Goal: Task Accomplishment & Management: Complete application form

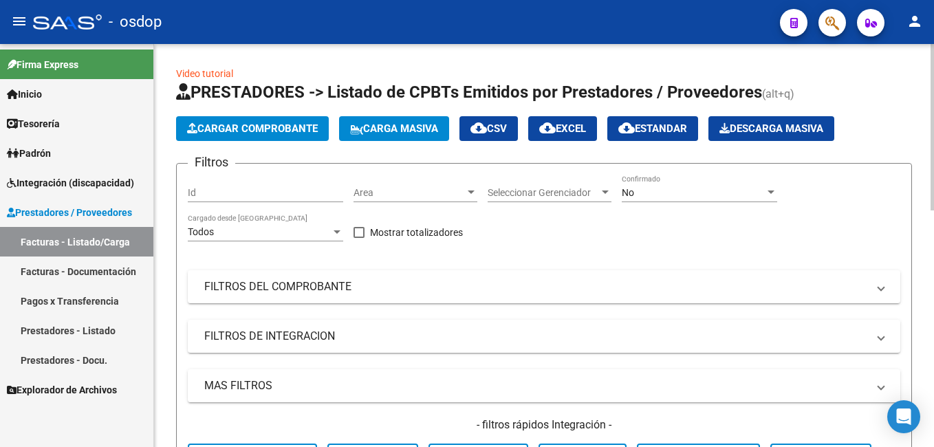
click at [245, 131] on span "Cargar Comprobante" at bounding box center [252, 128] width 131 height 12
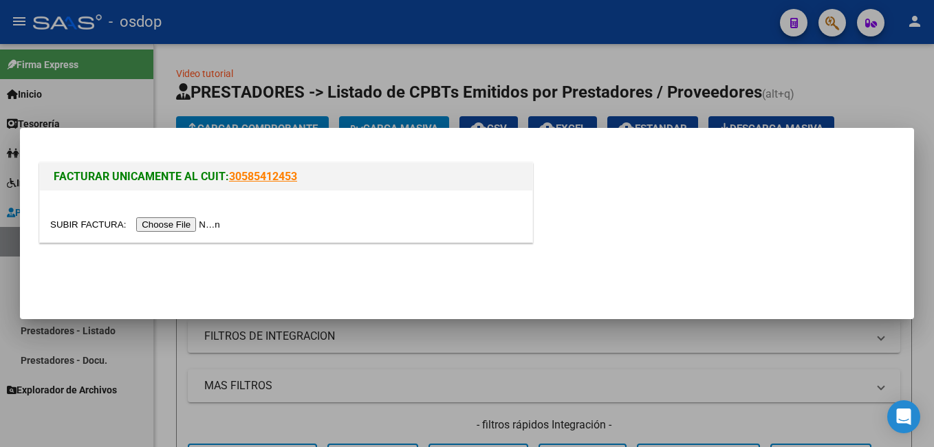
click at [182, 230] on input "file" at bounding box center [137, 224] width 174 height 14
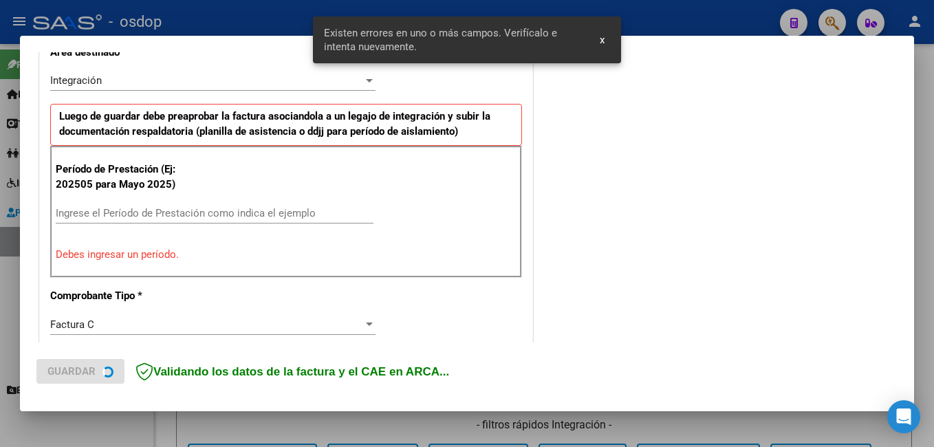
scroll to position [334, 0]
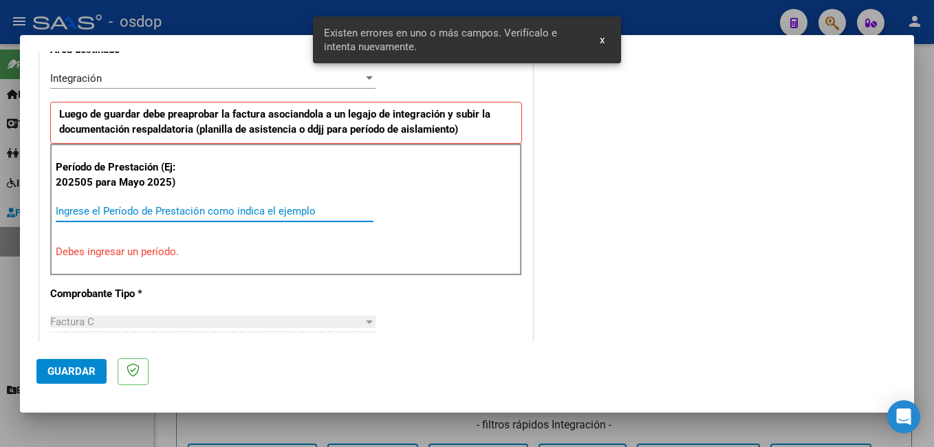
click at [230, 212] on input "Ingrese el Período de Prestación como indica el ejemplo" at bounding box center [215, 211] width 318 height 12
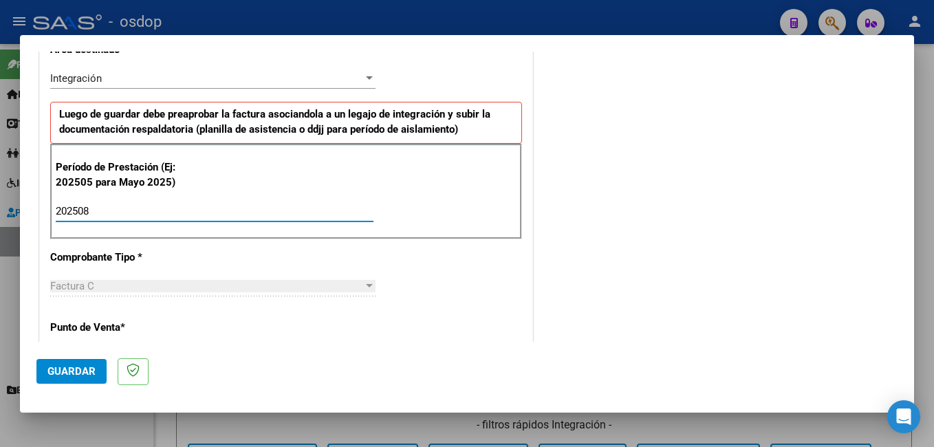
type input "202508"
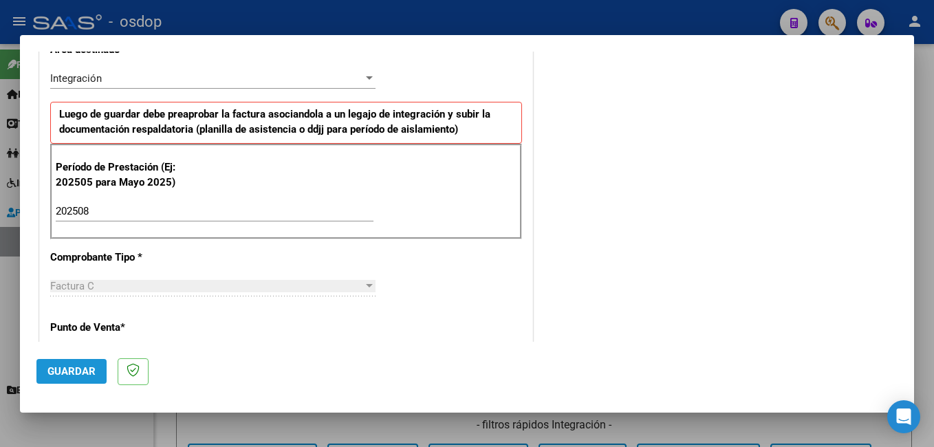
click at [68, 373] on span "Guardar" at bounding box center [71, 371] width 48 height 12
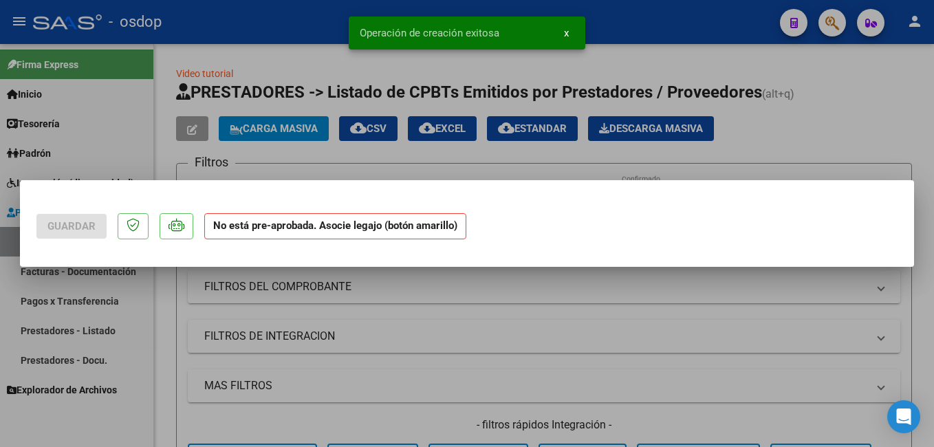
scroll to position [0, 0]
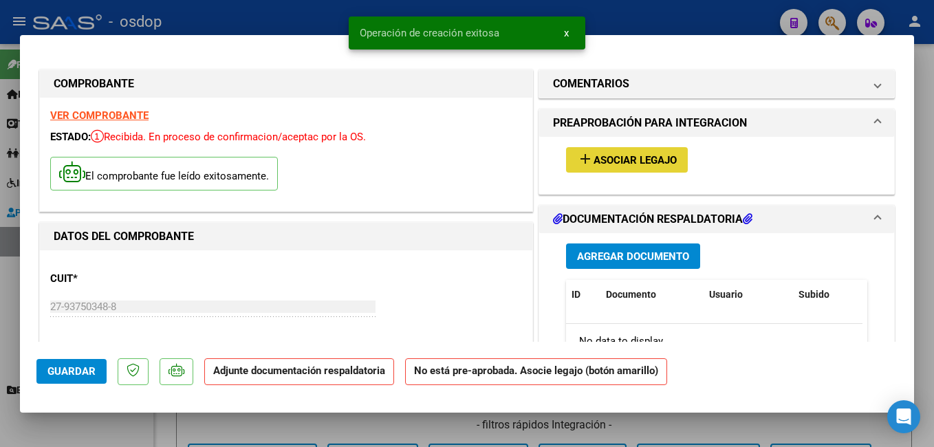
click at [639, 169] on button "add Asociar Legajo" at bounding box center [627, 159] width 122 height 25
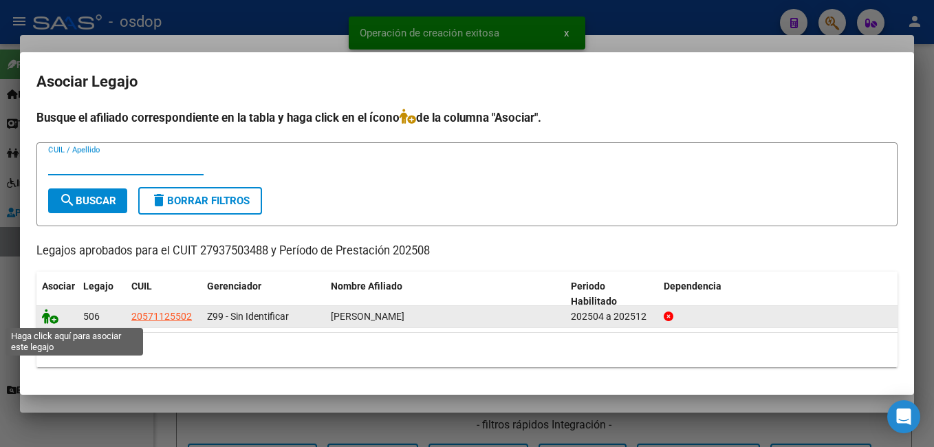
click at [48, 316] on icon at bounding box center [50, 316] width 17 height 15
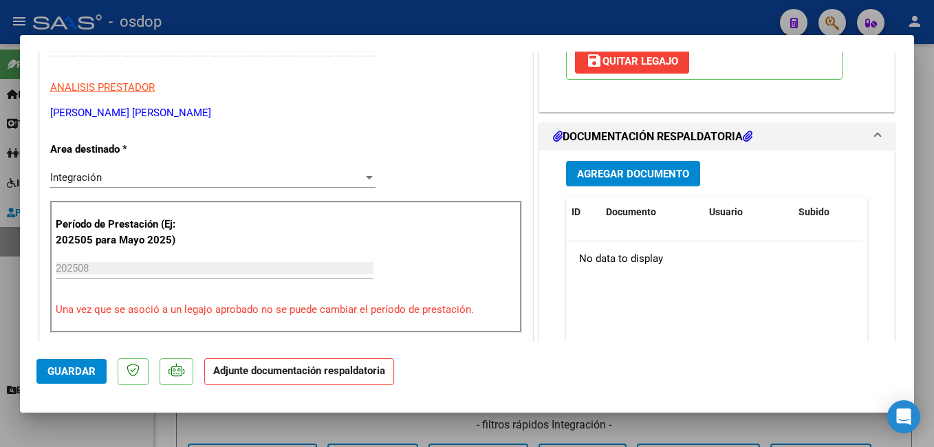
scroll to position [275, 0]
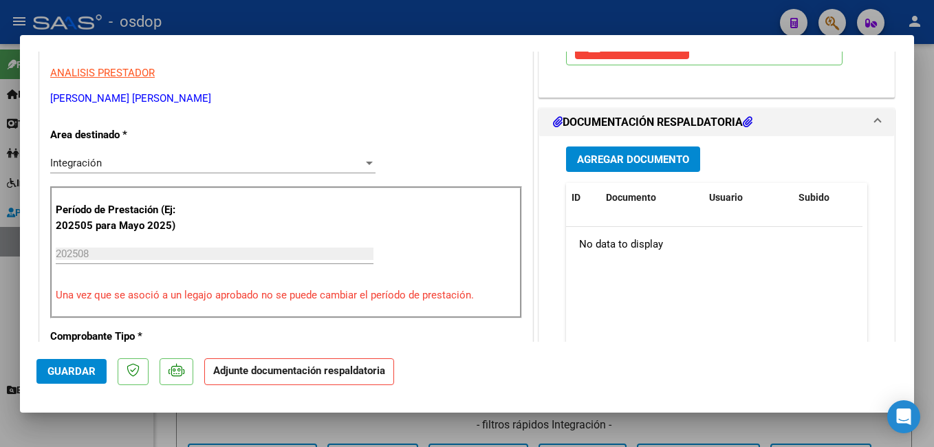
click at [620, 165] on span "Agregar Documento" at bounding box center [633, 159] width 112 height 12
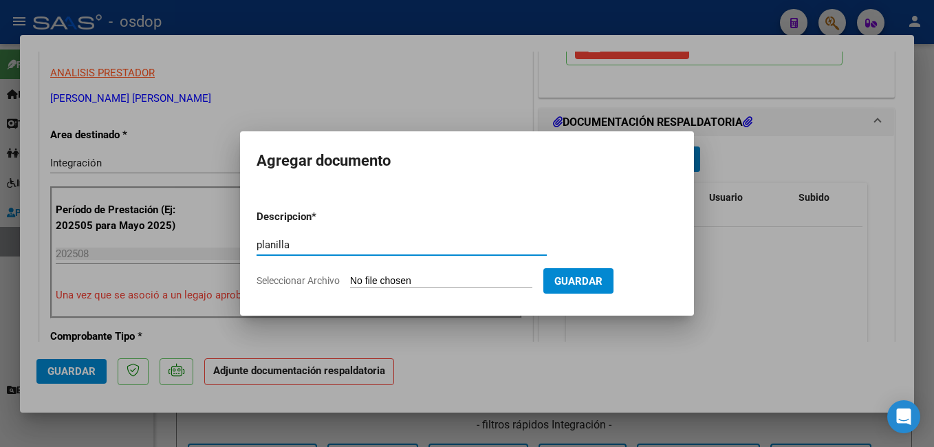
type input "planilla"
click at [431, 282] on input "Seleccionar Archivo" at bounding box center [441, 281] width 182 height 13
type input "C:\fakepath\PLANILLA PSP 8.pdf"
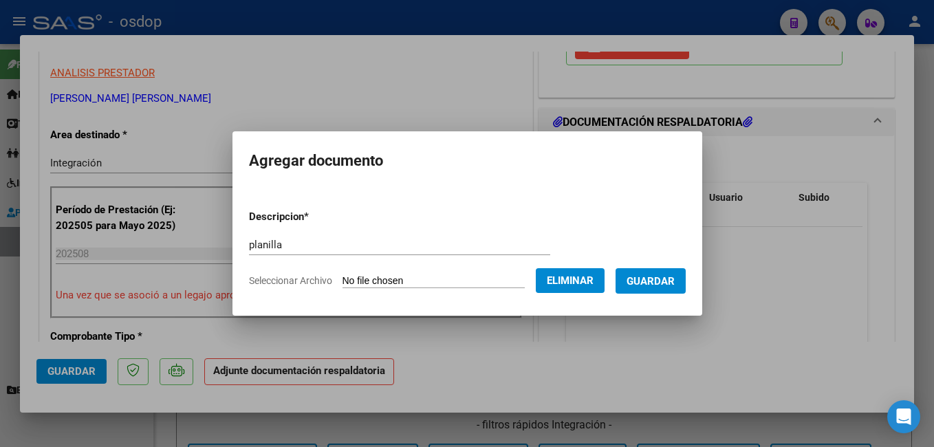
click at [673, 284] on span "Guardar" at bounding box center [651, 281] width 48 height 12
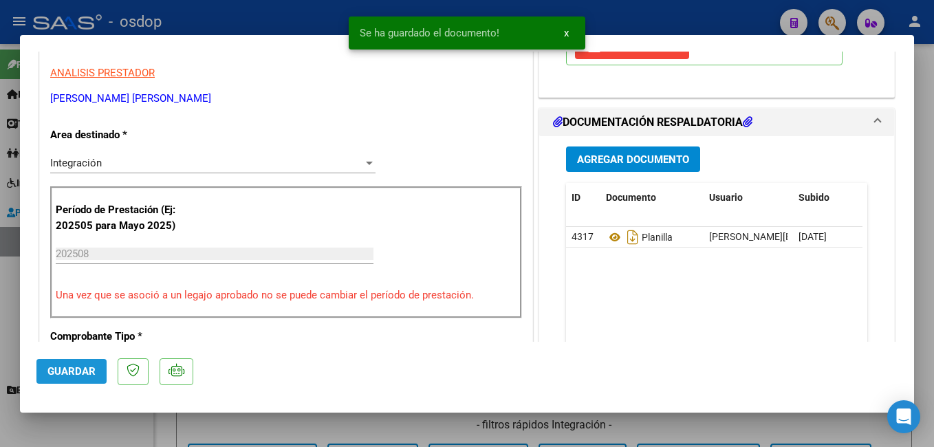
click at [80, 366] on span "Guardar" at bounding box center [71, 371] width 48 height 12
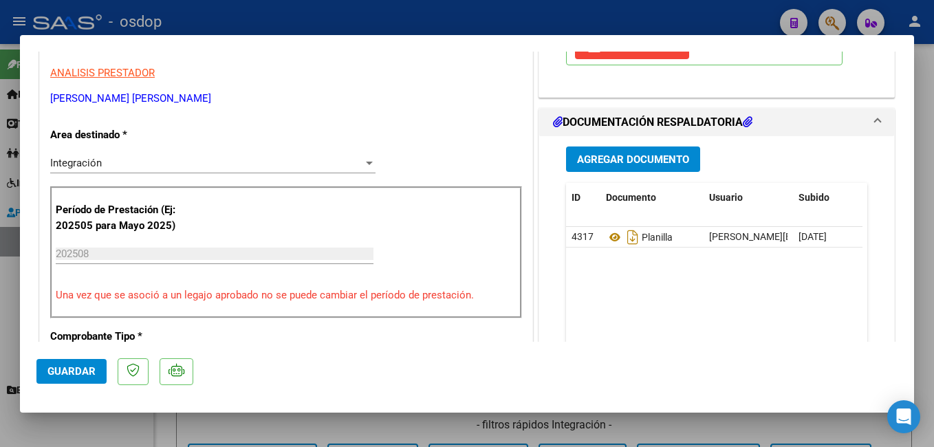
click at [398, 7] on div at bounding box center [467, 223] width 934 height 447
type input "$ 0,00"
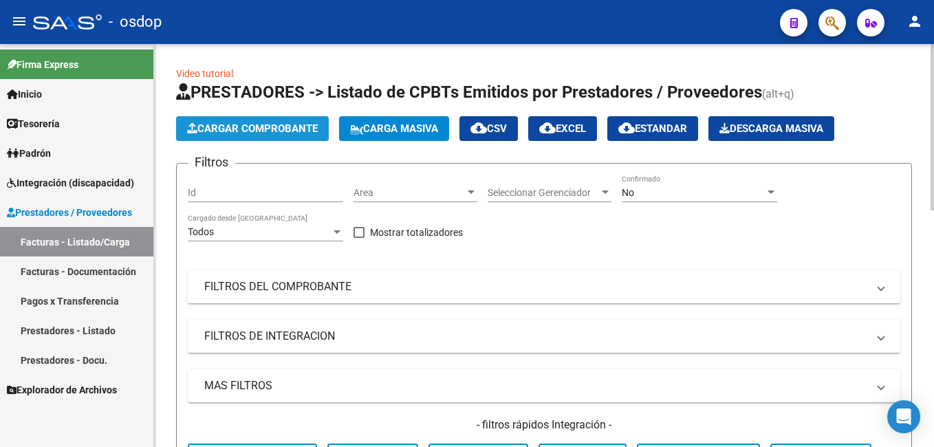
click at [283, 129] on span "Cargar Comprobante" at bounding box center [252, 128] width 131 height 12
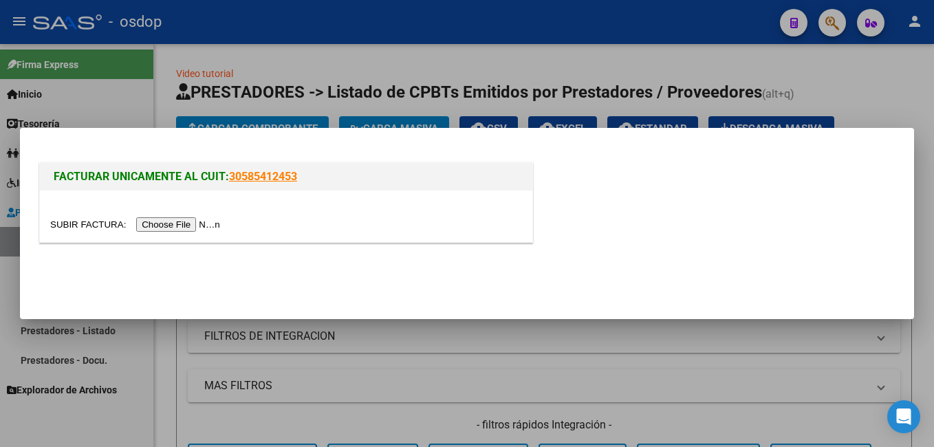
click at [196, 221] on input "file" at bounding box center [137, 224] width 174 height 14
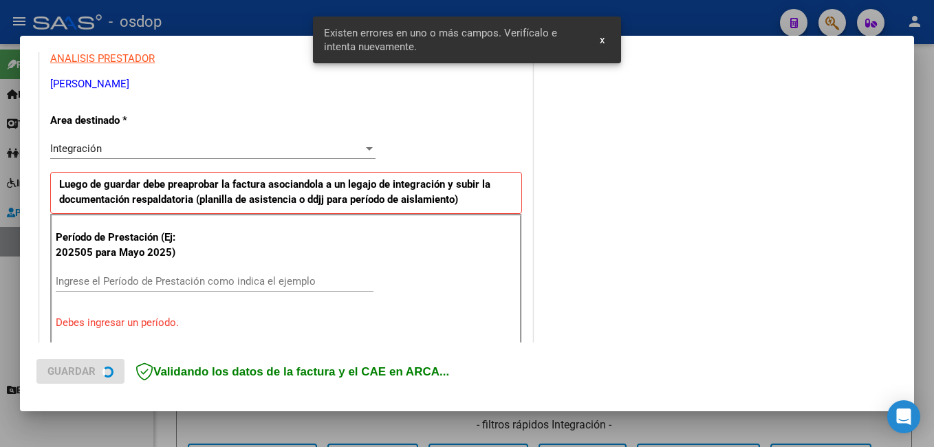
scroll to position [334, 0]
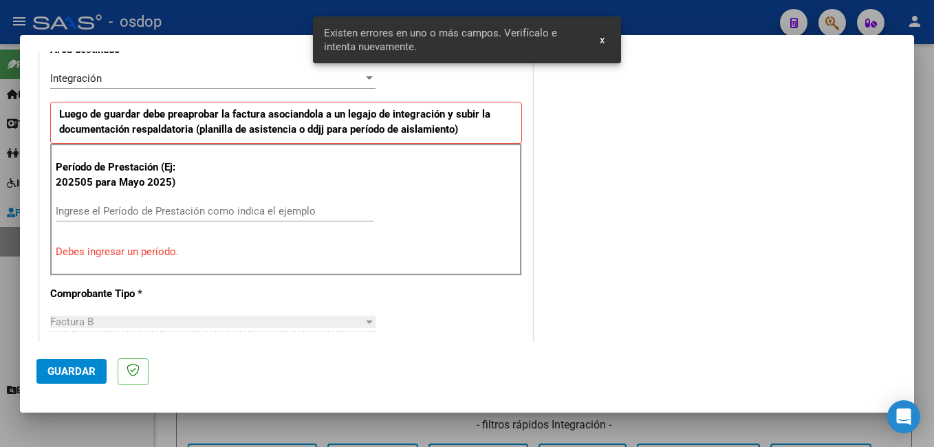
click at [237, 202] on div "Ingrese el Período de Prestación como indica el ejemplo" at bounding box center [215, 211] width 318 height 21
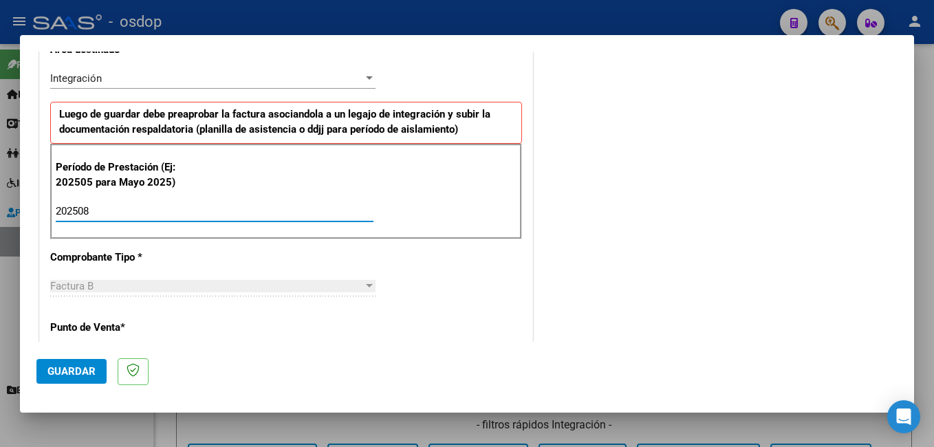
type input "202508"
click at [79, 378] on button "Guardar" at bounding box center [71, 371] width 70 height 25
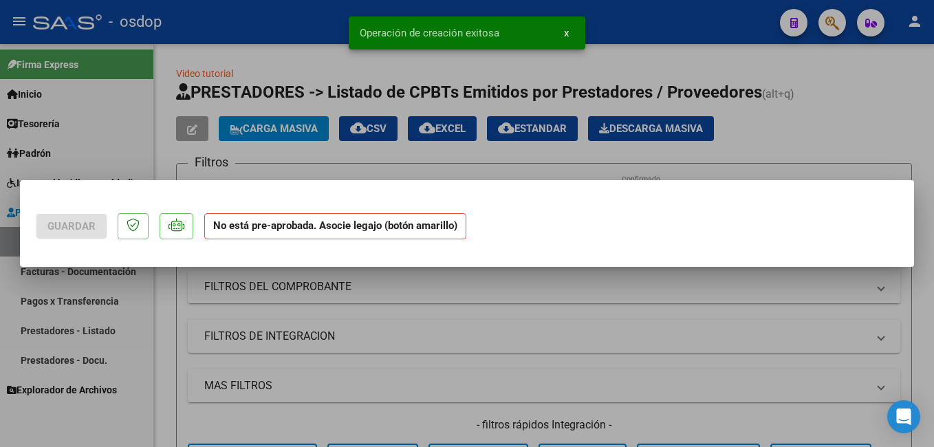
scroll to position [0, 0]
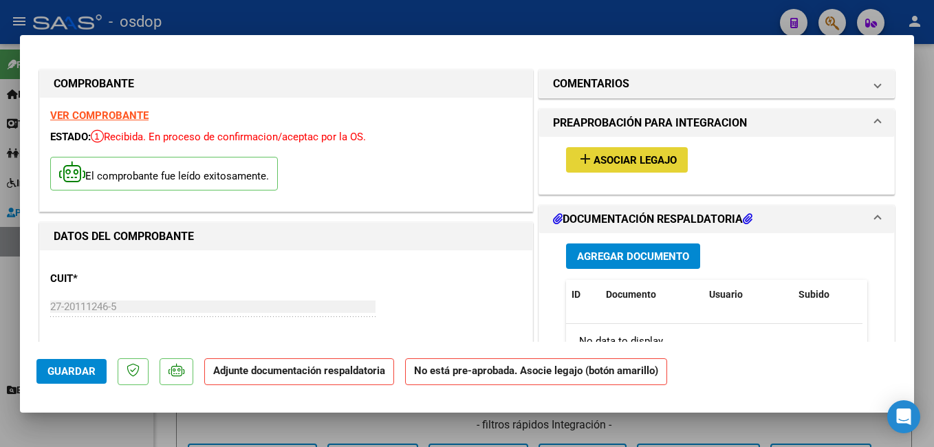
click at [597, 151] on button "add Asociar Legajo" at bounding box center [627, 159] width 122 height 25
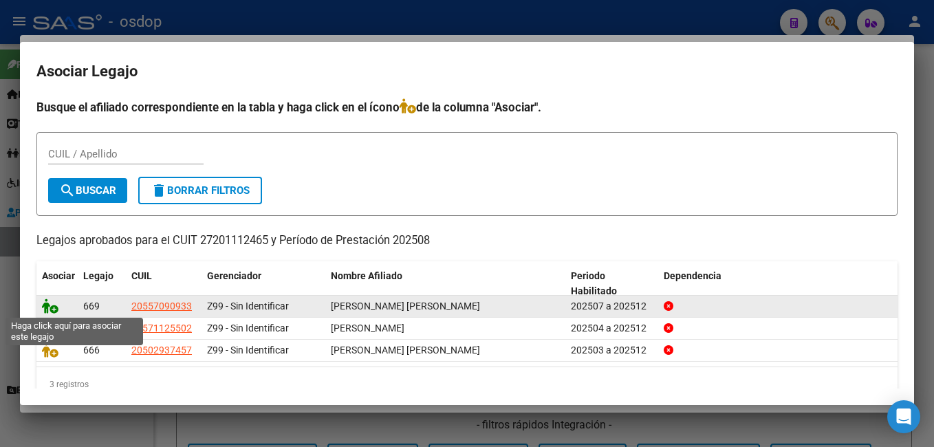
click at [50, 308] on icon at bounding box center [50, 305] width 17 height 15
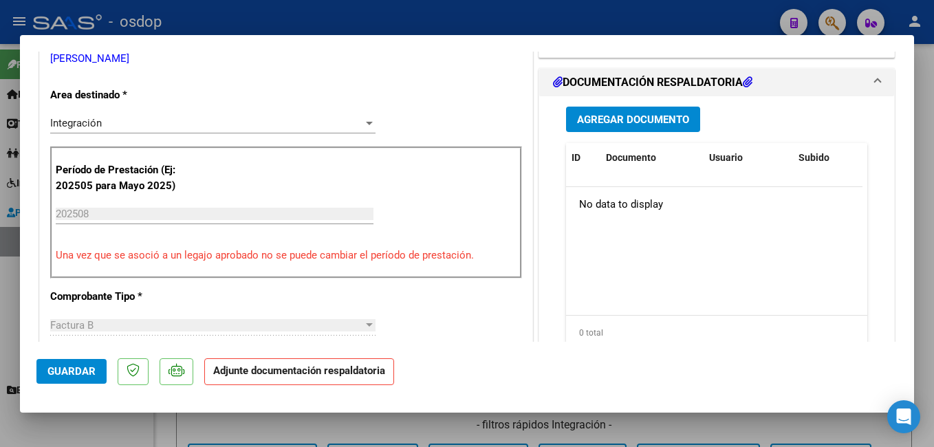
scroll to position [344, 0]
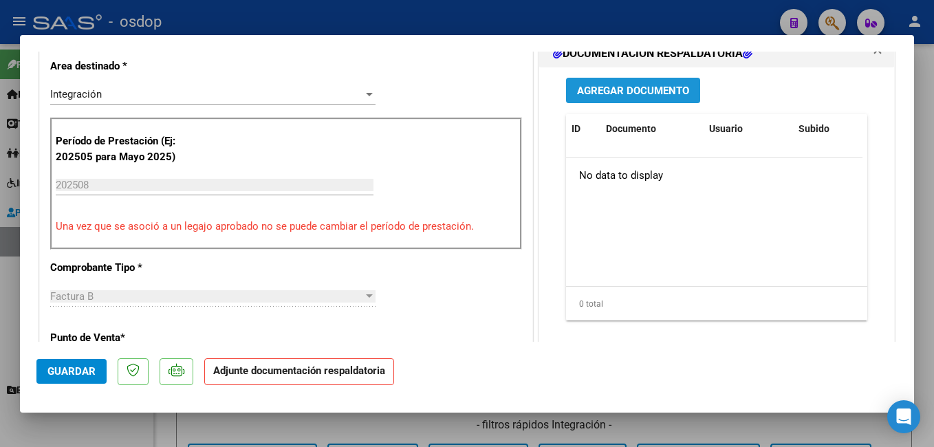
click at [670, 96] on span "Agregar Documento" at bounding box center [633, 91] width 112 height 12
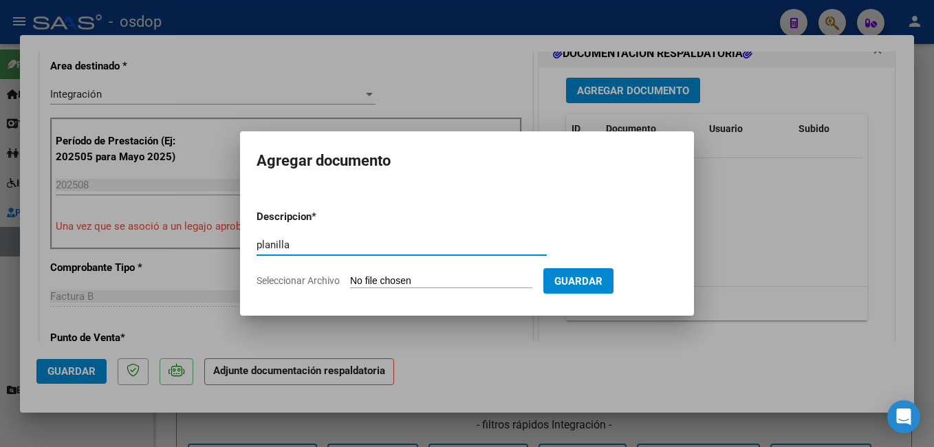
type input "planilla"
click at [530, 278] on input "Seleccionar Archivo" at bounding box center [441, 281] width 182 height 13
type input "C:\fakepath\CCF_004169.pdf"
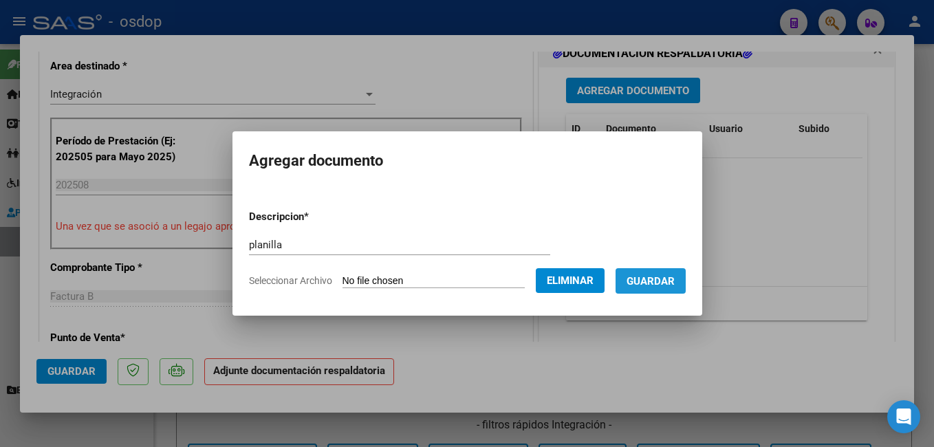
click at [675, 285] on span "Guardar" at bounding box center [651, 281] width 48 height 12
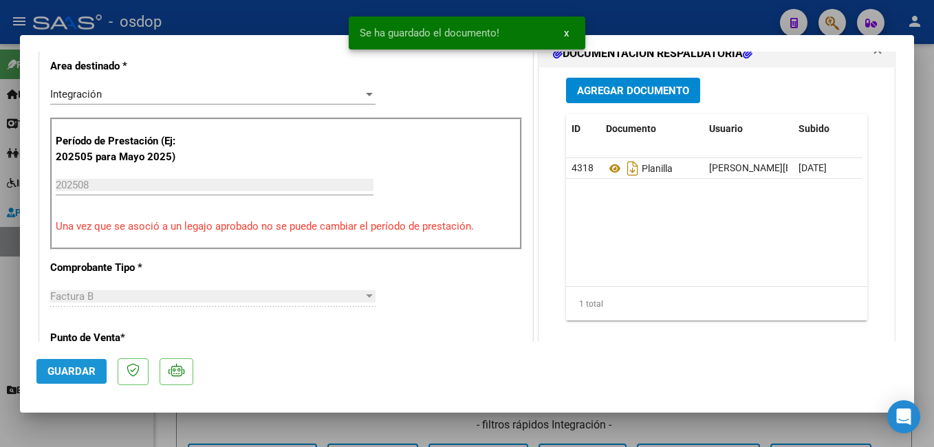
click at [76, 374] on span "Guardar" at bounding box center [71, 371] width 48 height 12
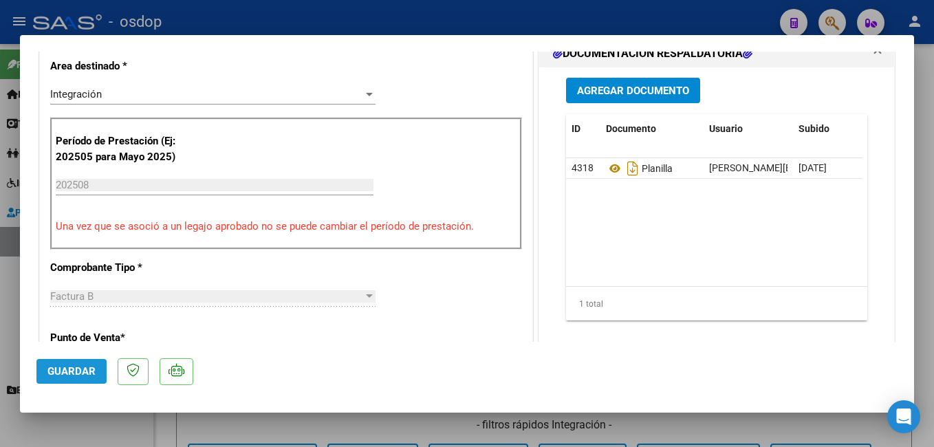
click at [53, 367] on span "Guardar" at bounding box center [71, 371] width 48 height 12
click at [312, 19] on div at bounding box center [467, 223] width 934 height 447
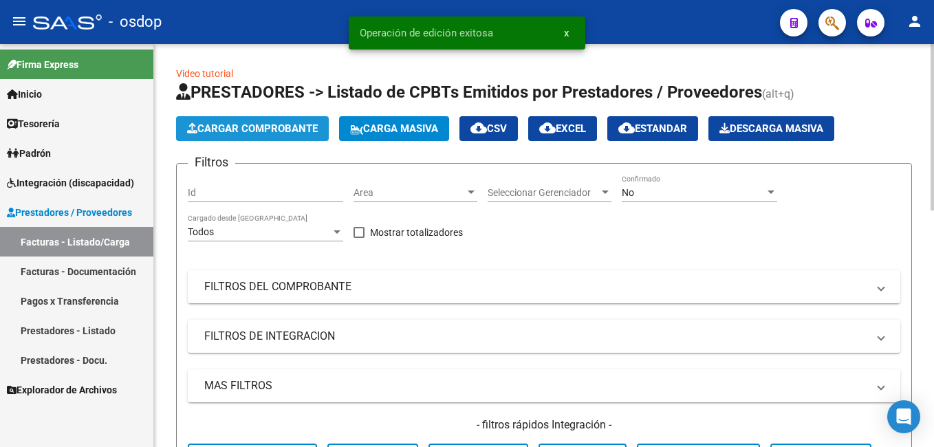
click at [267, 126] on span "Cargar Comprobante" at bounding box center [252, 128] width 131 height 12
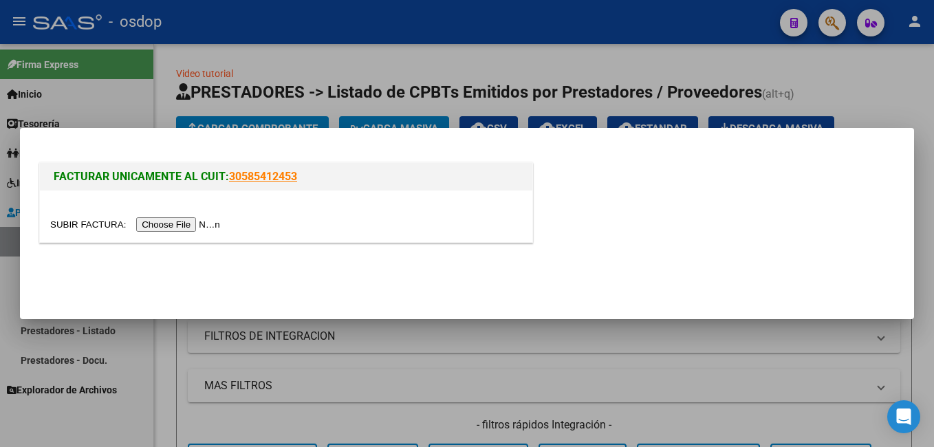
click at [191, 221] on input "file" at bounding box center [137, 224] width 174 height 14
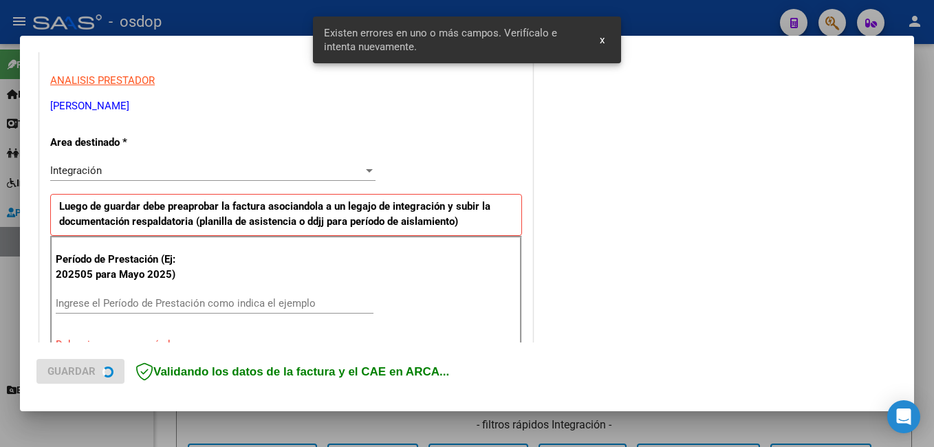
scroll to position [334, 0]
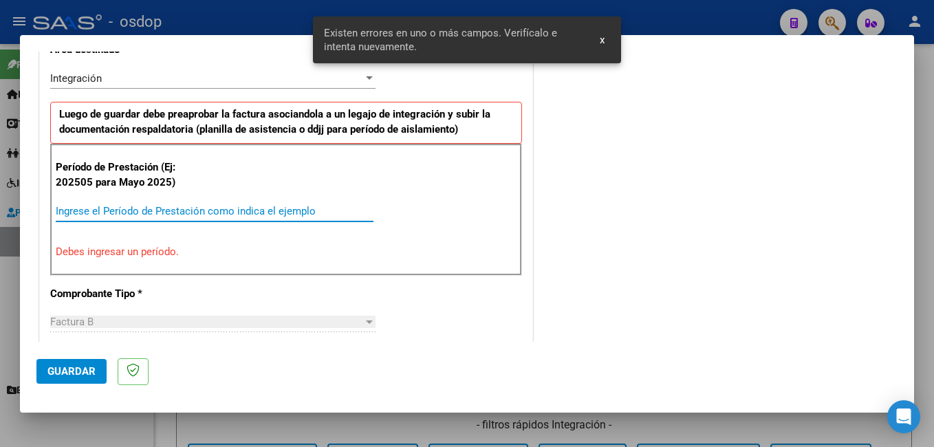
click at [217, 205] on input "Ingrese el Período de Prestación como indica el ejemplo" at bounding box center [215, 211] width 318 height 12
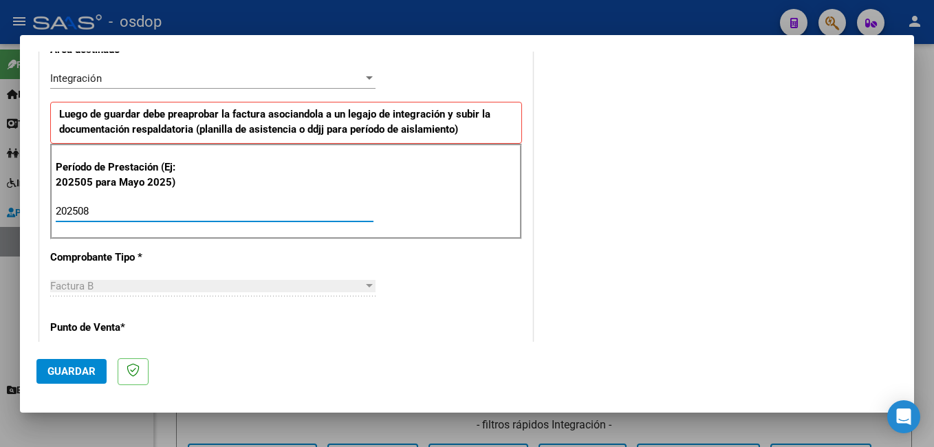
type input "202508"
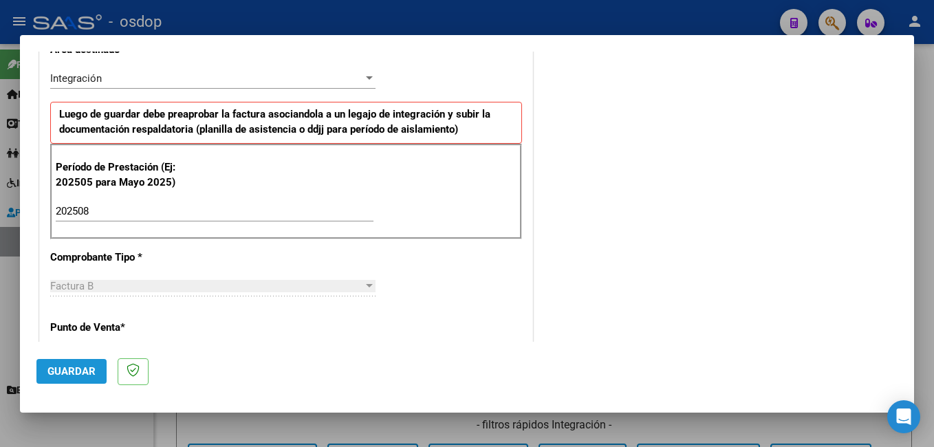
click at [85, 369] on span "Guardar" at bounding box center [71, 371] width 48 height 12
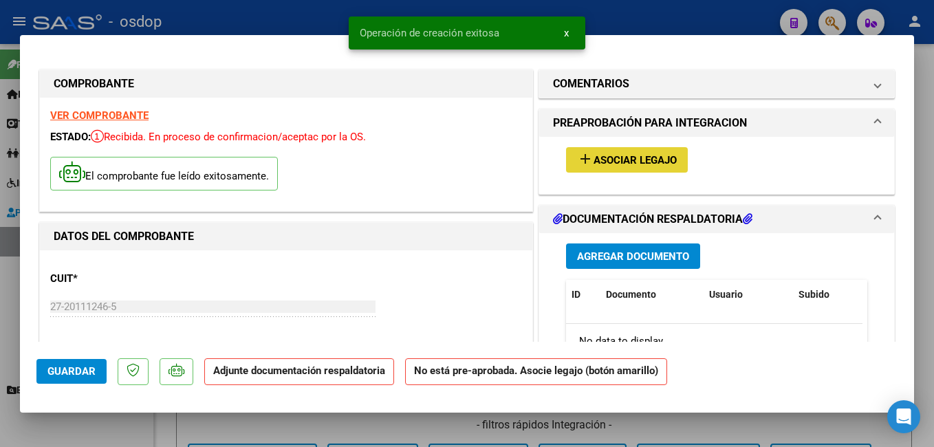
click at [612, 158] on span "Asociar Legajo" at bounding box center [635, 160] width 83 height 12
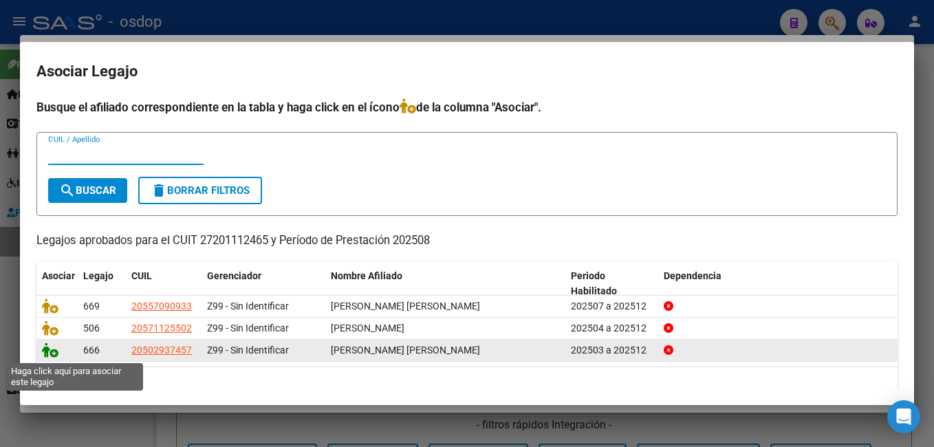
click at [48, 354] on icon at bounding box center [50, 349] width 17 height 15
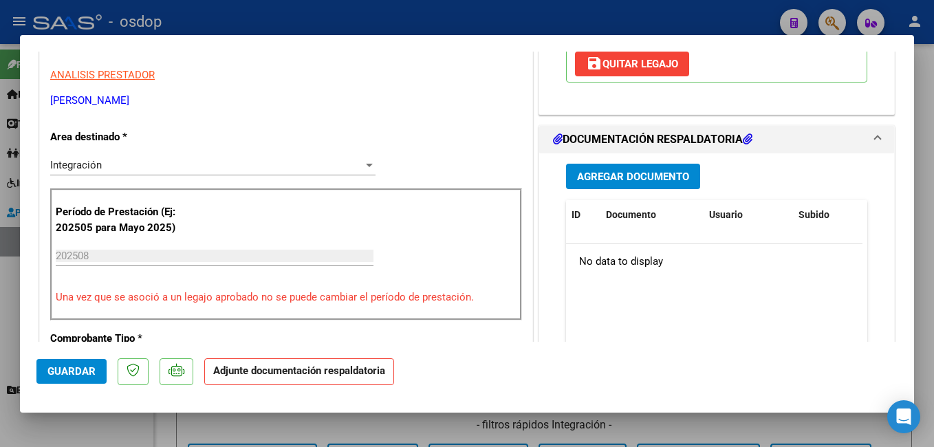
scroll to position [275, 0]
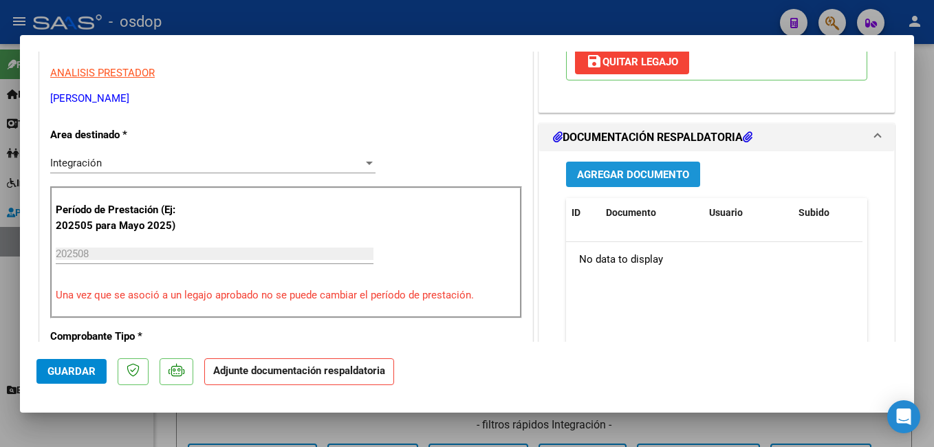
click at [616, 181] on span "Agregar Documento" at bounding box center [633, 174] width 112 height 12
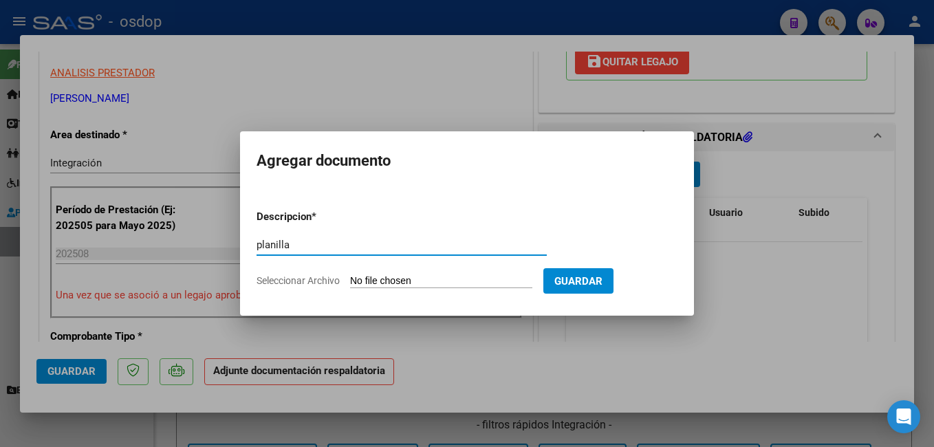
type input "planilla"
click at [507, 281] on input "Seleccionar Archivo" at bounding box center [441, 281] width 182 height 13
type input "C:\fakepath\PLANILLA FONO.pdf"
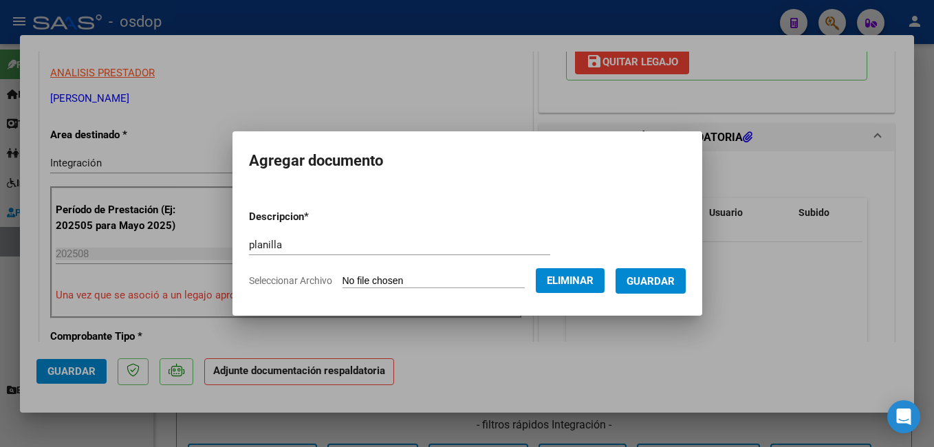
click at [662, 281] on span "Guardar" at bounding box center [651, 281] width 48 height 12
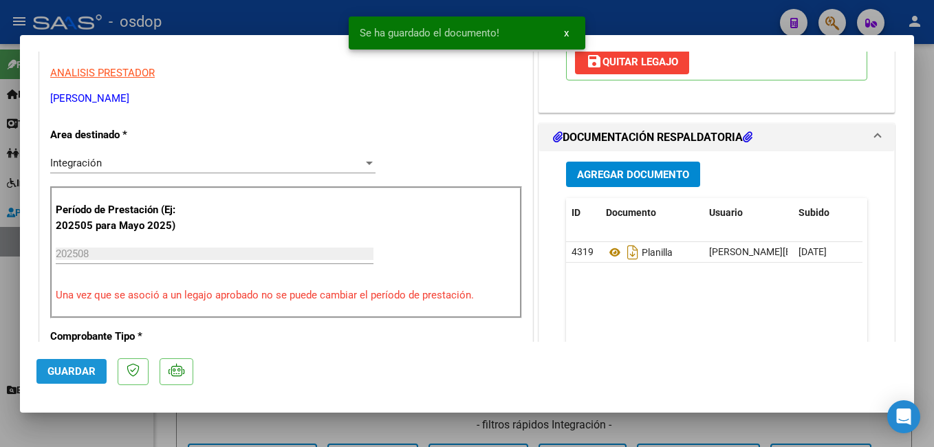
click at [89, 369] on span "Guardar" at bounding box center [71, 371] width 48 height 12
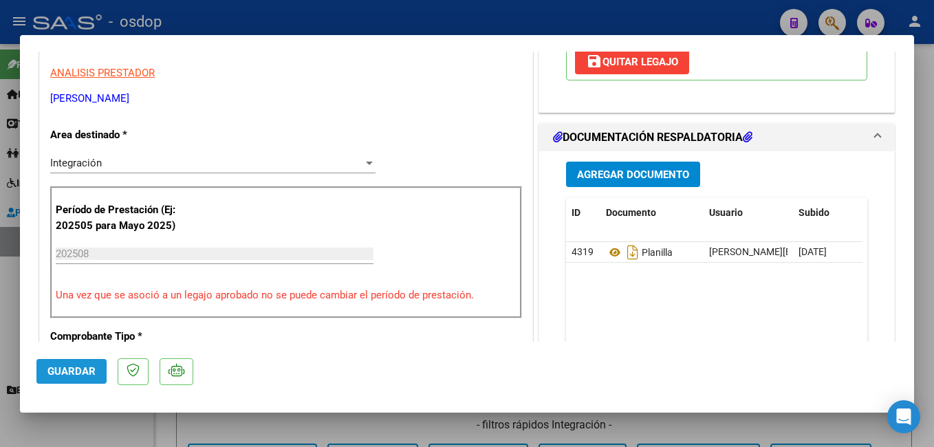
click at [100, 367] on button "Guardar" at bounding box center [71, 371] width 70 height 25
click at [316, 11] on div at bounding box center [467, 223] width 934 height 447
type input "$ 0,00"
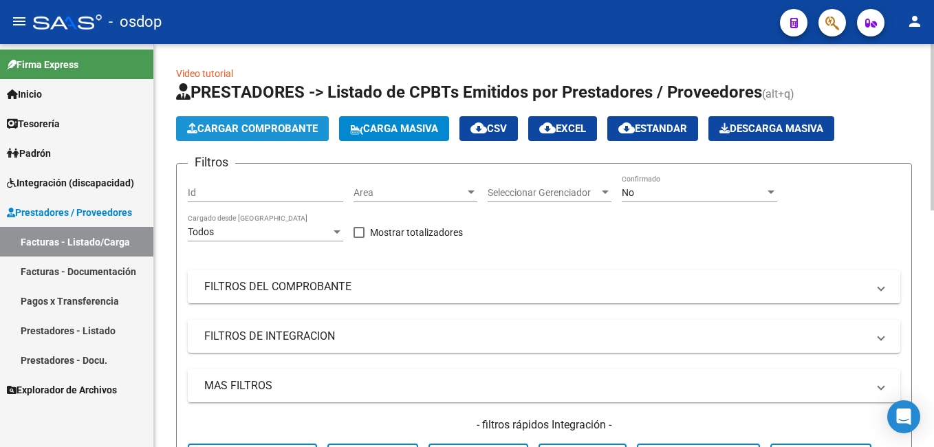
click at [300, 133] on span "Cargar Comprobante" at bounding box center [252, 128] width 131 height 12
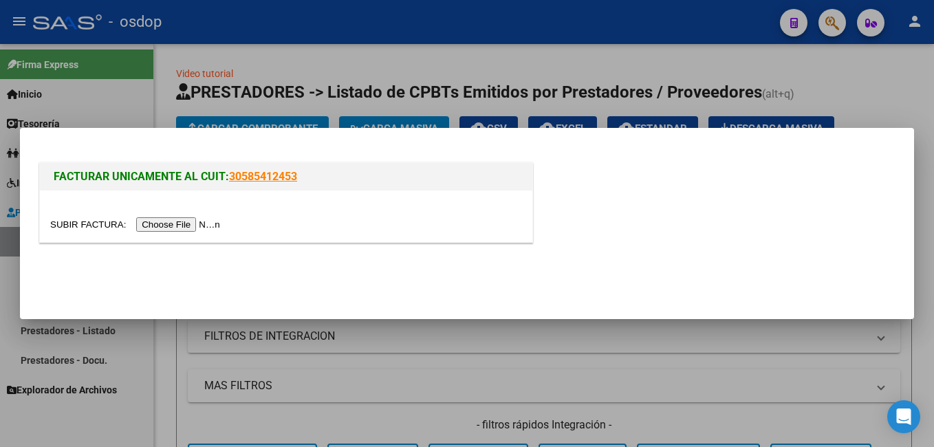
click at [193, 225] on input "file" at bounding box center [137, 224] width 174 height 14
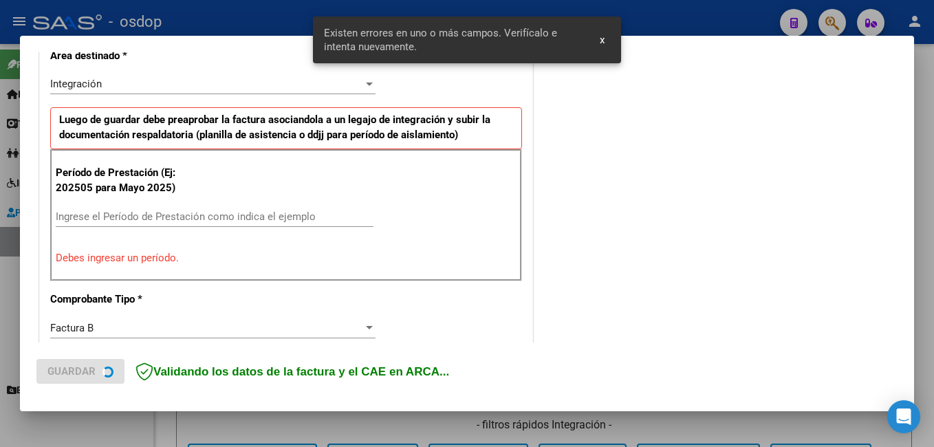
scroll to position [334, 0]
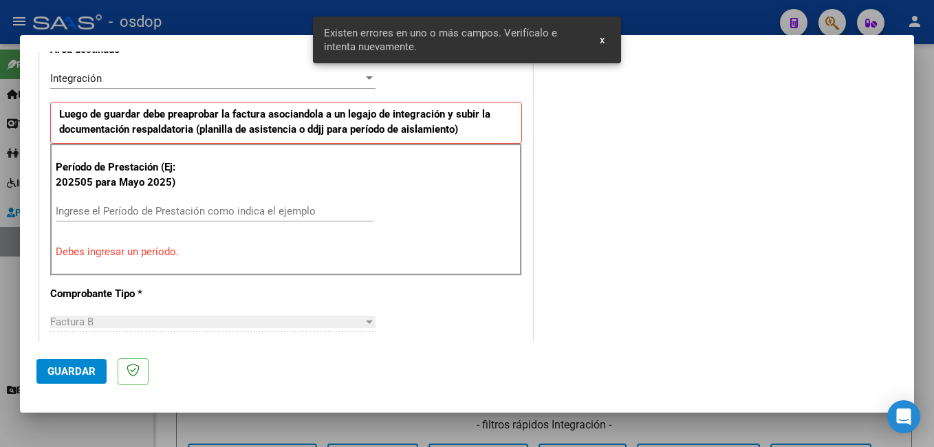
click at [156, 201] on div "Ingrese el Período de Prestación como indica el ejemplo" at bounding box center [215, 211] width 318 height 21
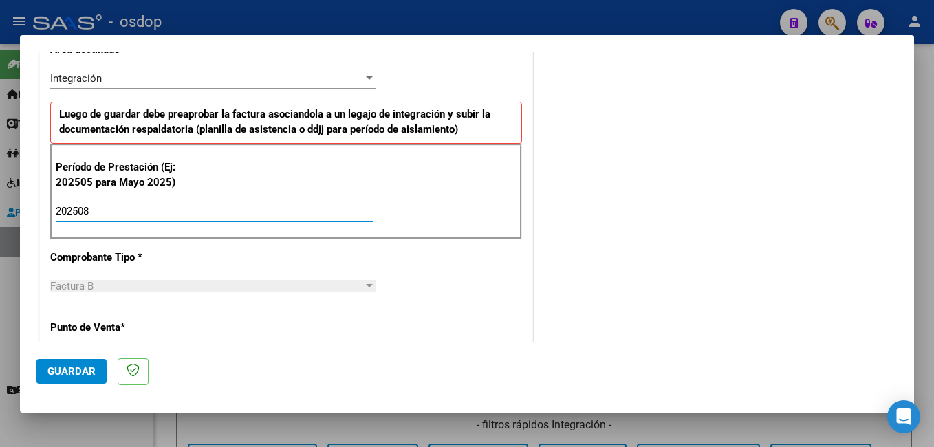
type input "202508"
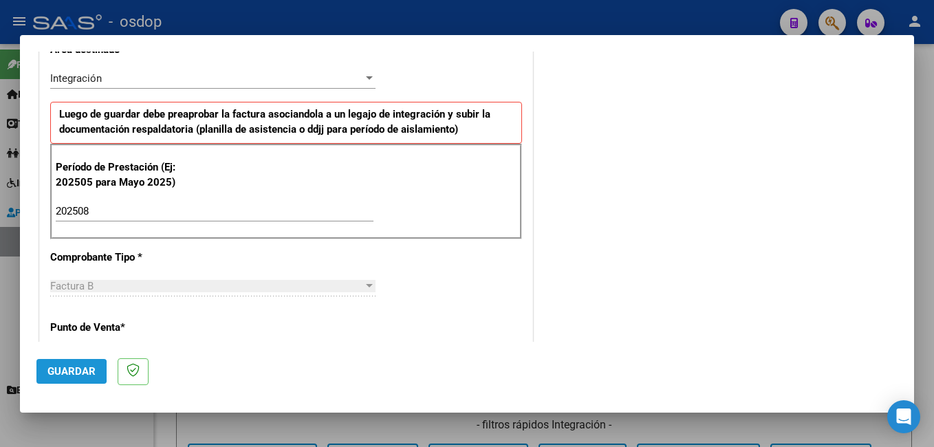
click at [61, 371] on span "Guardar" at bounding box center [71, 371] width 48 height 12
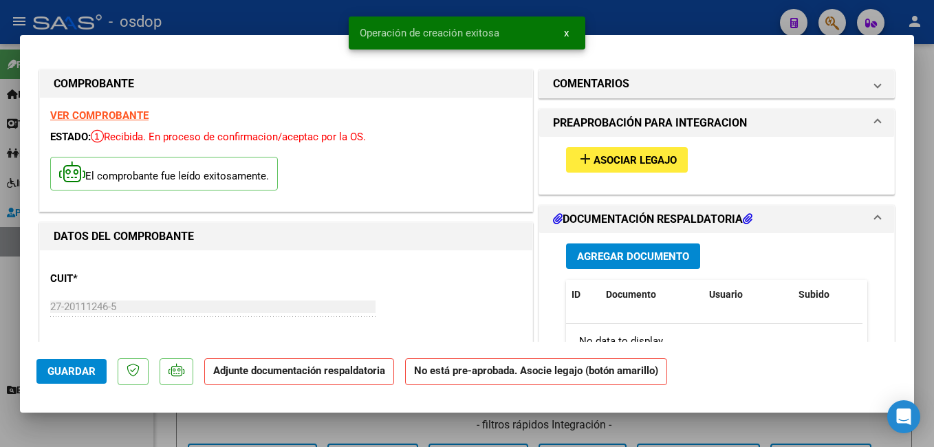
click at [601, 158] on span "Asociar Legajo" at bounding box center [635, 160] width 83 height 12
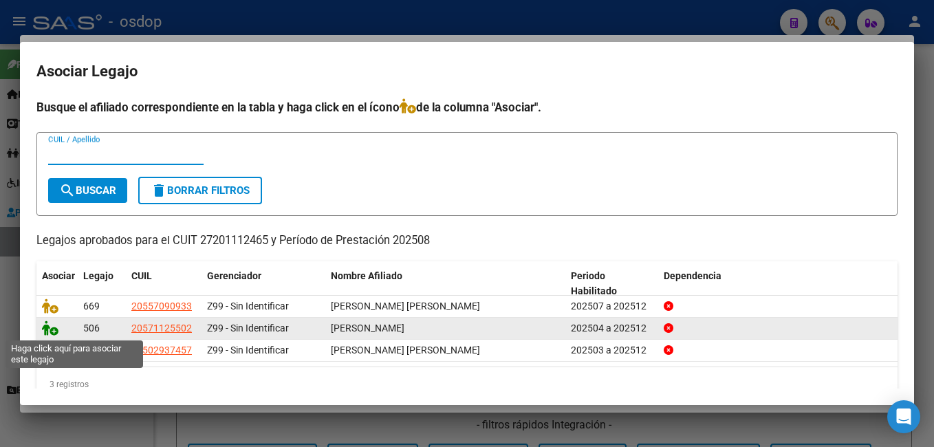
click at [54, 335] on icon at bounding box center [50, 327] width 17 height 15
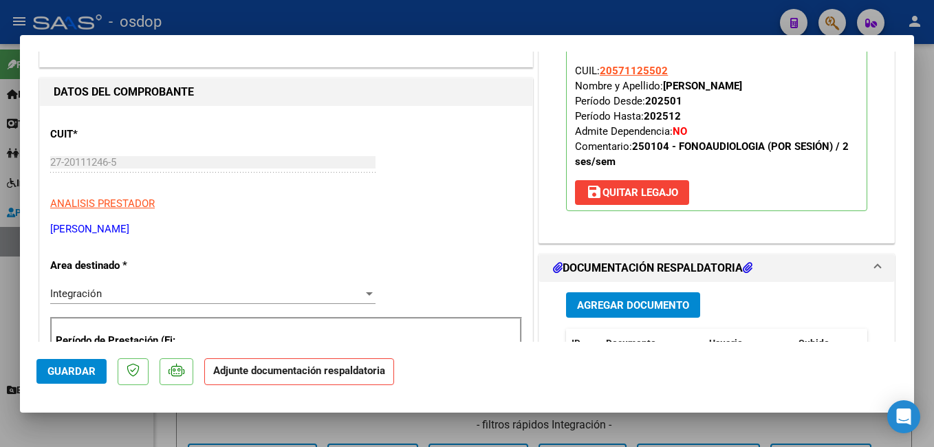
scroll to position [275, 0]
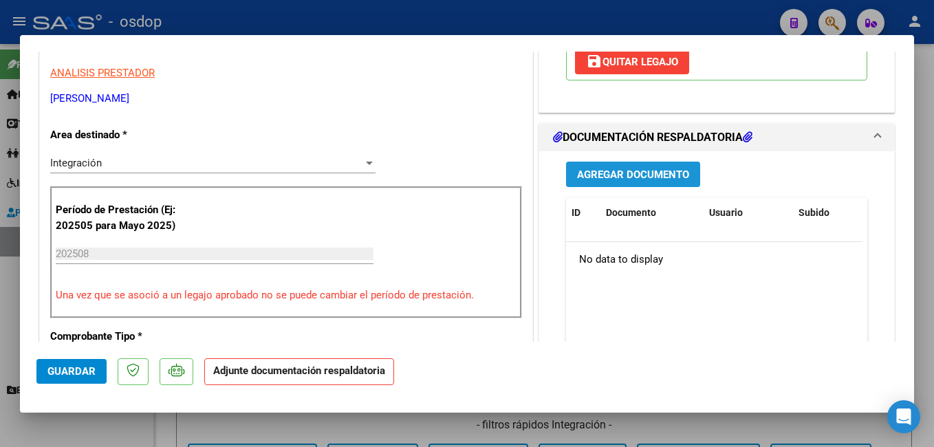
click at [589, 168] on span "Agregar Documento" at bounding box center [633, 174] width 112 height 12
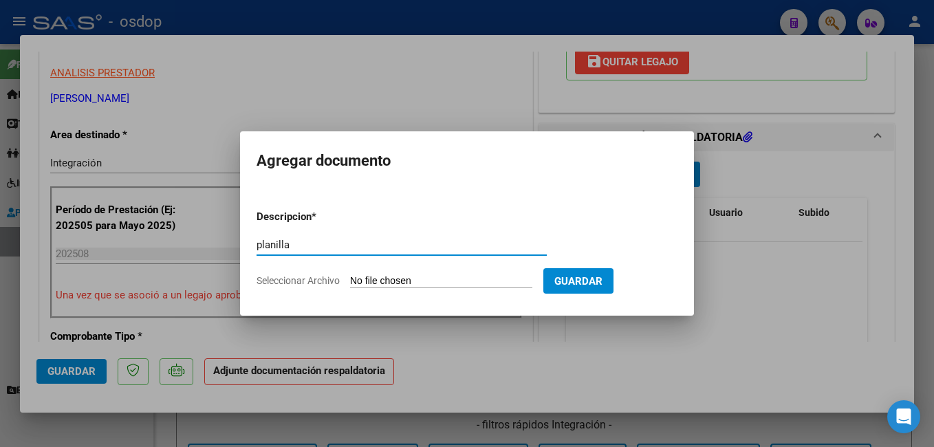
type input "planilla"
click at [433, 274] on app-file-uploader "Seleccionar Archivo" at bounding box center [400, 280] width 287 height 12
click at [432, 276] on input "Seleccionar Archivo" at bounding box center [441, 281] width 182 height 13
type input "C:\fakepath\PLANILLA FONO 8.pdf"
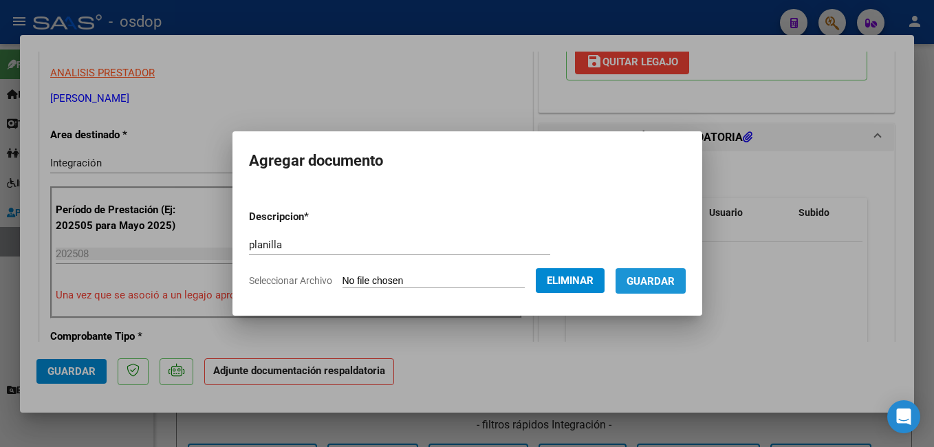
click at [669, 290] on button "Guardar" at bounding box center [651, 280] width 70 height 25
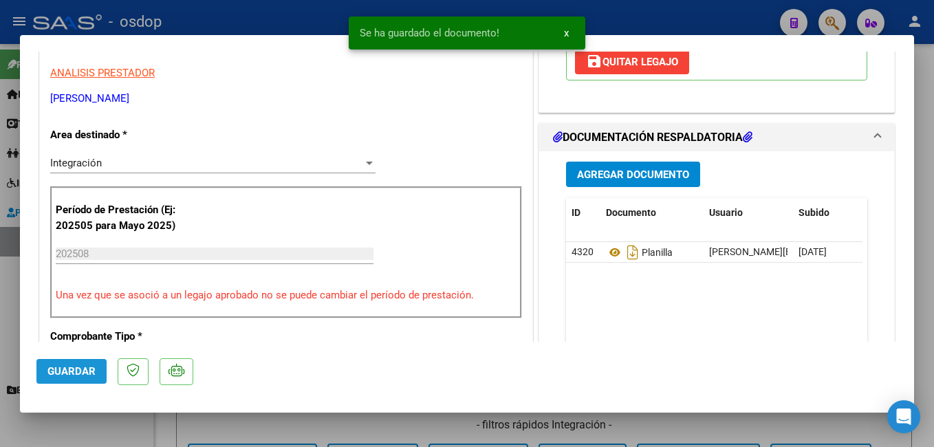
click at [94, 365] on span "Guardar" at bounding box center [71, 371] width 48 height 12
click at [202, 23] on div at bounding box center [467, 223] width 934 height 447
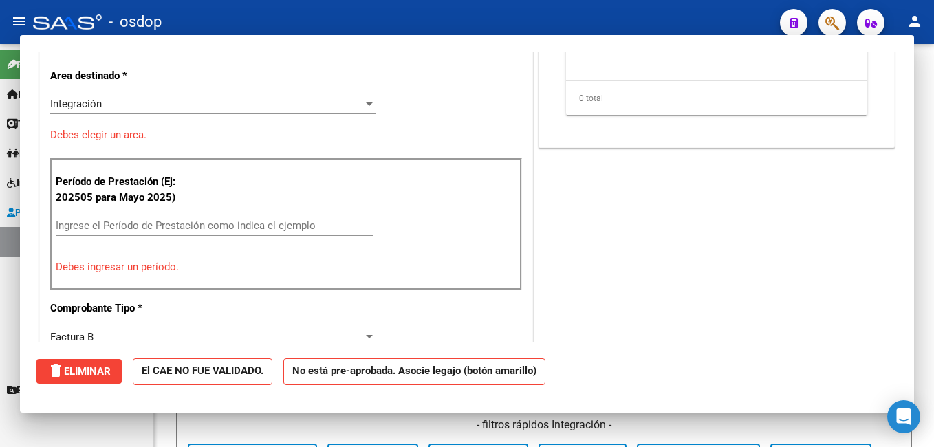
scroll to position [0, 0]
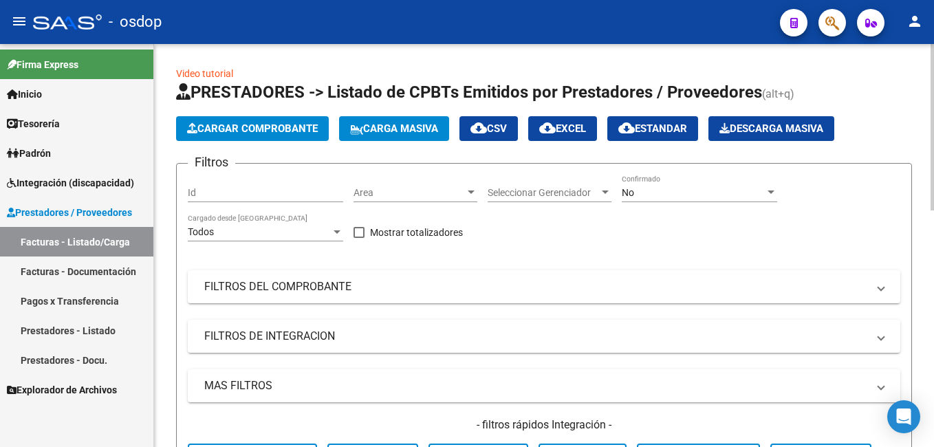
click at [228, 129] on span "Cargar Comprobante" at bounding box center [252, 128] width 131 height 12
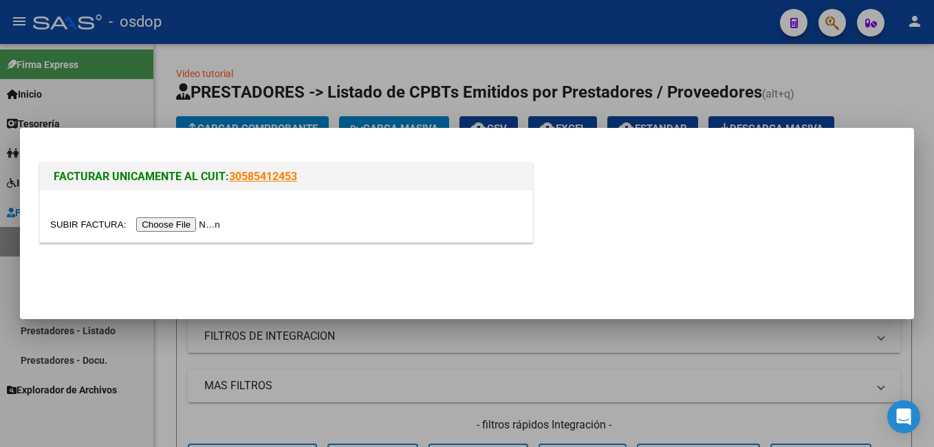
click at [153, 224] on input "file" at bounding box center [137, 224] width 174 height 14
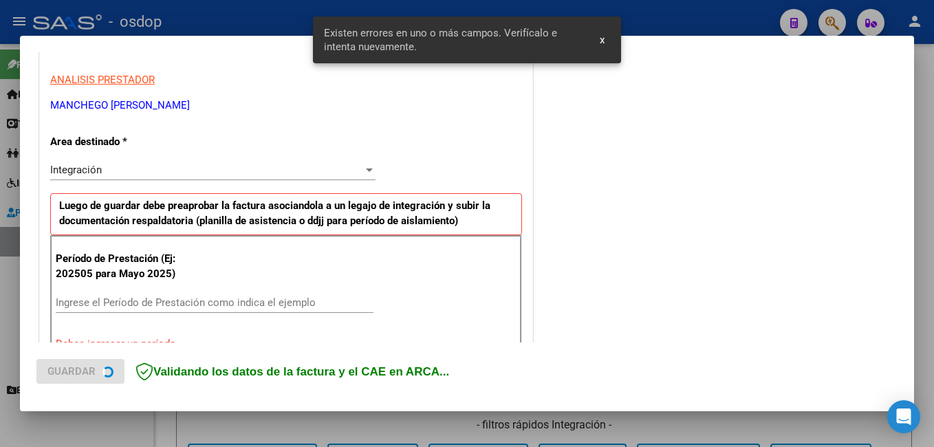
scroll to position [305, 0]
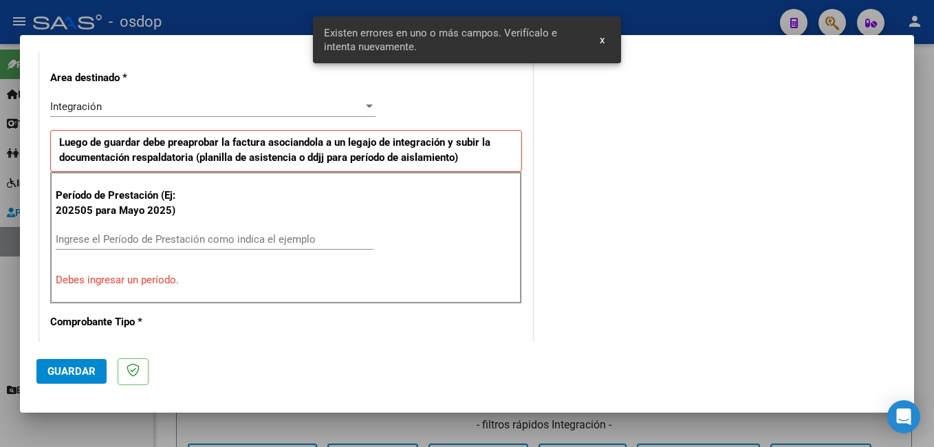
click at [100, 243] on input "Ingrese el Período de Prestación como indica el ejemplo" at bounding box center [215, 239] width 318 height 12
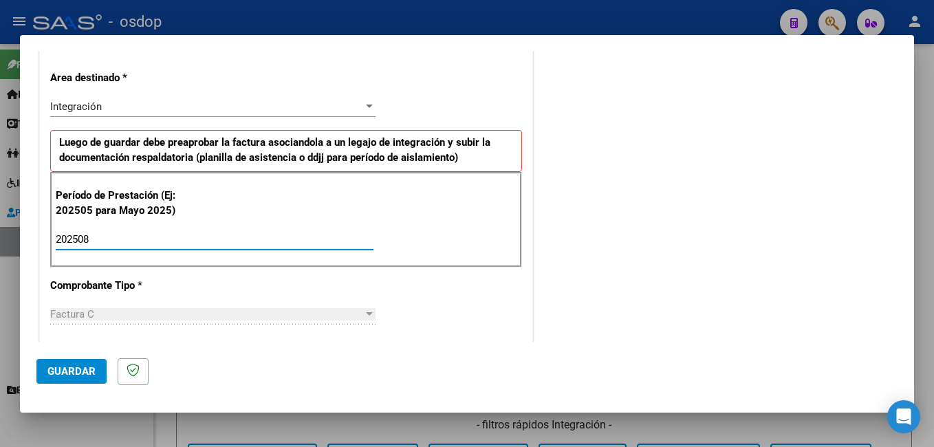
type input "202508"
click at [89, 372] on span "Guardar" at bounding box center [71, 371] width 48 height 12
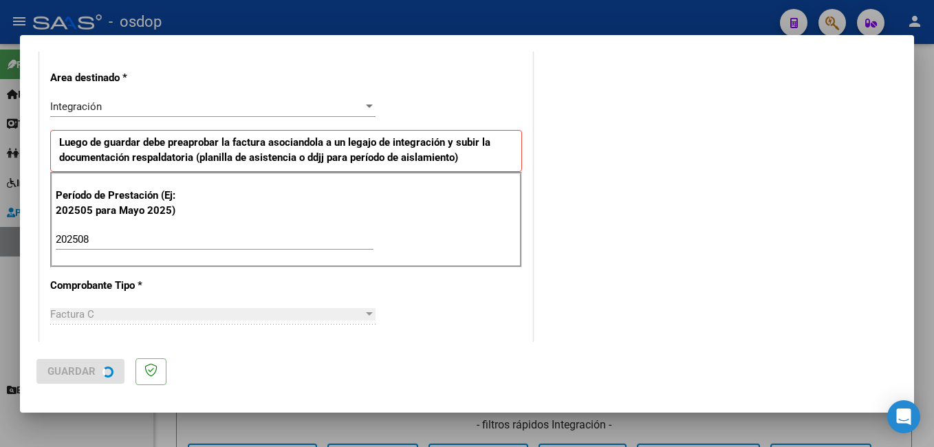
scroll to position [0, 0]
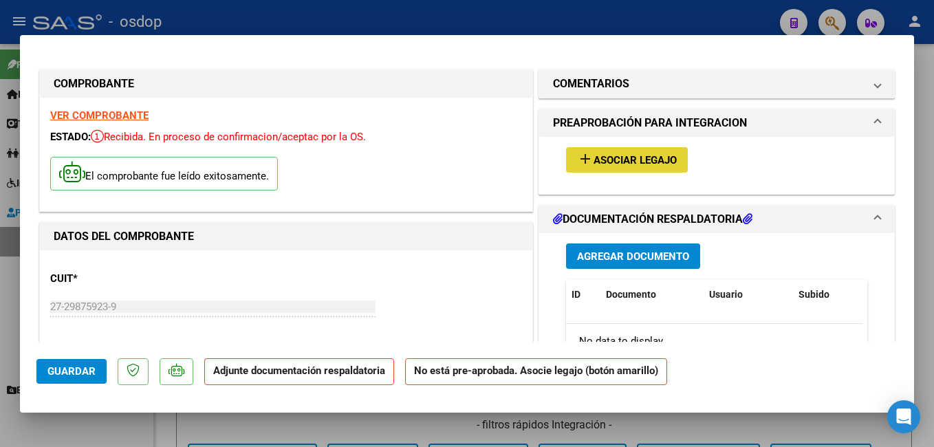
click at [664, 164] on span "Asociar Legajo" at bounding box center [635, 160] width 83 height 12
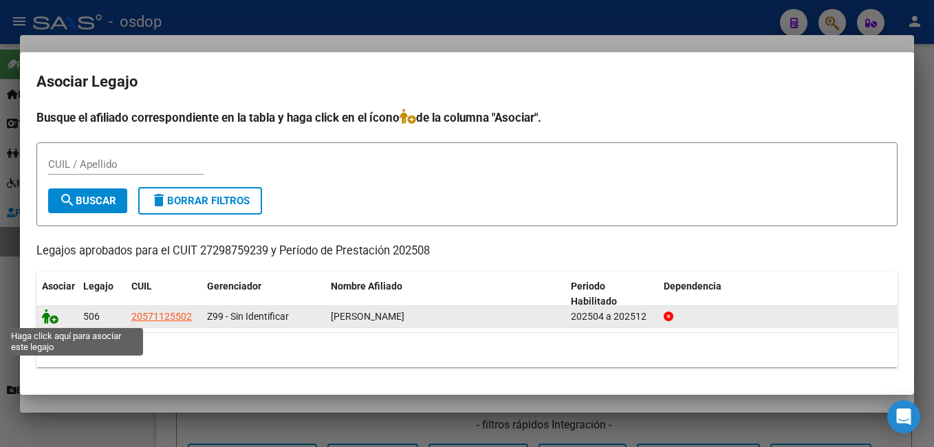
click at [54, 318] on icon at bounding box center [50, 316] width 17 height 15
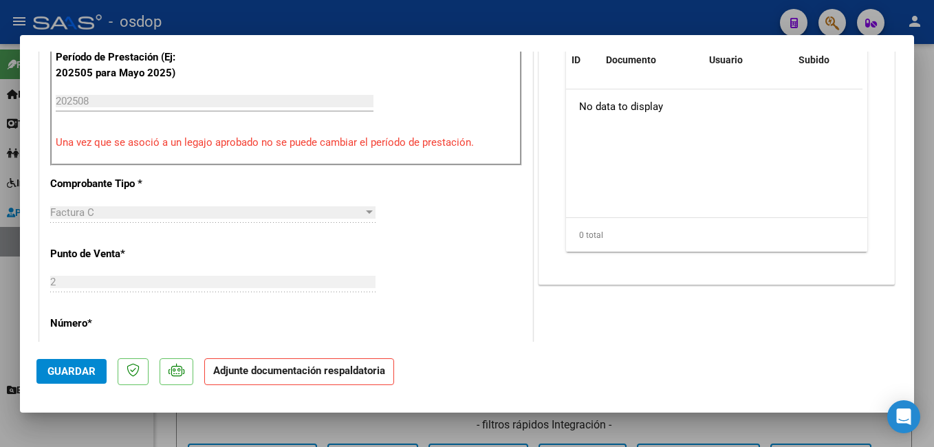
scroll to position [344, 0]
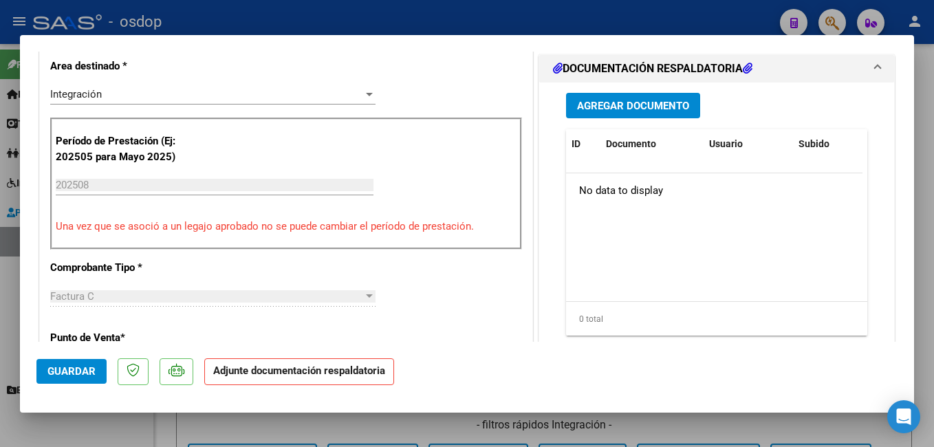
click at [622, 108] on span "Agregar Documento" at bounding box center [633, 106] width 112 height 12
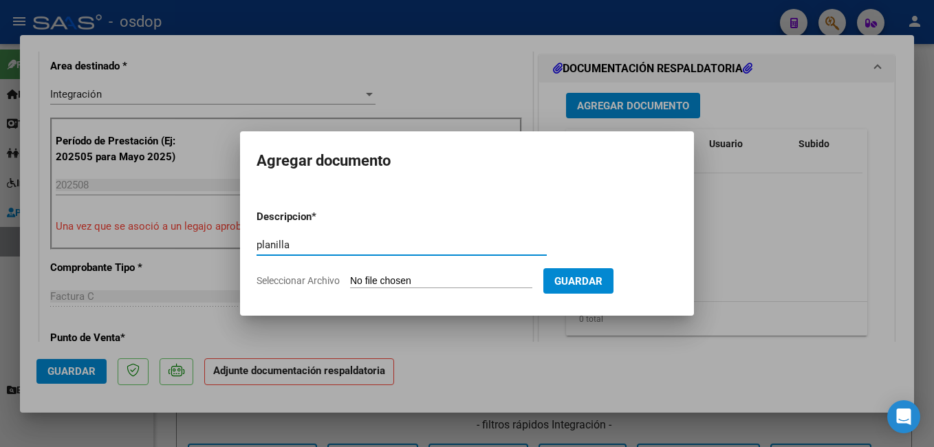
type input "planilla"
click at [407, 282] on input "Seleccionar Archivo" at bounding box center [441, 281] width 182 height 13
type input "C:\fakepath\PLANILLA PSICO 4.pdf"
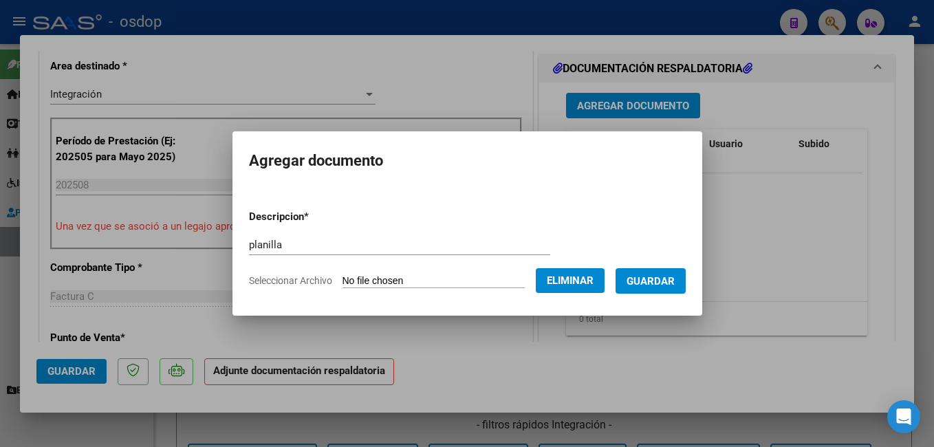
click at [661, 286] on span "Guardar" at bounding box center [651, 281] width 48 height 12
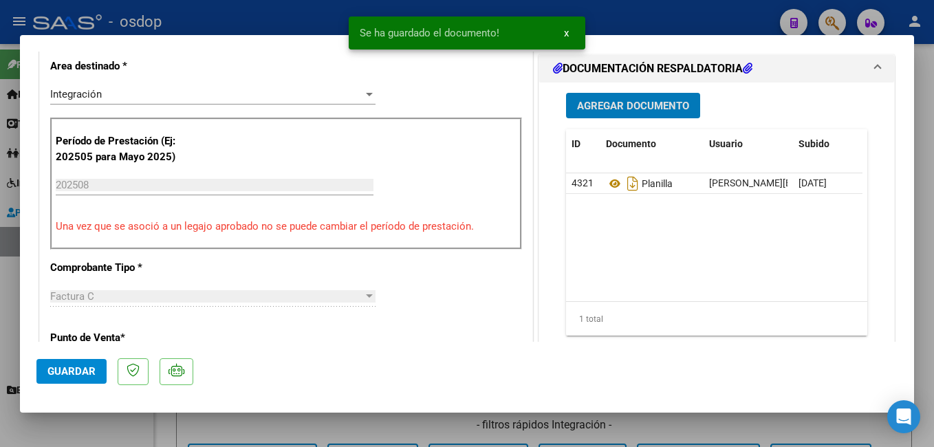
click at [80, 372] on span "Guardar" at bounding box center [71, 371] width 48 height 12
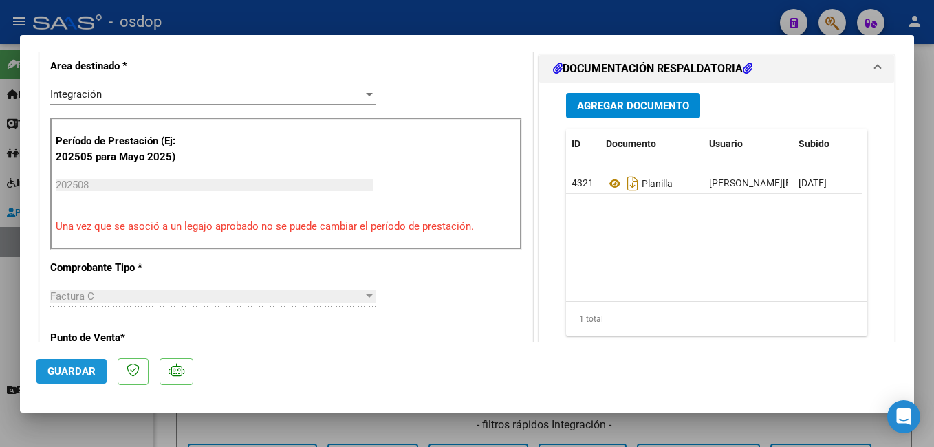
click at [55, 367] on span "Guardar" at bounding box center [71, 371] width 48 height 12
click at [273, 23] on div at bounding box center [467, 223] width 934 height 447
type input "$ 0,00"
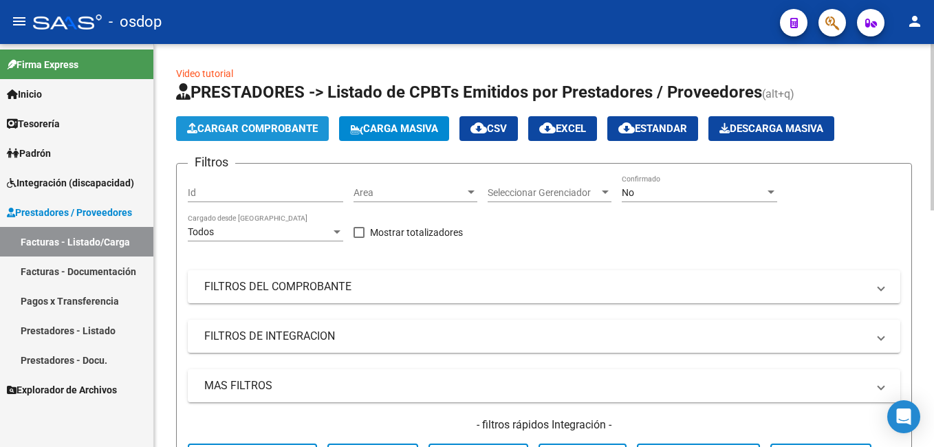
click at [261, 122] on button "Cargar Comprobante" at bounding box center [252, 128] width 153 height 25
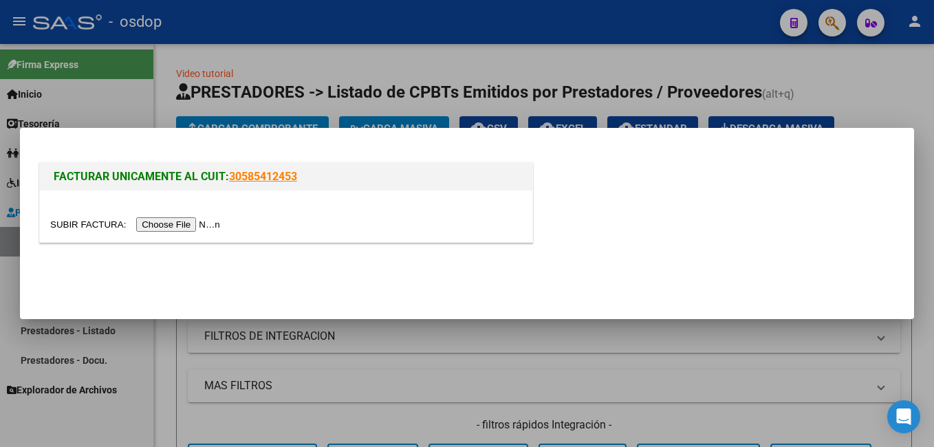
click at [182, 221] on input "file" at bounding box center [137, 224] width 174 height 14
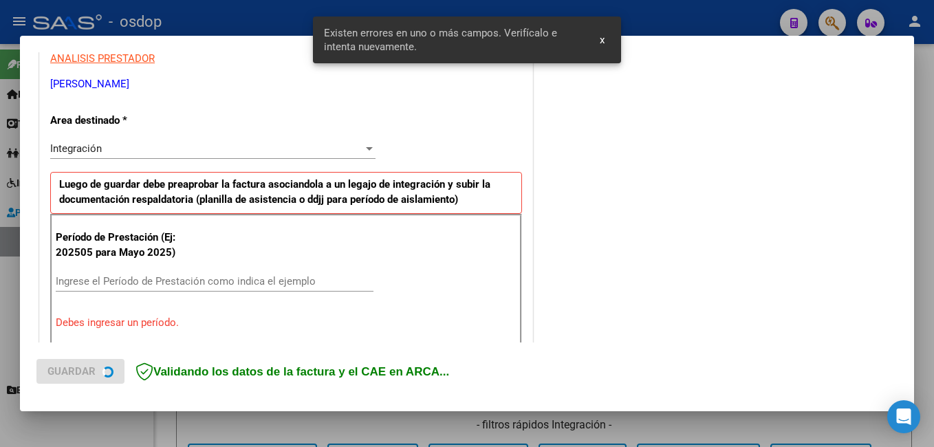
scroll to position [334, 0]
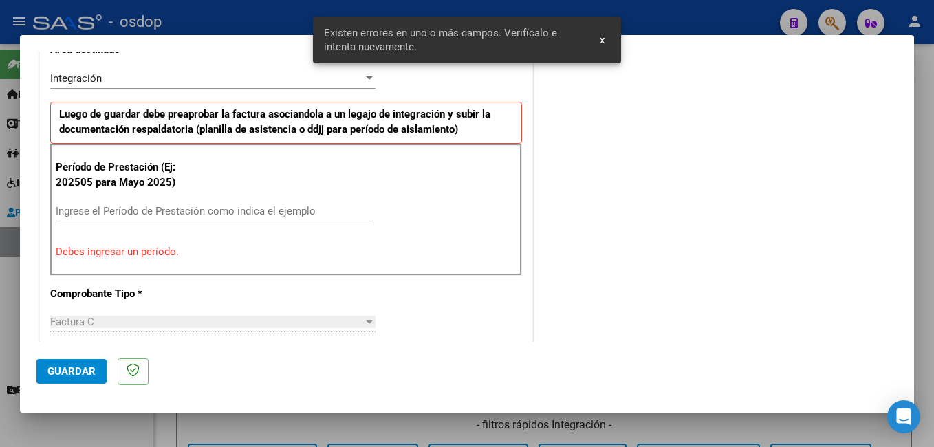
click at [168, 212] on input "Ingrese el Período de Prestación como indica el ejemplo" at bounding box center [215, 211] width 318 height 12
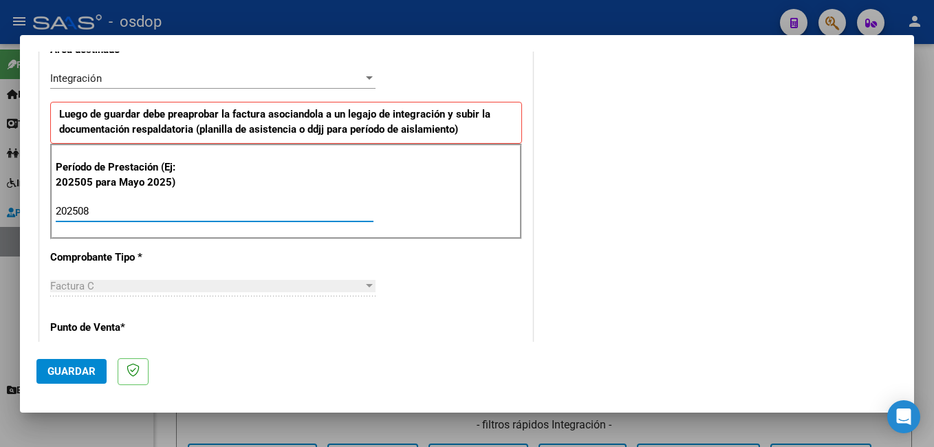
type input "202508"
click at [62, 368] on span "Guardar" at bounding box center [71, 371] width 48 height 12
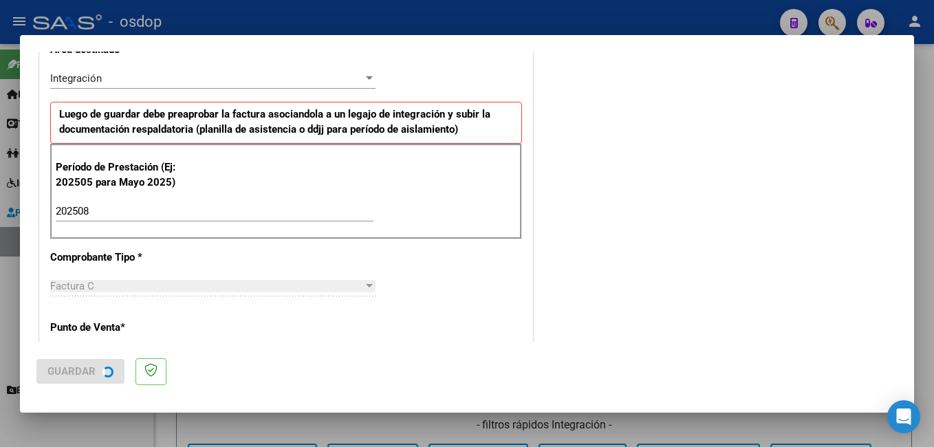
scroll to position [0, 0]
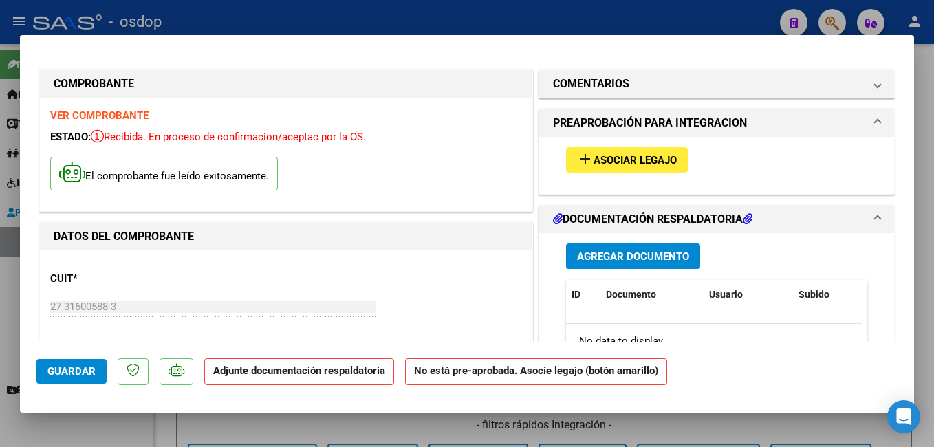
click at [635, 162] on span "Asociar Legajo" at bounding box center [635, 160] width 83 height 12
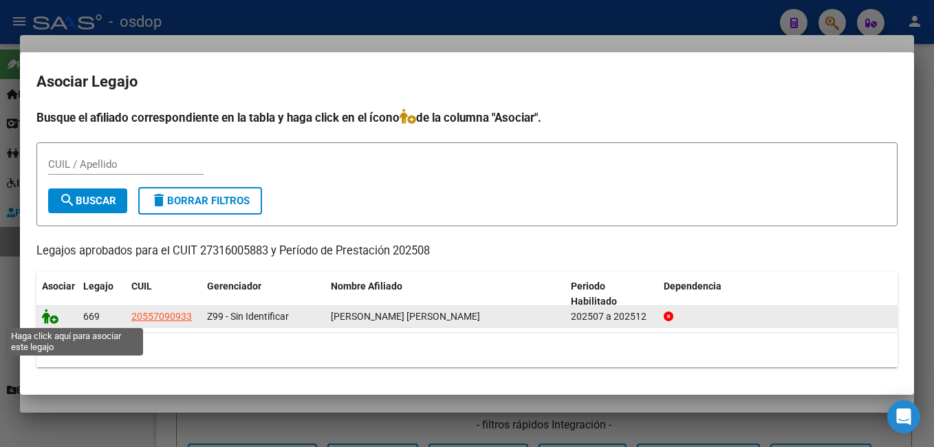
click at [52, 320] on icon at bounding box center [50, 316] width 17 height 15
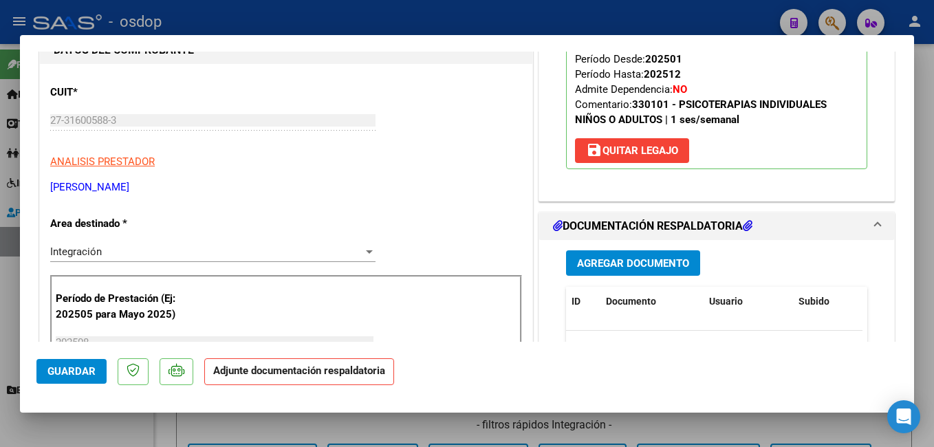
scroll to position [206, 0]
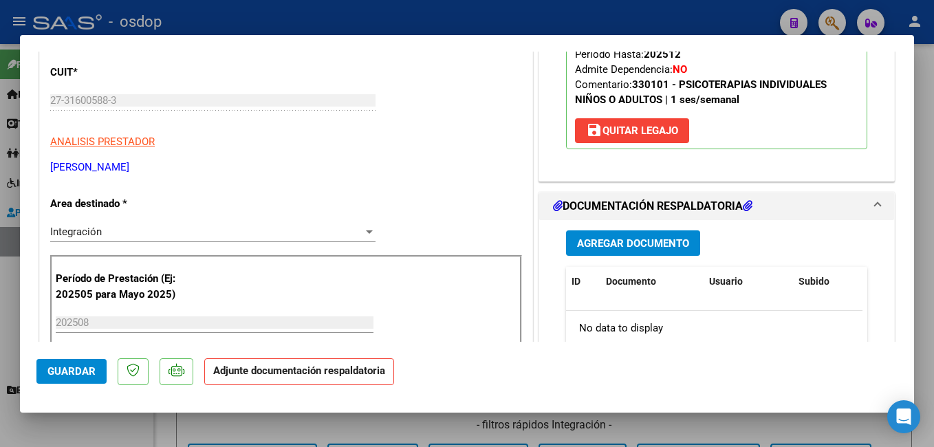
click at [651, 250] on span "Agregar Documento" at bounding box center [633, 243] width 112 height 12
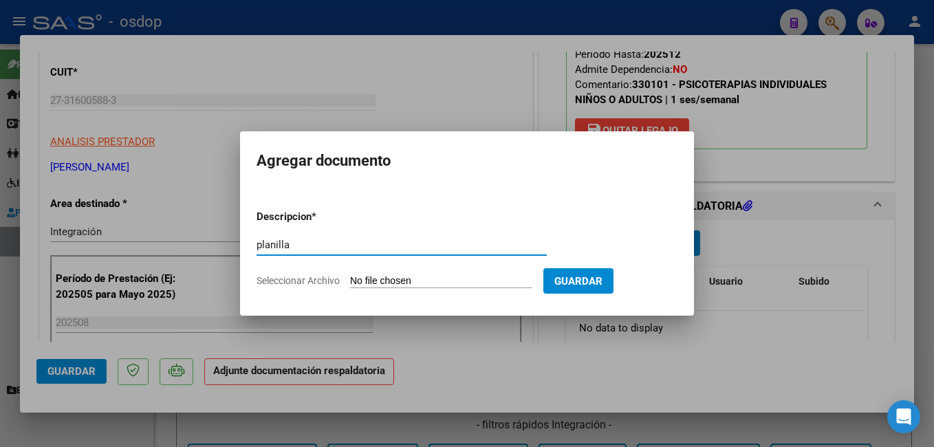
type input "planilla"
click at [406, 278] on input "Seleccionar Archivo" at bounding box center [441, 281] width 182 height 13
type input "C:\fakepath\CCF_004172.pdf"
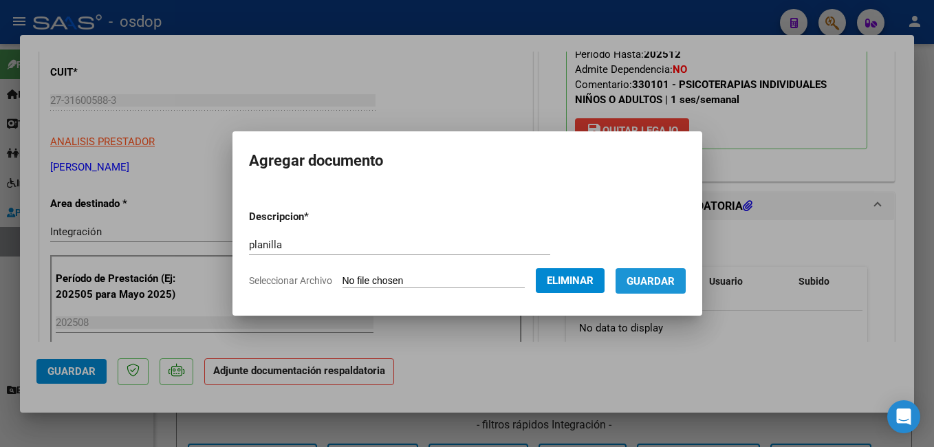
click at [673, 284] on span "Guardar" at bounding box center [651, 281] width 48 height 12
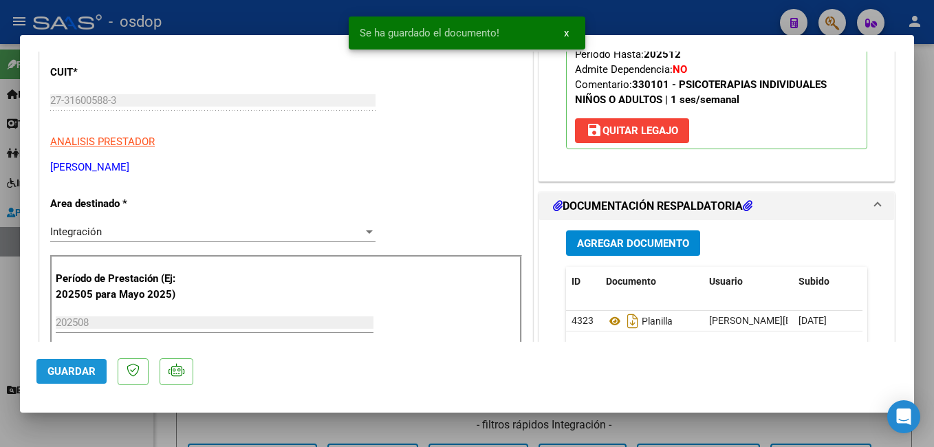
click at [88, 363] on button "Guardar" at bounding box center [71, 371] width 70 height 25
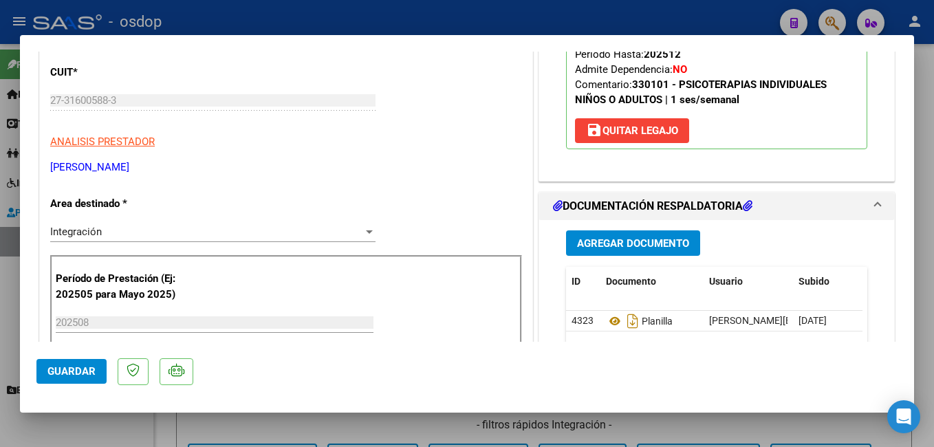
click at [88, 363] on button "Guardar" at bounding box center [71, 371] width 70 height 25
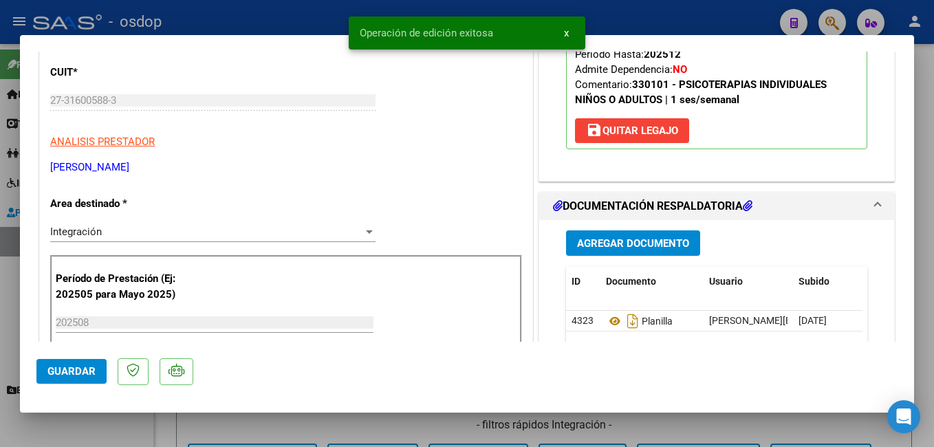
click at [228, 21] on div at bounding box center [467, 223] width 934 height 447
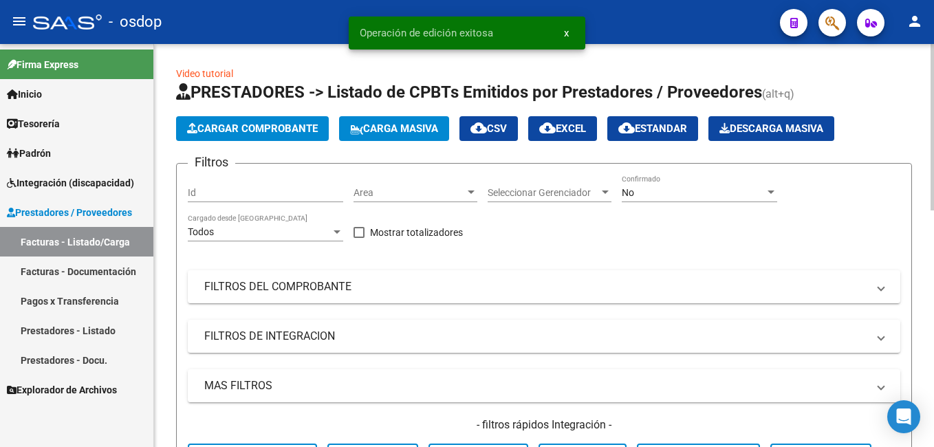
click at [214, 127] on span "Cargar Comprobante" at bounding box center [252, 128] width 131 height 12
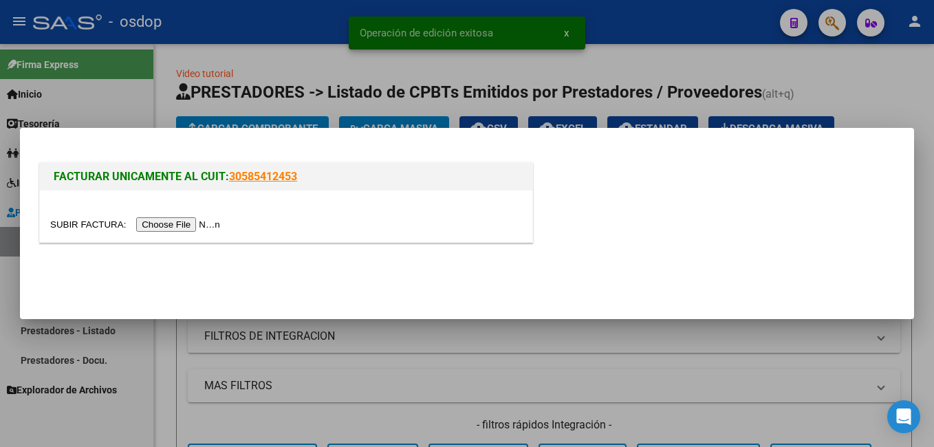
click at [182, 226] on input "file" at bounding box center [137, 224] width 174 height 14
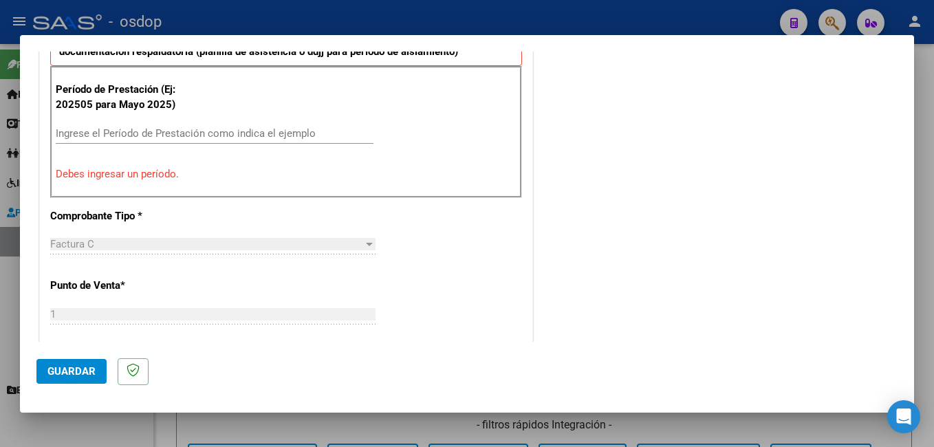
scroll to position [413, 0]
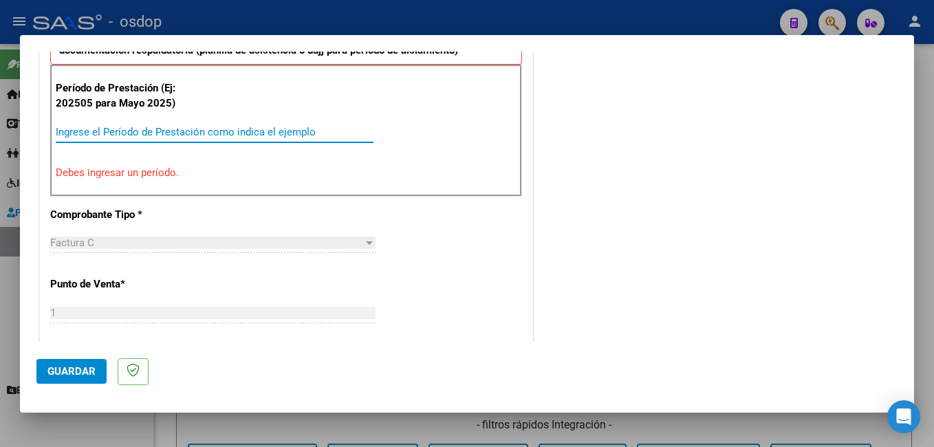
click at [118, 133] on input "Ingrese el Período de Prestación como indica el ejemplo" at bounding box center [215, 132] width 318 height 12
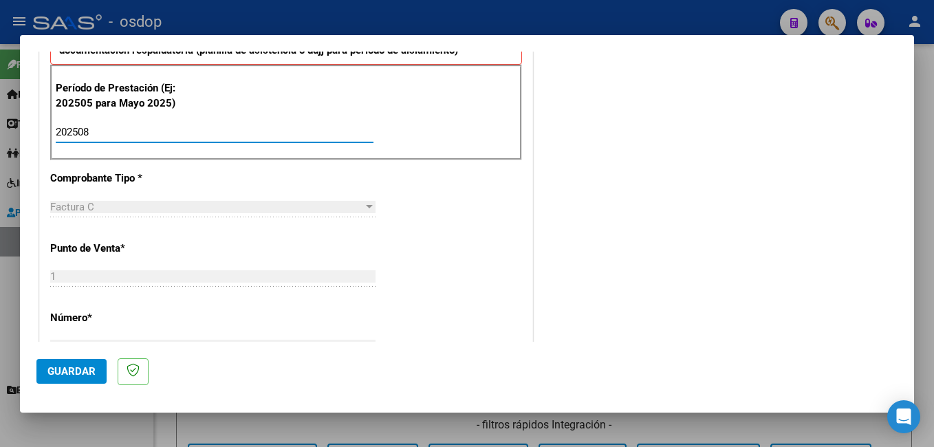
type input "202508"
click at [59, 377] on span "Guardar" at bounding box center [71, 371] width 48 height 12
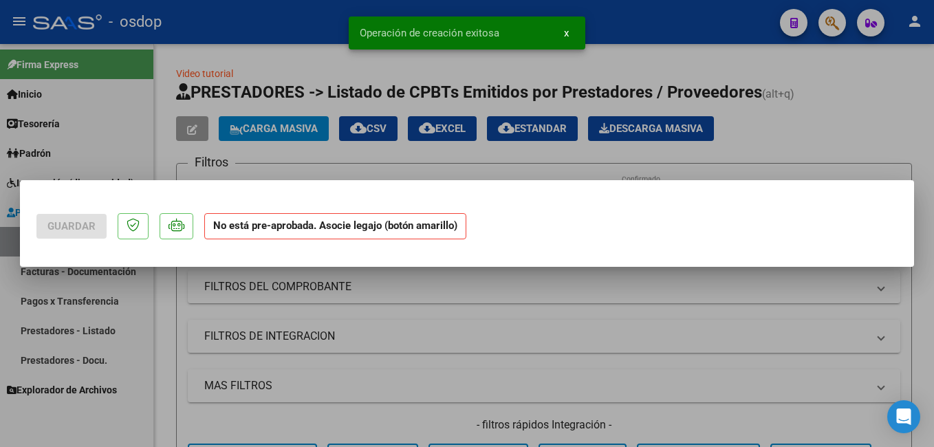
scroll to position [0, 0]
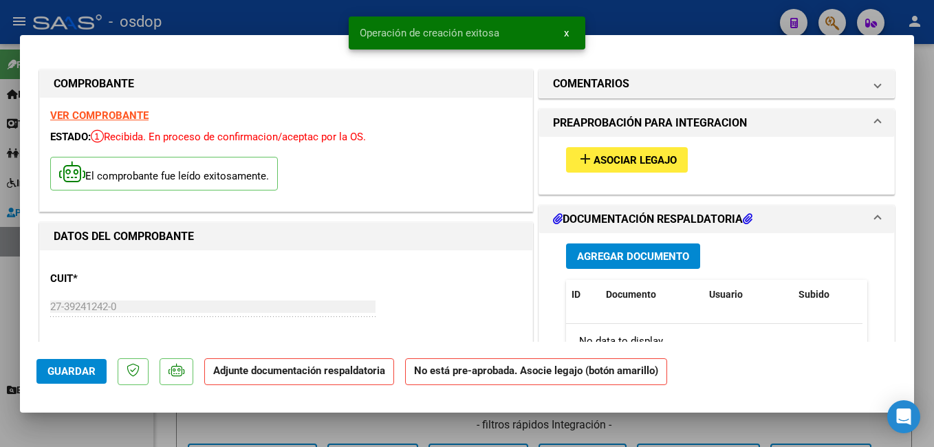
click at [662, 163] on span "Asociar Legajo" at bounding box center [635, 160] width 83 height 12
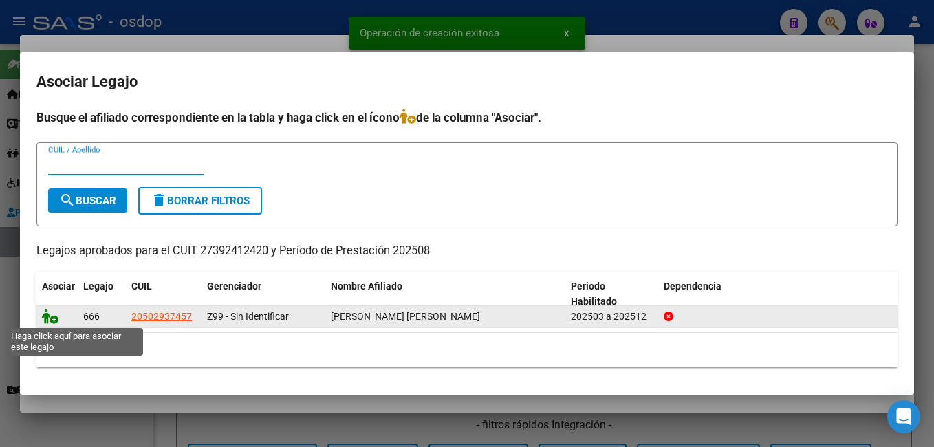
click at [45, 318] on icon at bounding box center [50, 316] width 17 height 15
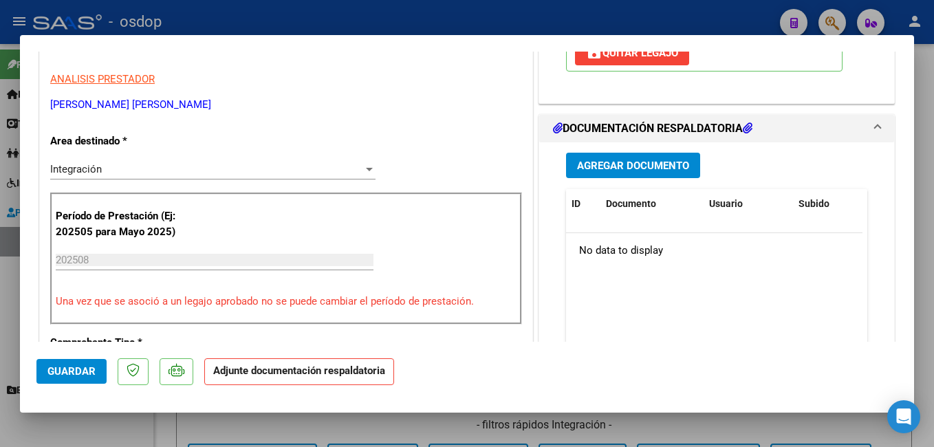
scroll to position [275, 0]
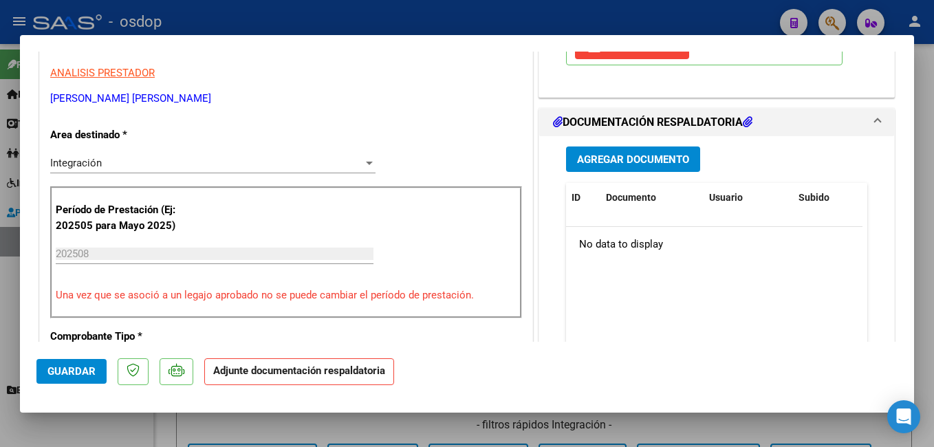
click at [633, 166] on span "Agregar Documento" at bounding box center [633, 159] width 112 height 12
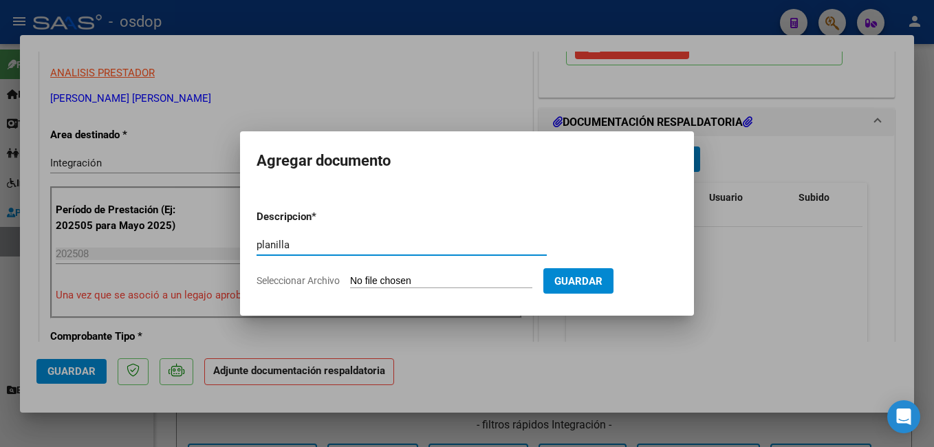
type input "planilla"
click at [472, 282] on input "Seleccionar Archivo" at bounding box center [441, 281] width 182 height 13
type input "C:\fakepath\PLANILLA ASISTENCIA.pdf"
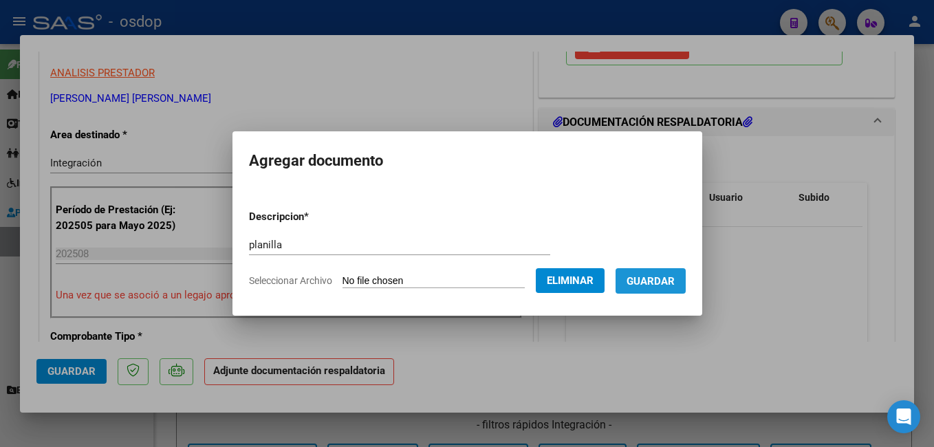
click at [675, 279] on span "Guardar" at bounding box center [651, 281] width 48 height 12
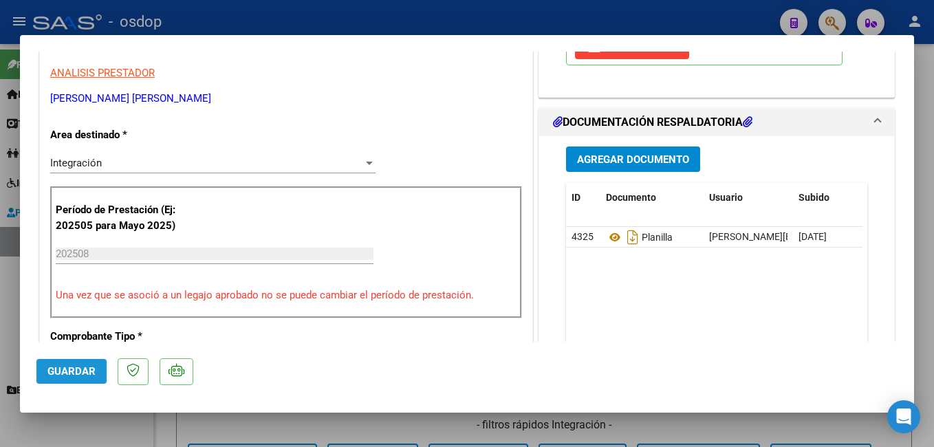
click at [83, 373] on span "Guardar" at bounding box center [71, 371] width 48 height 12
click at [52, 356] on mat-dialog-actions "Guardar" at bounding box center [466, 369] width 861 height 54
click at [57, 367] on span "Guardar" at bounding box center [71, 371] width 48 height 12
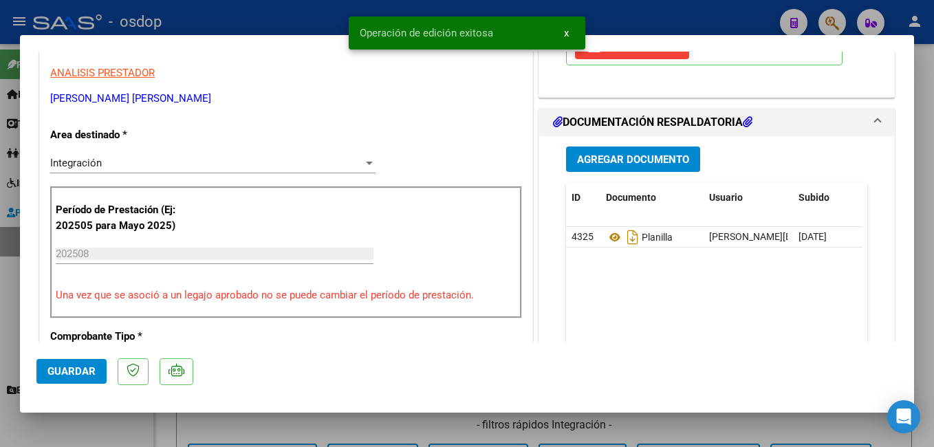
click at [494, 19] on snack-bar-container "Operación de edición exitosa x" at bounding box center [467, 33] width 237 height 33
click at [334, 19] on div "Operación de edición exitosa x" at bounding box center [467, 33] width 270 height 66
click at [568, 29] on span "x" at bounding box center [566, 33] width 5 height 12
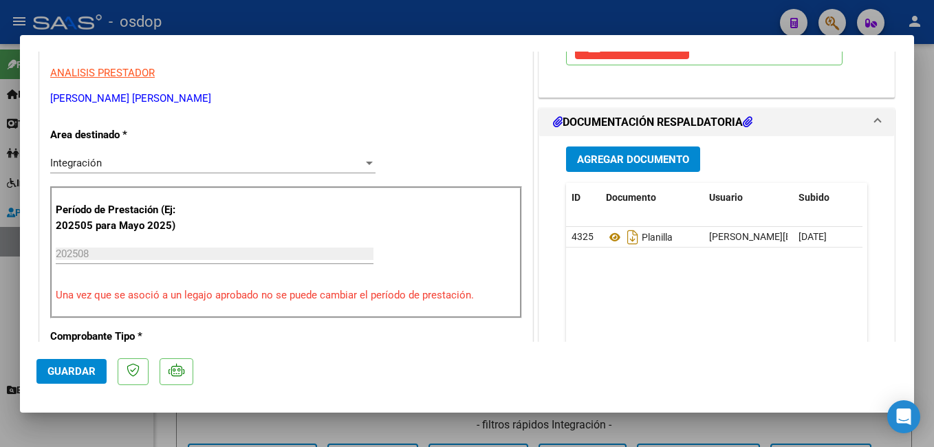
click at [250, 12] on div at bounding box center [467, 223] width 934 height 447
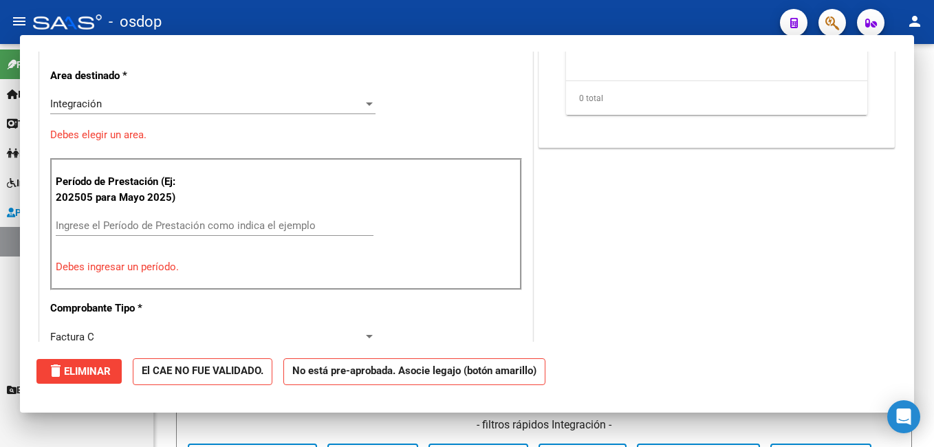
scroll to position [0, 0]
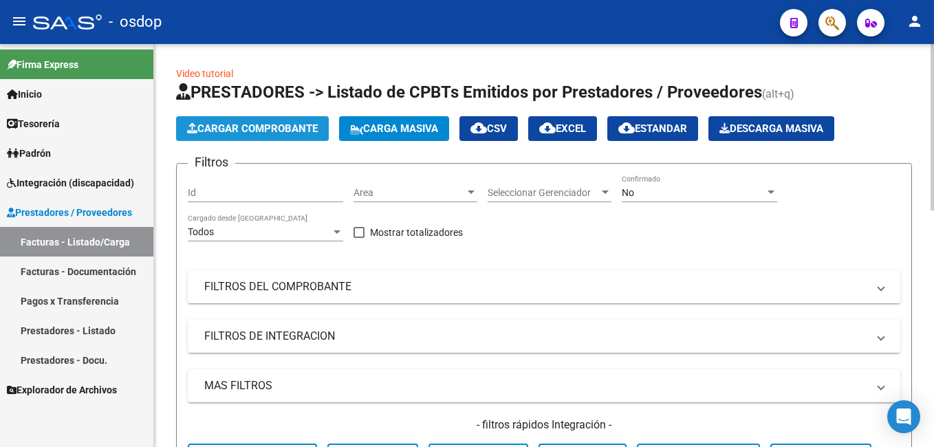
click at [279, 134] on span "Cargar Comprobante" at bounding box center [252, 128] width 131 height 12
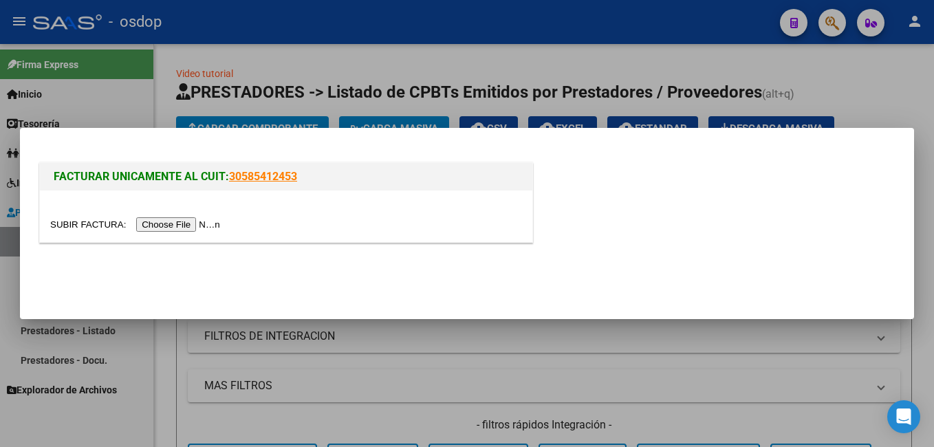
click at [166, 226] on input "file" at bounding box center [137, 224] width 174 height 14
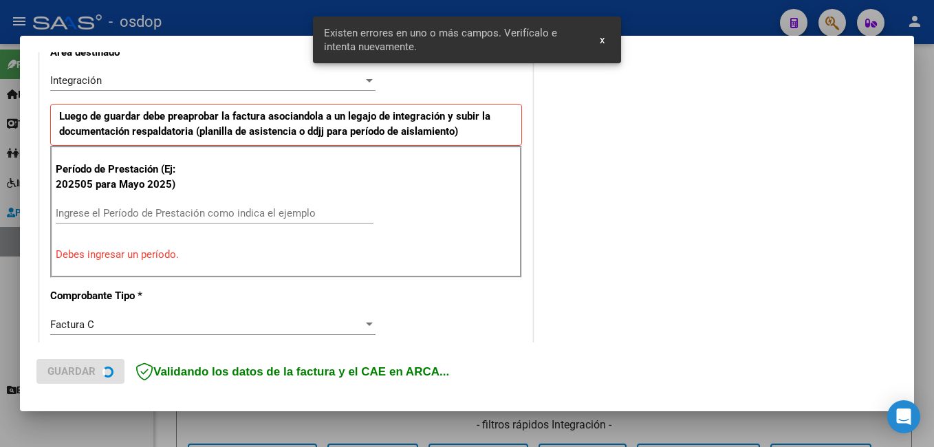
scroll to position [334, 0]
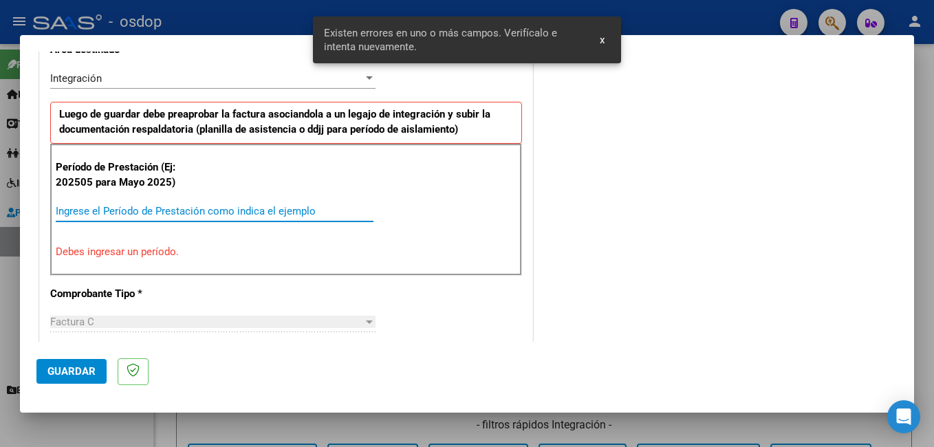
click at [248, 205] on input "Ingrese el Período de Prestación como indica el ejemplo" at bounding box center [215, 211] width 318 height 12
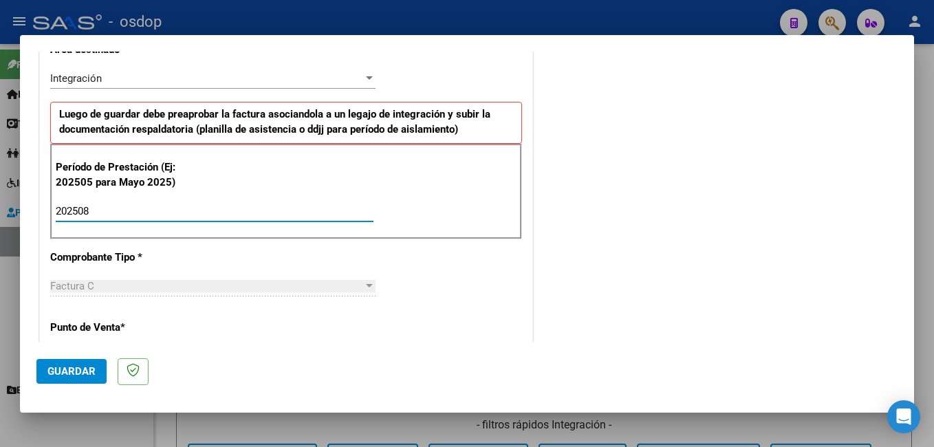
type input "202508"
click at [74, 363] on button "Guardar" at bounding box center [71, 371] width 70 height 25
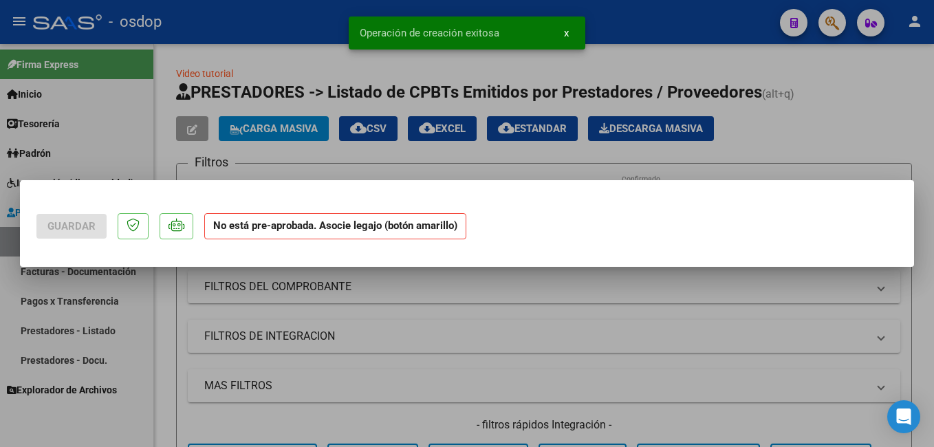
scroll to position [0, 0]
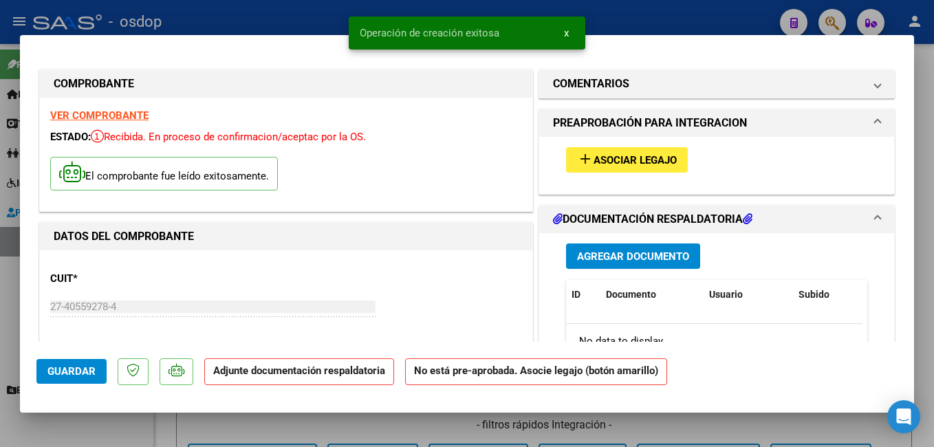
click at [594, 164] on span "Asociar Legajo" at bounding box center [635, 160] width 83 height 12
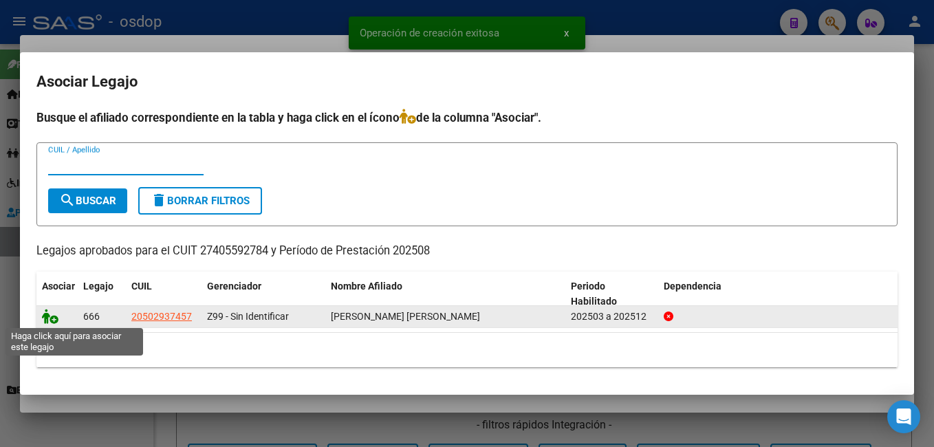
click at [54, 320] on icon at bounding box center [50, 316] width 17 height 15
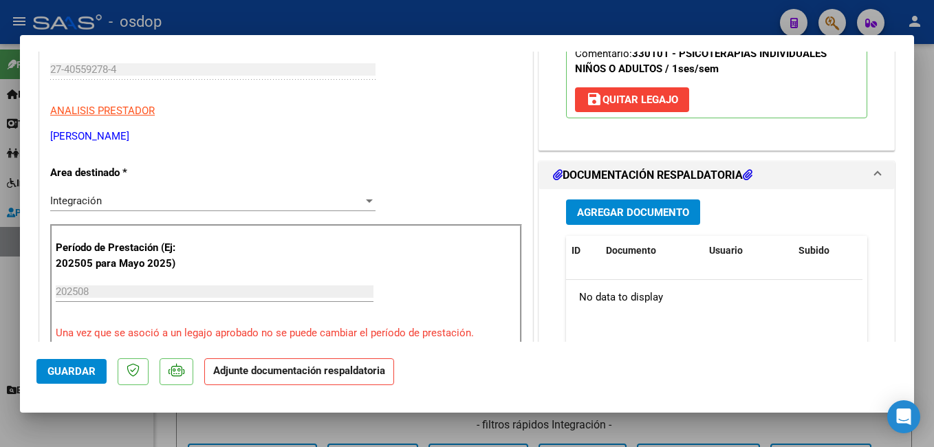
scroll to position [206, 0]
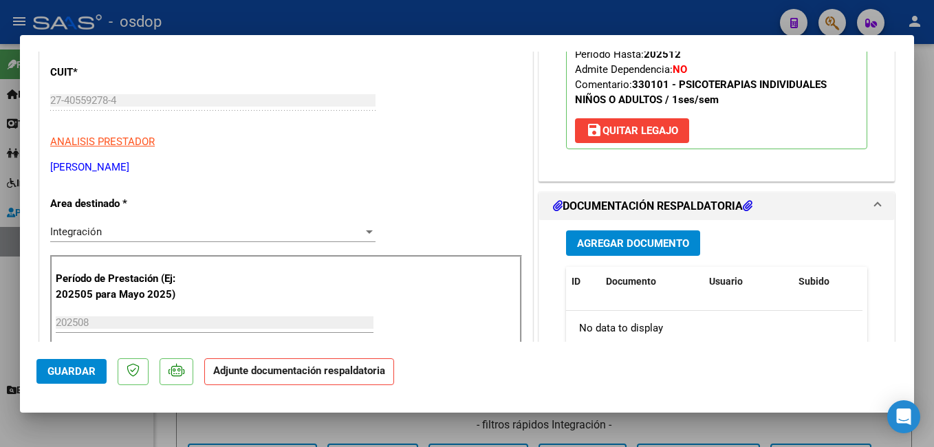
click at [583, 250] on span "Agregar Documento" at bounding box center [633, 243] width 112 height 12
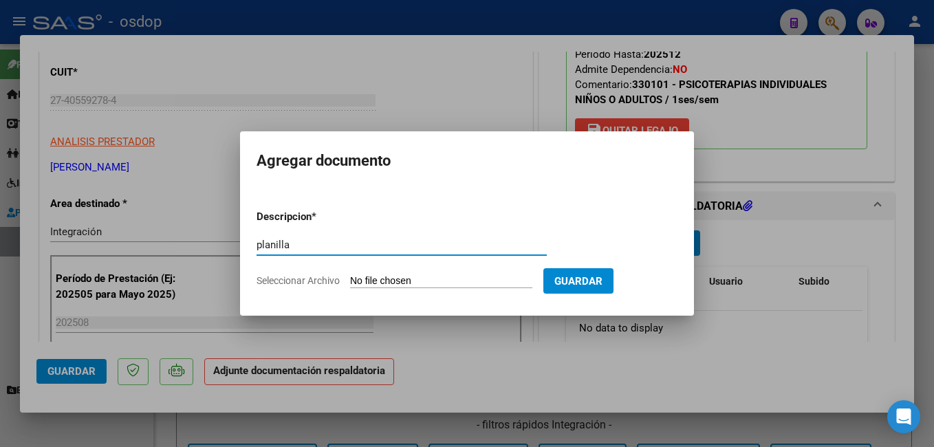
type input "planilla"
click at [505, 277] on input "Seleccionar Archivo" at bounding box center [441, 281] width 182 height 13
type input "C:\fakepath\PLANILLA PSICO.pdf"
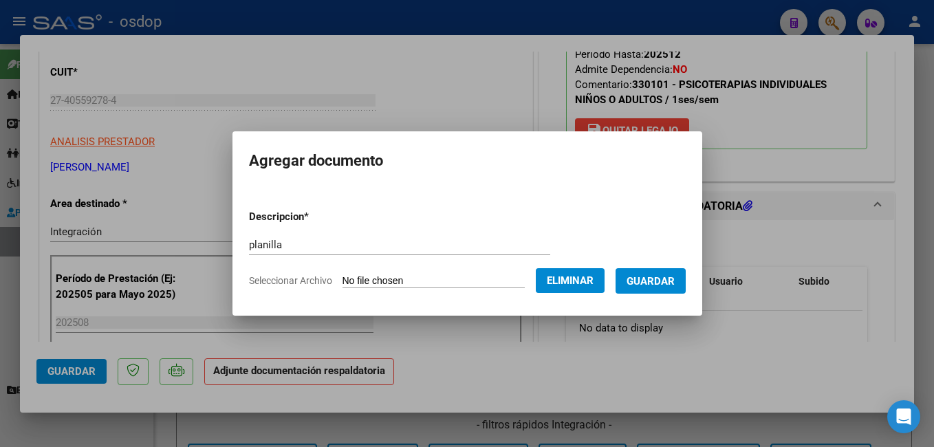
click at [659, 287] on span "Guardar" at bounding box center [651, 281] width 48 height 12
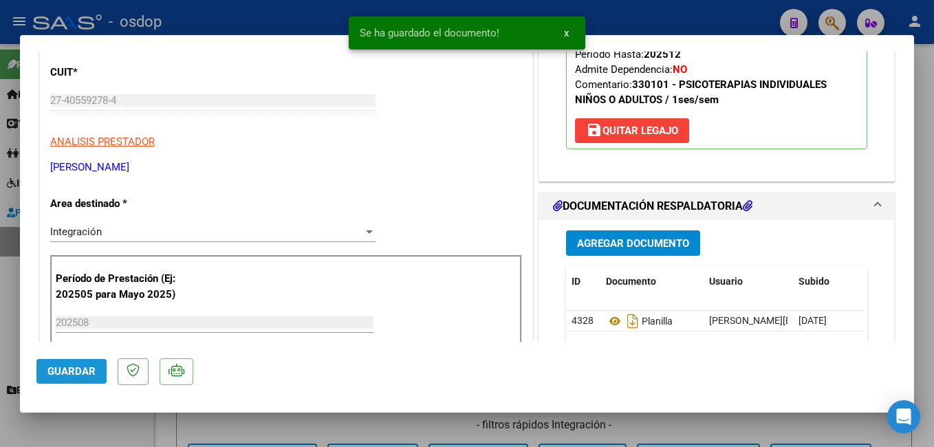
click at [74, 377] on span "Guardar" at bounding box center [71, 371] width 48 height 12
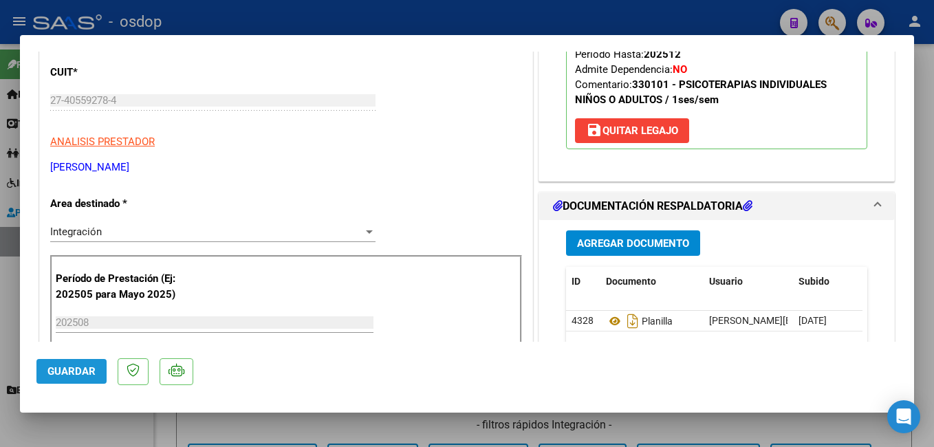
click at [74, 377] on span "Guardar" at bounding box center [71, 371] width 48 height 12
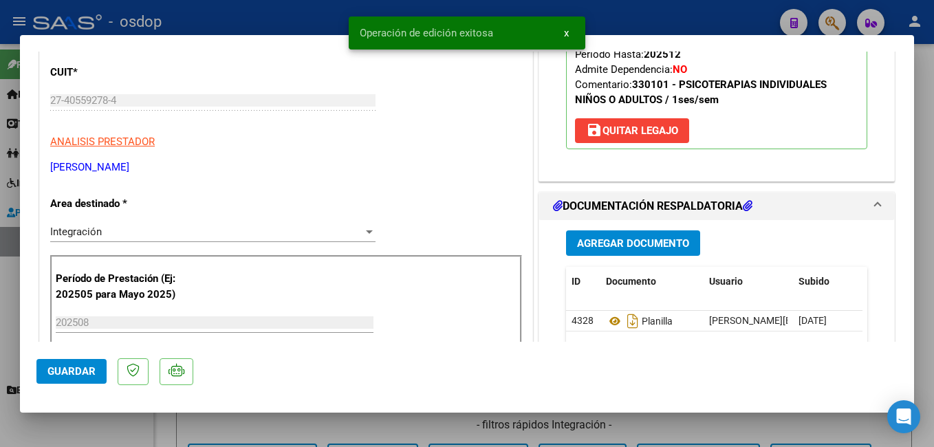
click at [261, 22] on div at bounding box center [467, 223] width 934 height 447
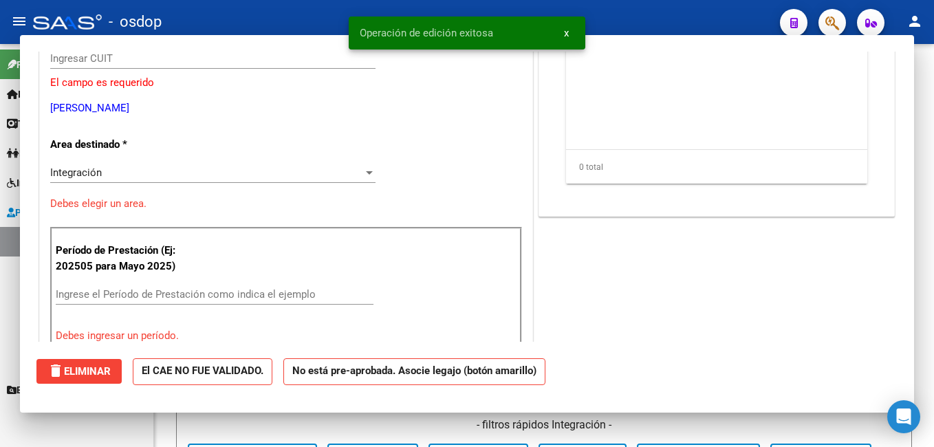
scroll to position [0, 0]
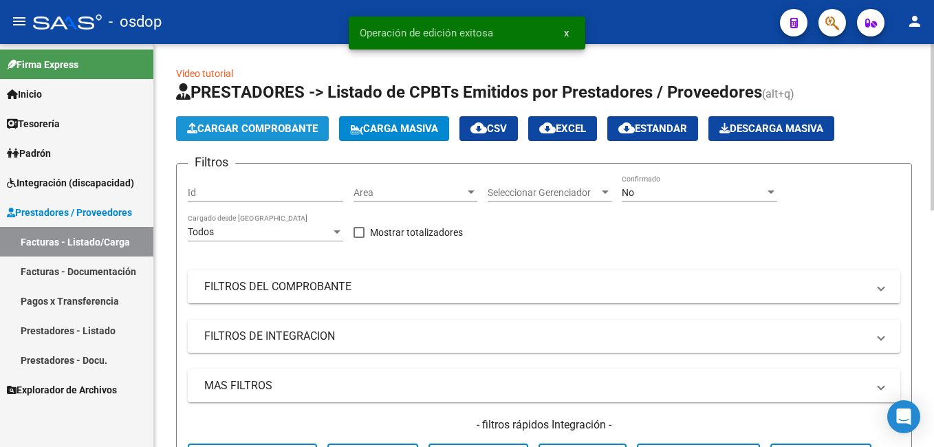
click at [253, 132] on span "Cargar Comprobante" at bounding box center [252, 128] width 131 height 12
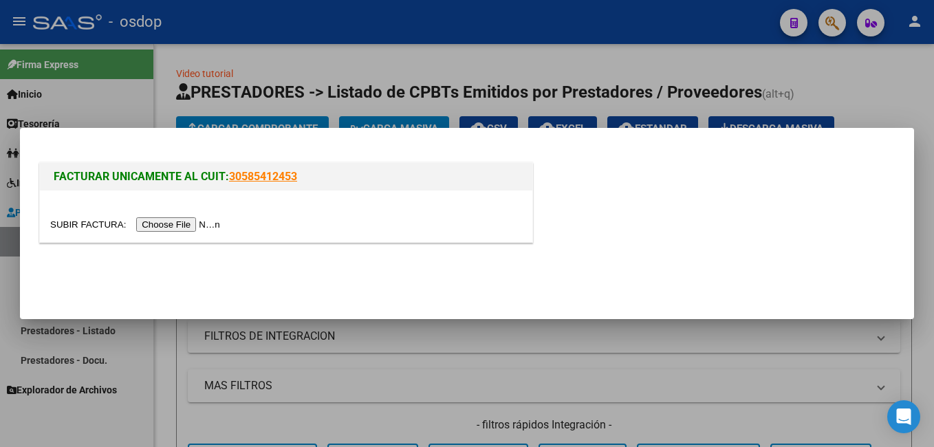
click at [191, 219] on input "file" at bounding box center [137, 224] width 174 height 14
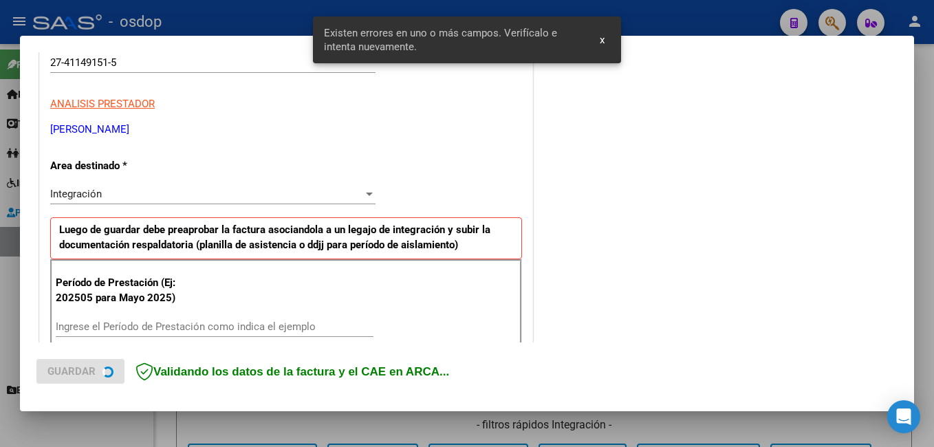
scroll to position [334, 0]
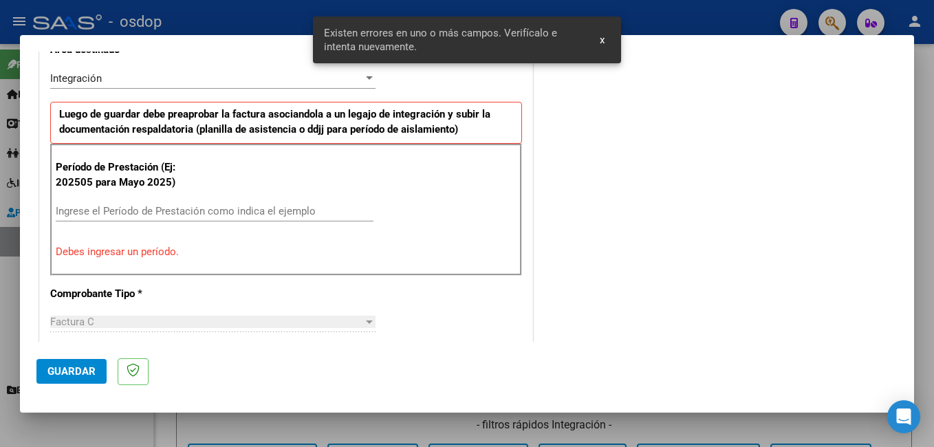
click at [149, 207] on input "Ingrese el Período de Prestación como indica el ejemplo" at bounding box center [215, 211] width 318 height 12
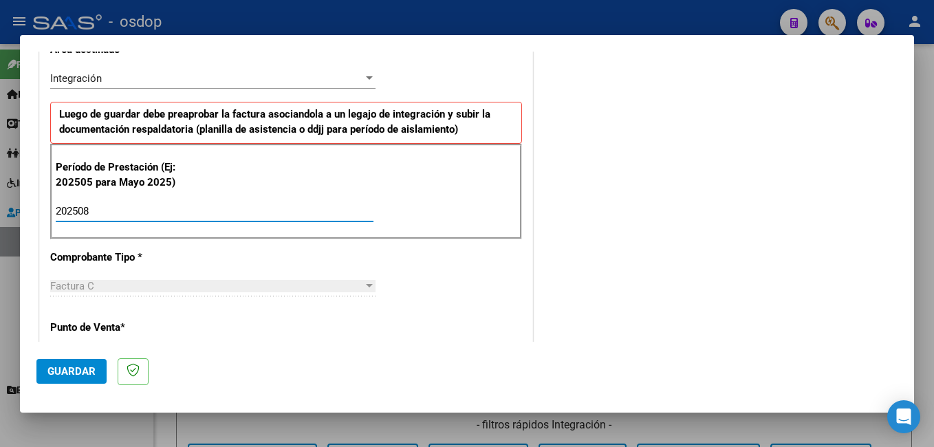
type input "202508"
click at [91, 367] on span "Guardar" at bounding box center [71, 371] width 48 height 12
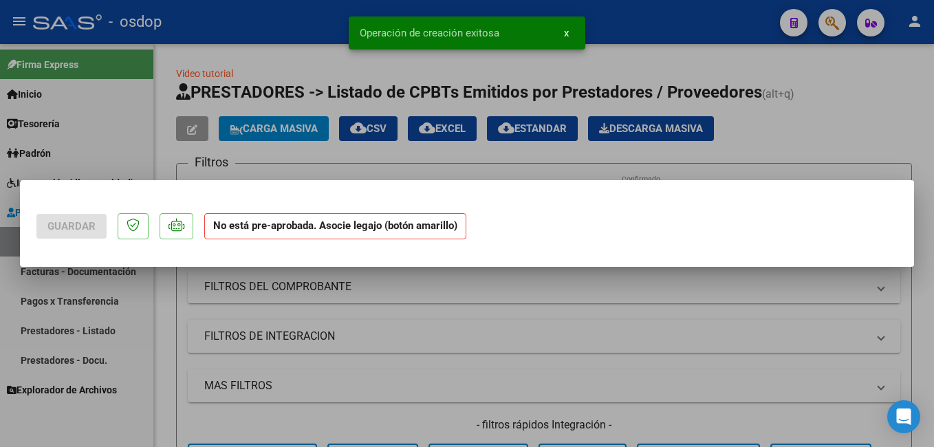
scroll to position [0, 0]
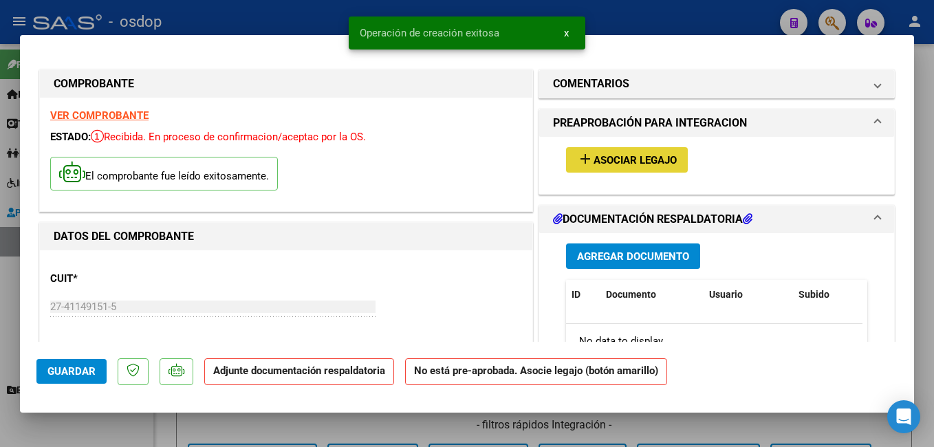
click at [626, 166] on span "Asociar Legajo" at bounding box center [635, 160] width 83 height 12
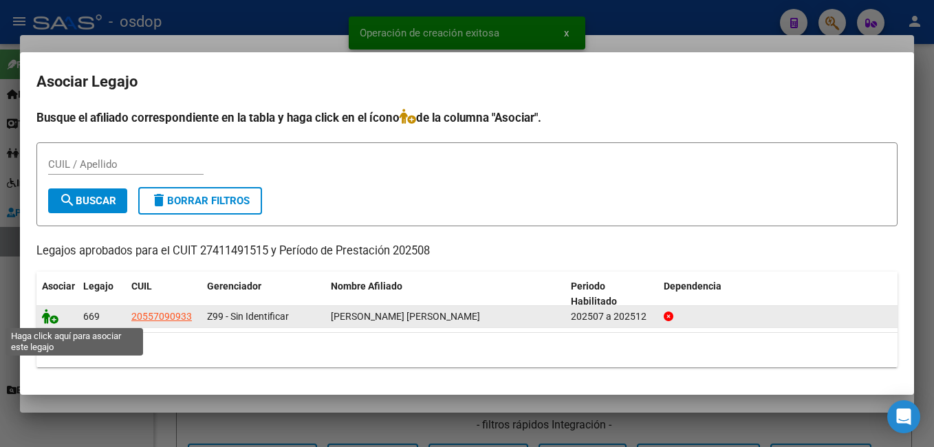
click at [46, 317] on icon at bounding box center [50, 316] width 17 height 15
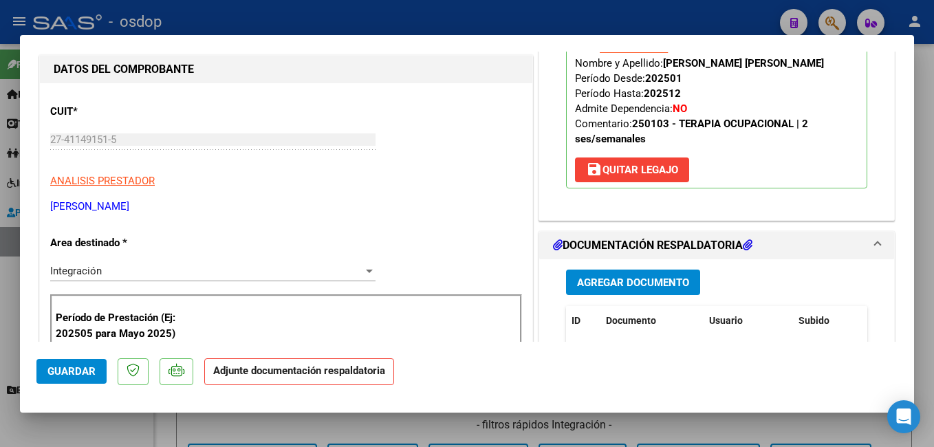
scroll to position [344, 0]
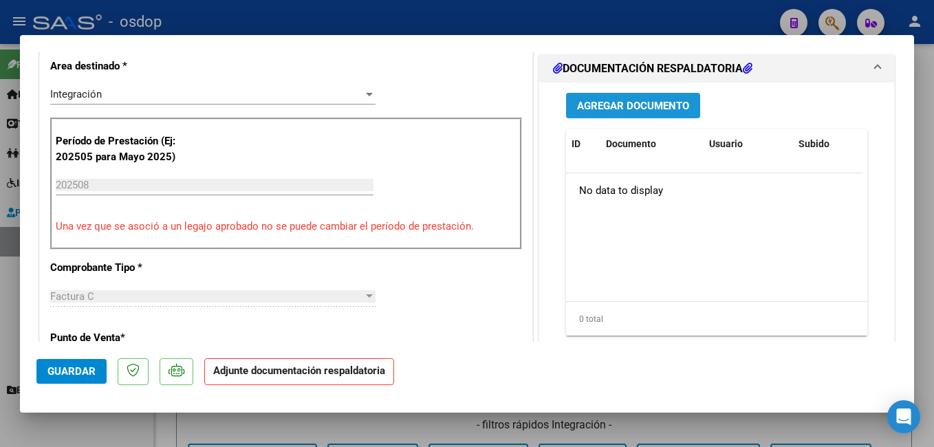
click at [613, 109] on span "Agregar Documento" at bounding box center [633, 106] width 112 height 12
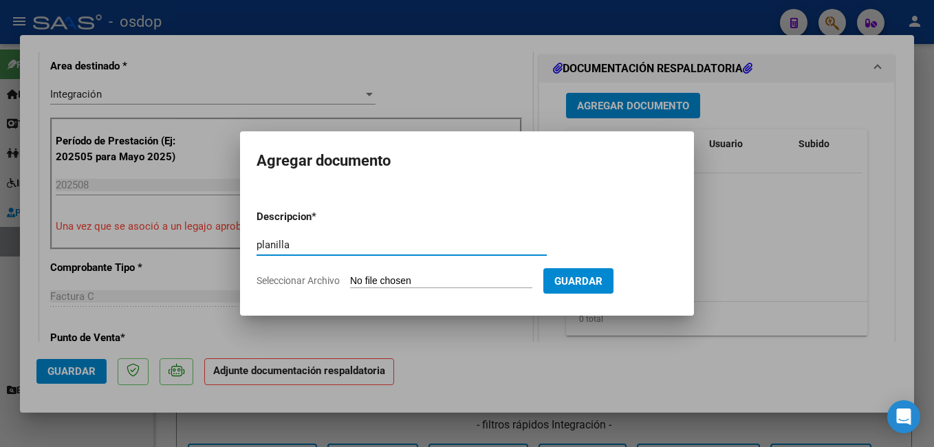
type input "planilla"
click at [460, 278] on input "Seleccionar Archivo" at bounding box center [441, 281] width 182 height 13
type input "C:\fakepath\CCF_004171.pdf"
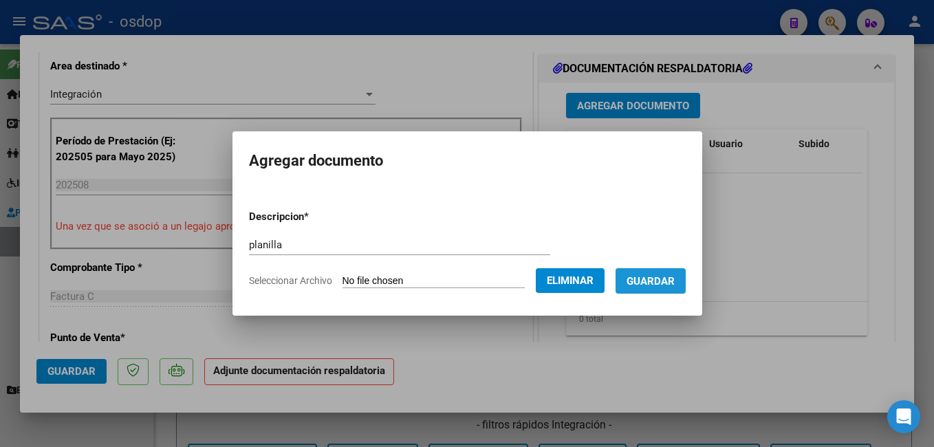
click at [675, 282] on span "Guardar" at bounding box center [651, 281] width 48 height 12
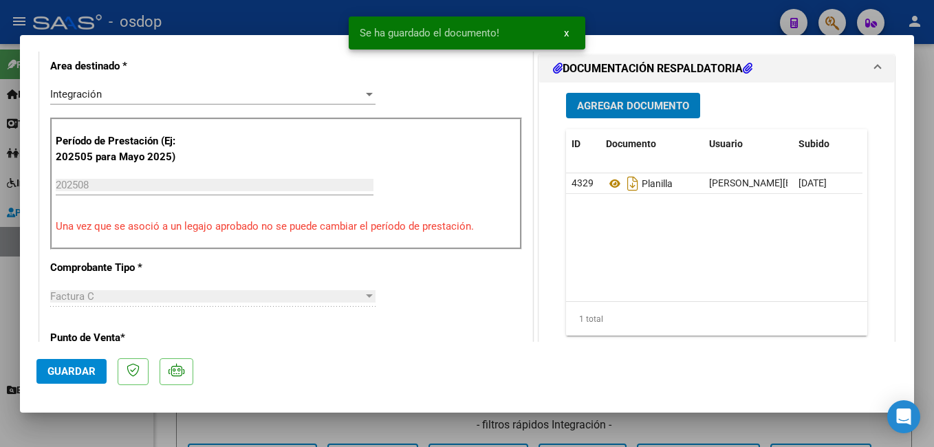
click at [65, 364] on button "Guardar" at bounding box center [71, 371] width 70 height 25
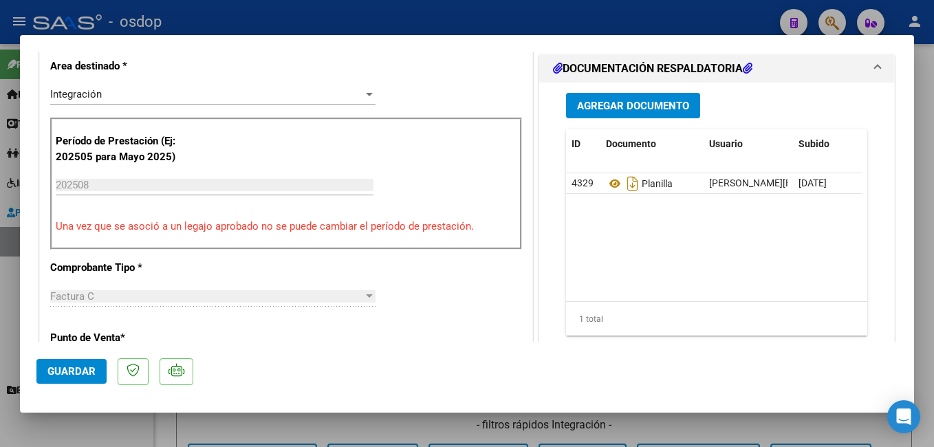
click at [275, 21] on div at bounding box center [467, 223] width 934 height 447
type input "$ 0,00"
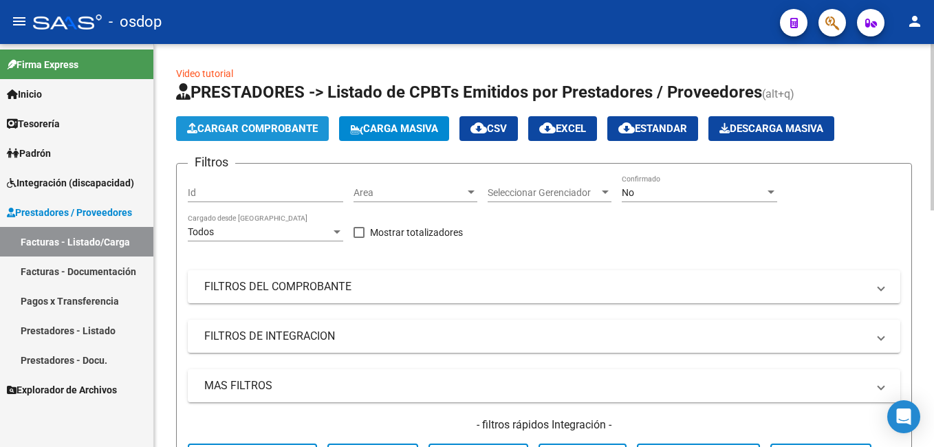
click at [284, 131] on span "Cargar Comprobante" at bounding box center [252, 128] width 131 height 12
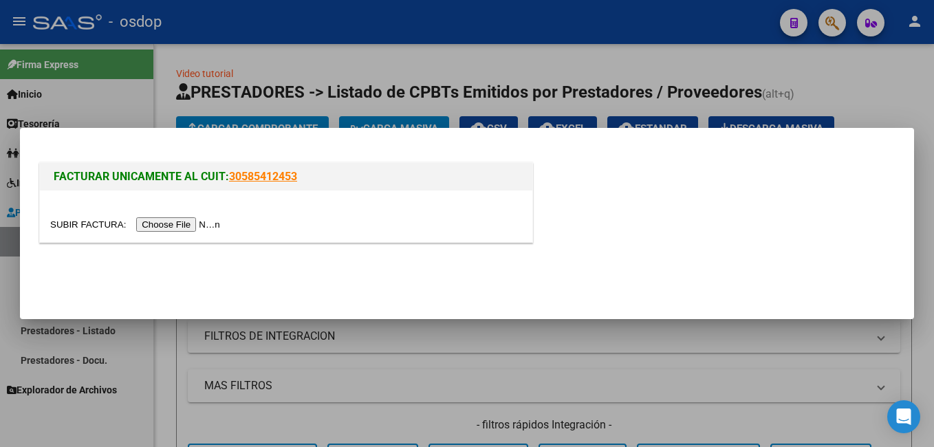
click at [186, 225] on input "file" at bounding box center [137, 224] width 174 height 14
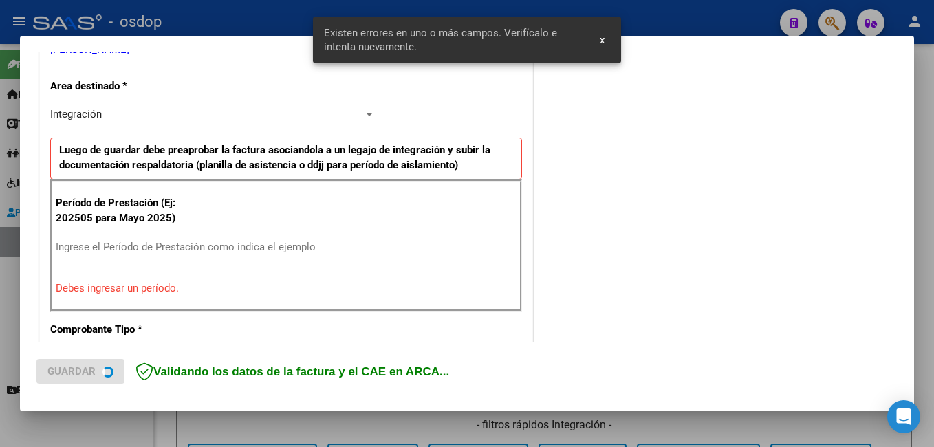
scroll to position [334, 0]
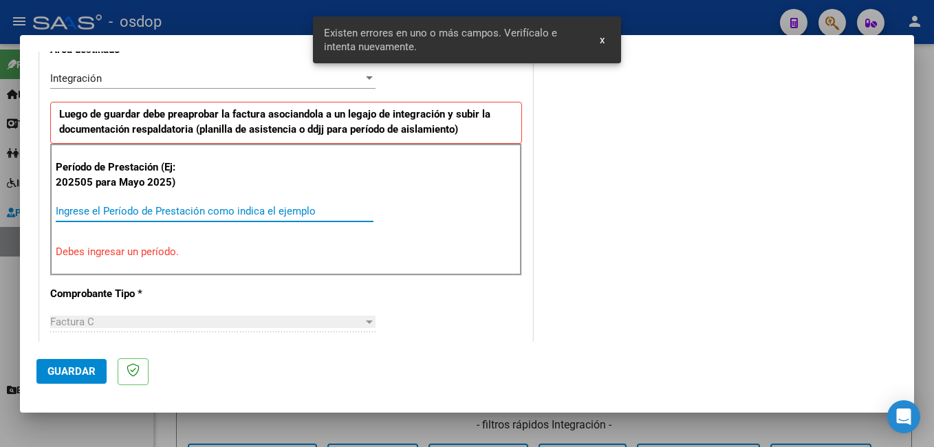
click at [172, 213] on input "Ingrese el Período de Prestación como indica el ejemplo" at bounding box center [215, 211] width 318 height 12
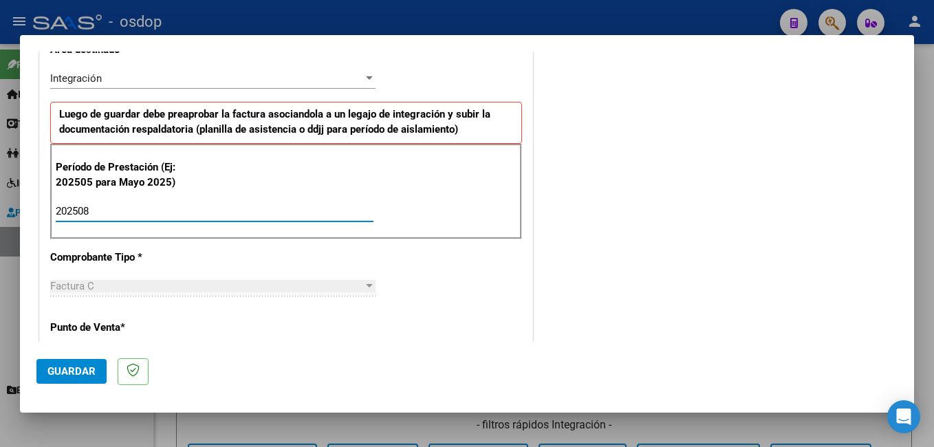
type input "202508"
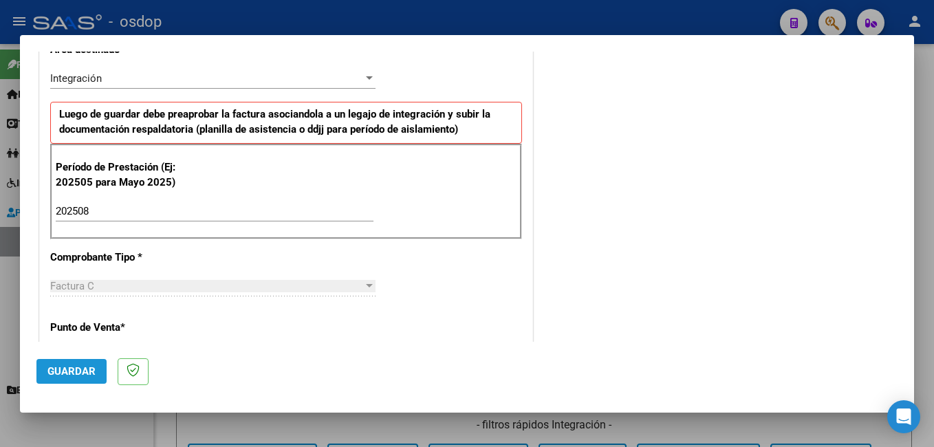
click at [78, 369] on span "Guardar" at bounding box center [71, 371] width 48 height 12
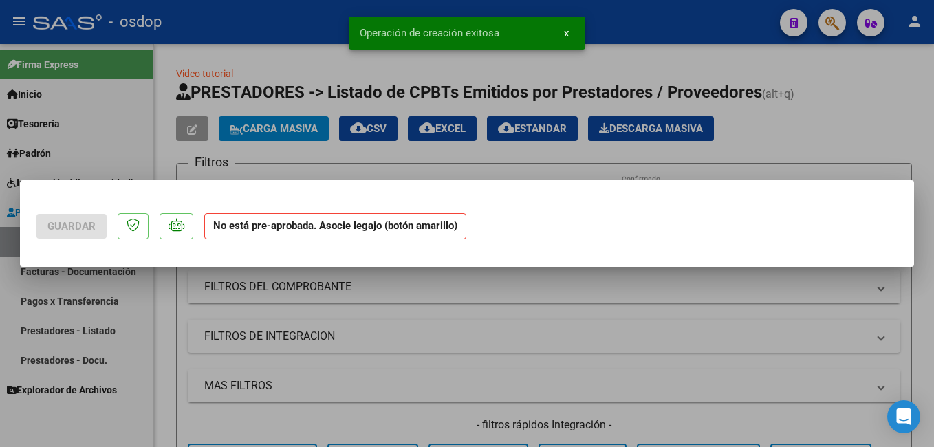
scroll to position [0, 0]
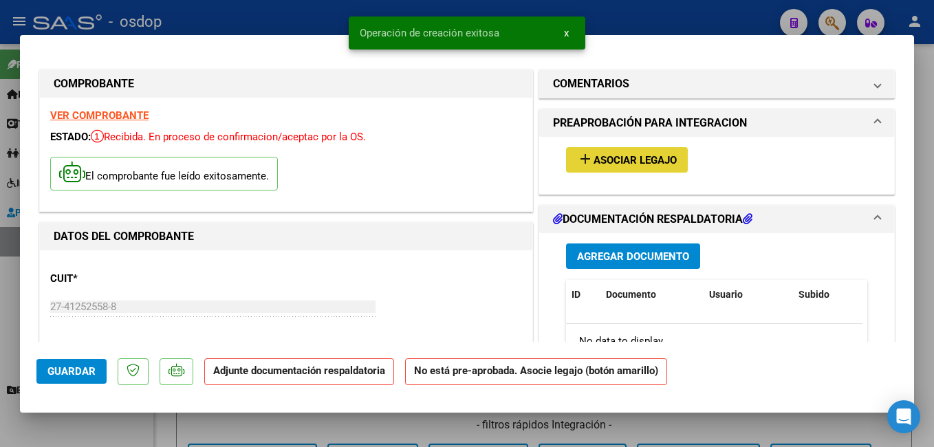
click at [577, 163] on mat-icon "add" at bounding box center [585, 159] width 17 height 17
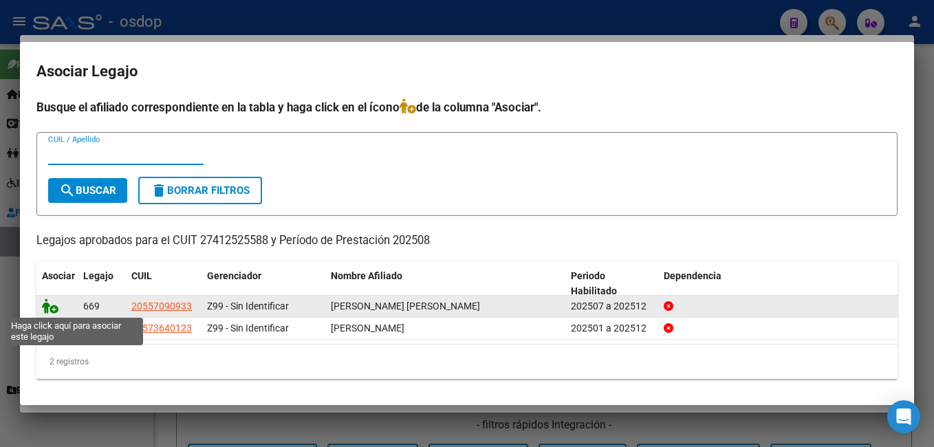
click at [53, 310] on icon at bounding box center [50, 305] width 17 height 15
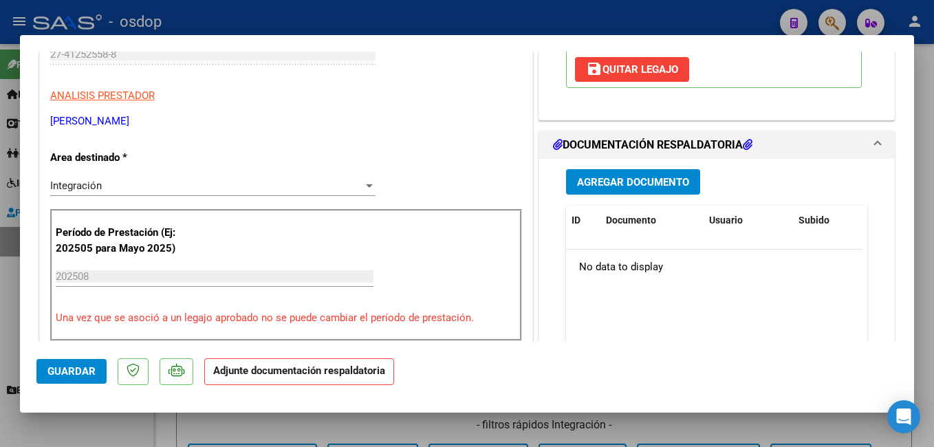
scroll to position [344, 0]
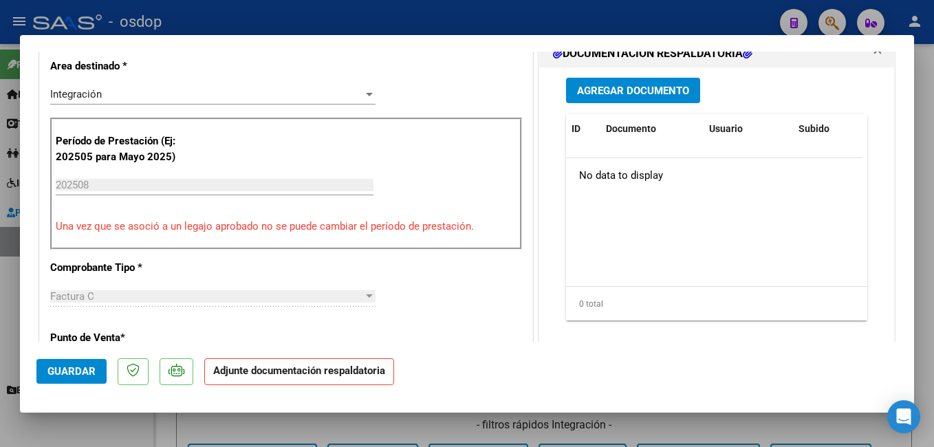
click at [642, 95] on span "Agregar Documento" at bounding box center [633, 91] width 112 height 12
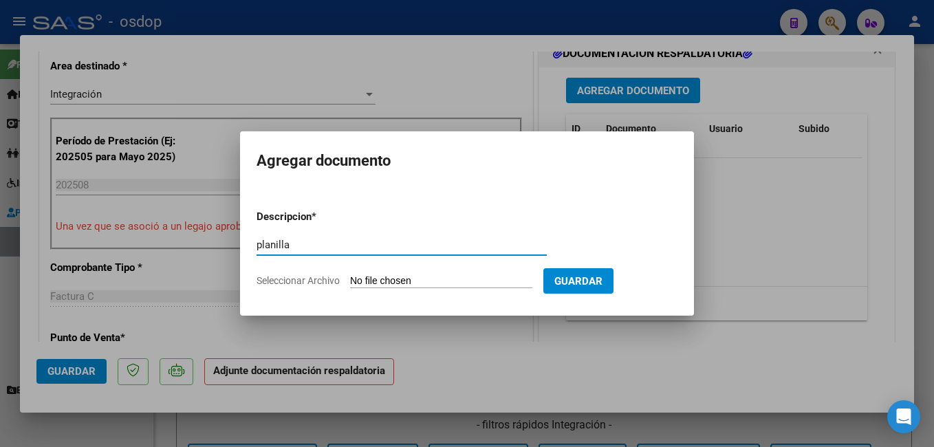
type input "planilla"
click at [447, 282] on input "Seleccionar Archivo" at bounding box center [441, 281] width 182 height 13
type input "C:\fakepath\CCF_004170.pdf"
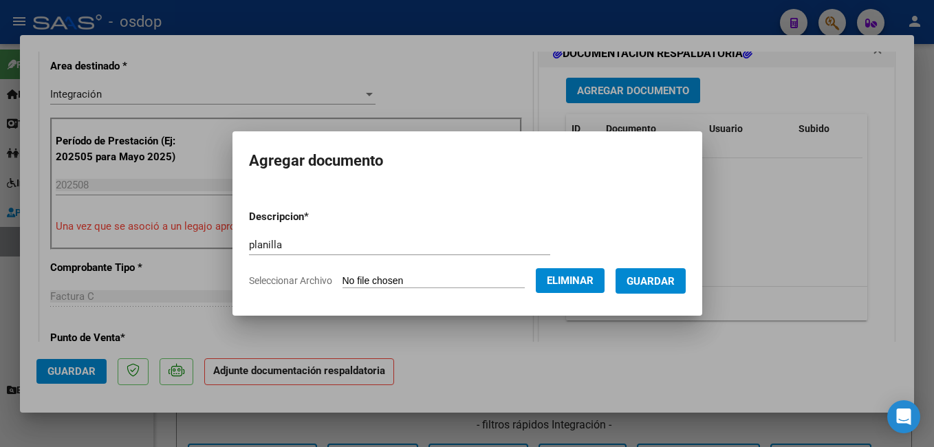
click at [658, 285] on span "Guardar" at bounding box center [651, 281] width 48 height 12
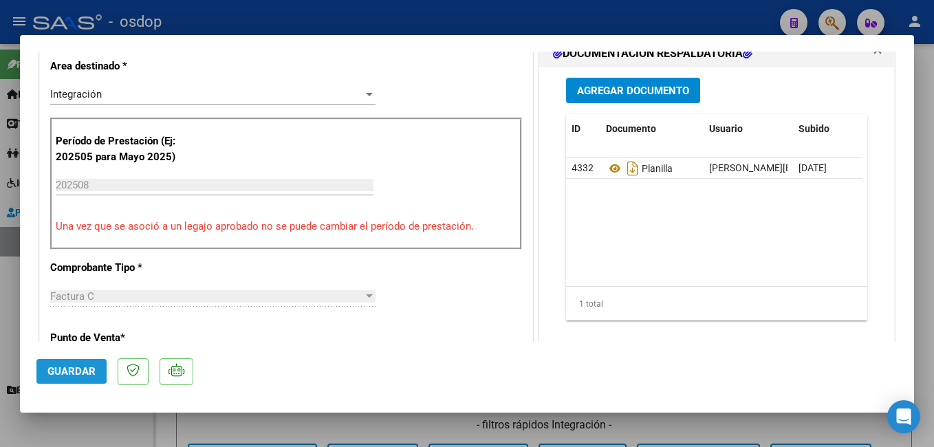
click at [57, 373] on span "Guardar" at bounding box center [71, 371] width 48 height 12
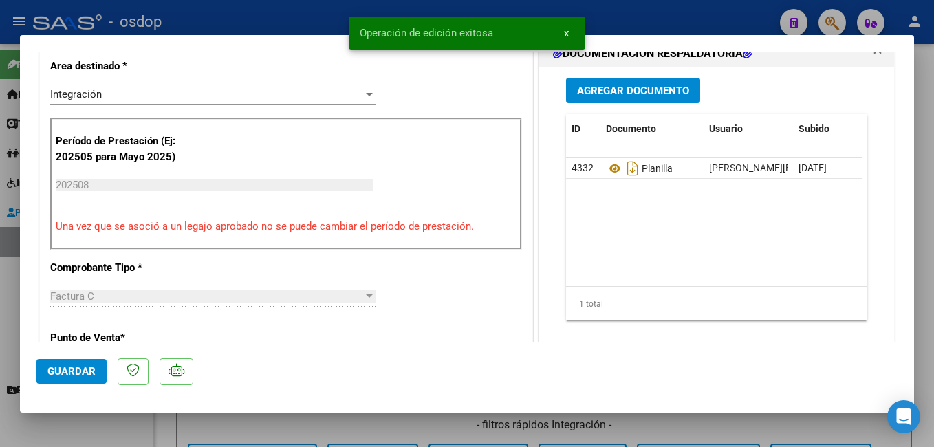
click at [279, 19] on div at bounding box center [467, 223] width 934 height 447
type input "$ 0,00"
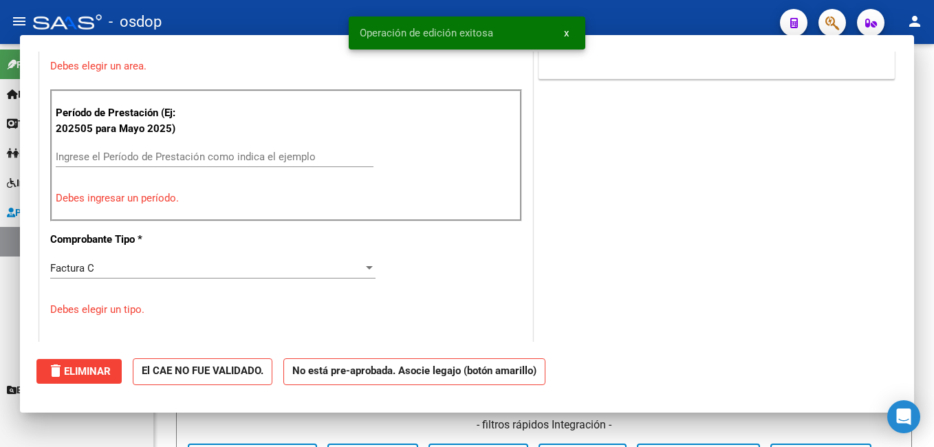
scroll to position [285, 0]
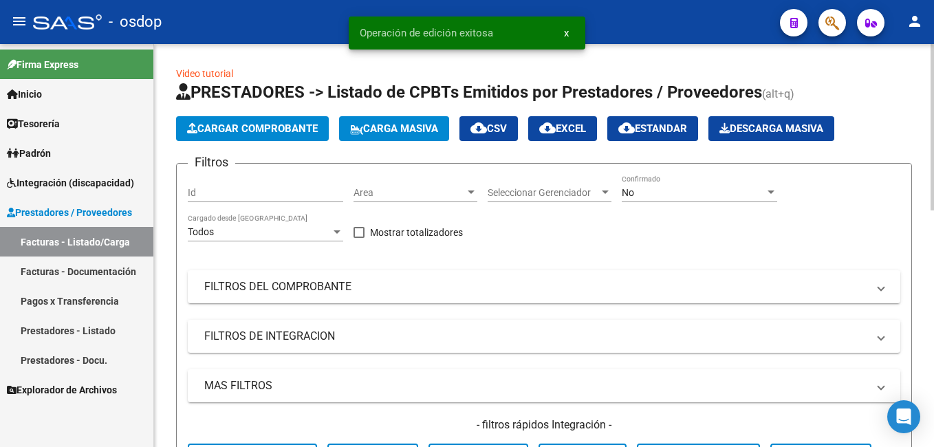
click at [294, 125] on span "Cargar Comprobante" at bounding box center [252, 128] width 131 height 12
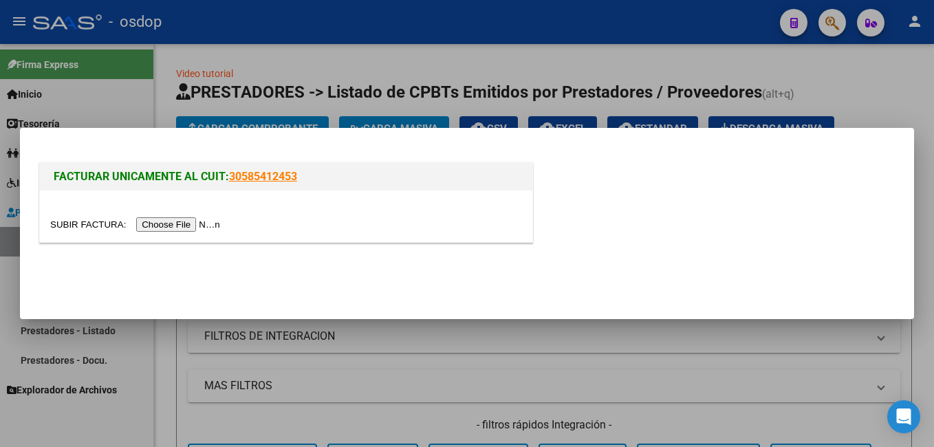
click at [173, 222] on input "file" at bounding box center [137, 224] width 174 height 14
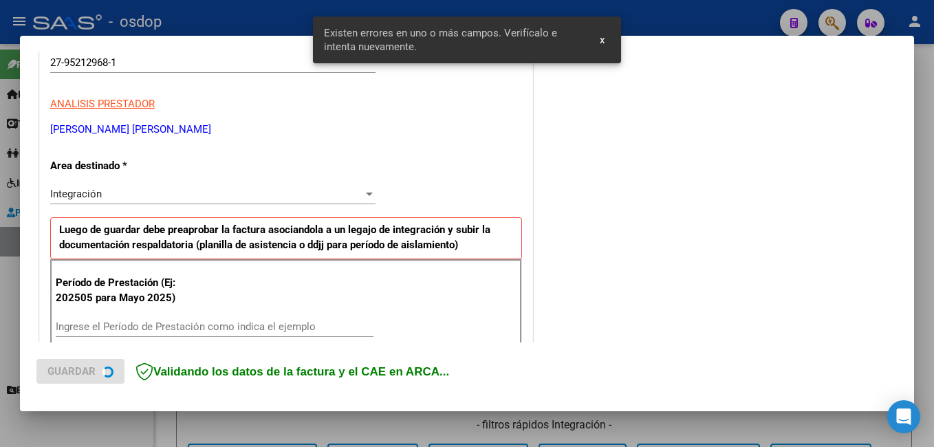
scroll to position [334, 0]
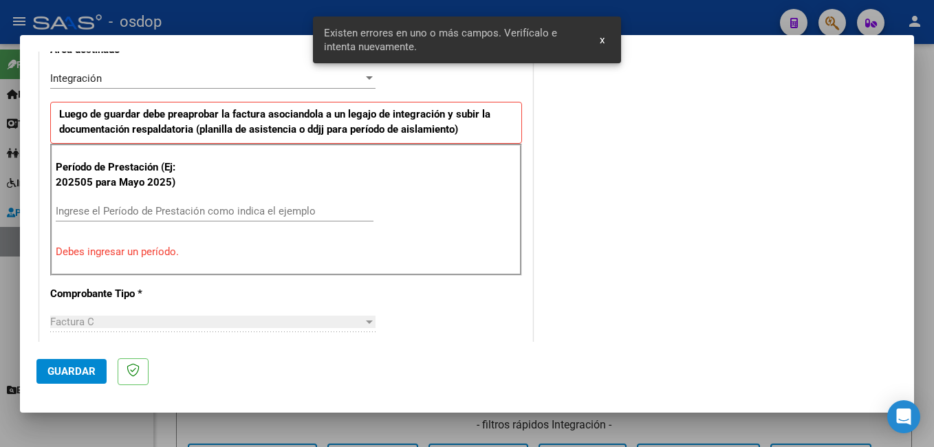
click at [150, 202] on div "Ingrese el Período de Prestación como indica el ejemplo" at bounding box center [215, 211] width 318 height 21
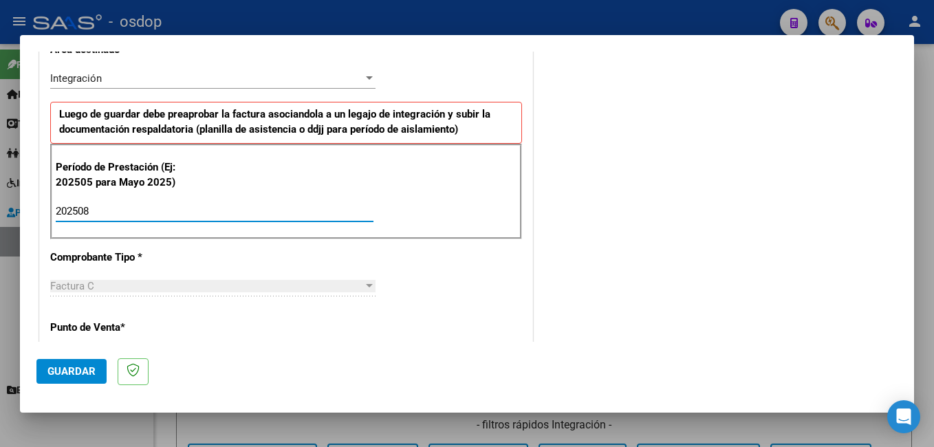
type input "202508"
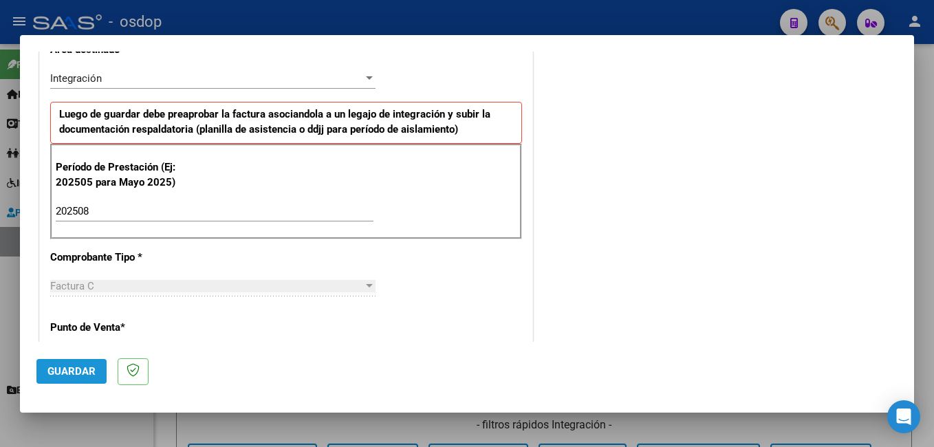
click at [65, 378] on span "Guardar" at bounding box center [71, 371] width 48 height 12
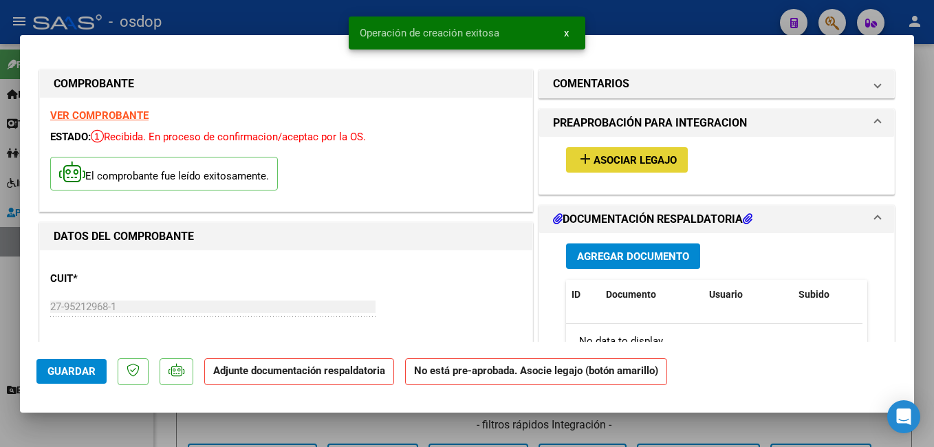
click at [620, 155] on span "Asociar Legajo" at bounding box center [635, 160] width 83 height 12
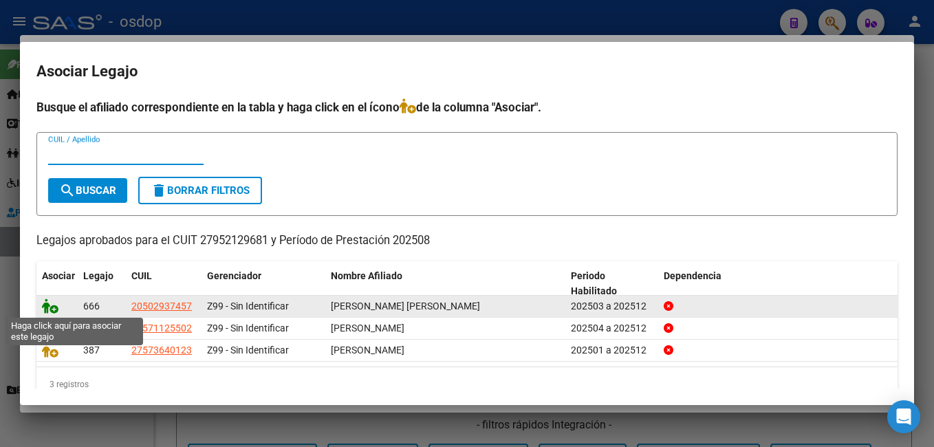
click at [48, 305] on icon at bounding box center [50, 305] width 17 height 15
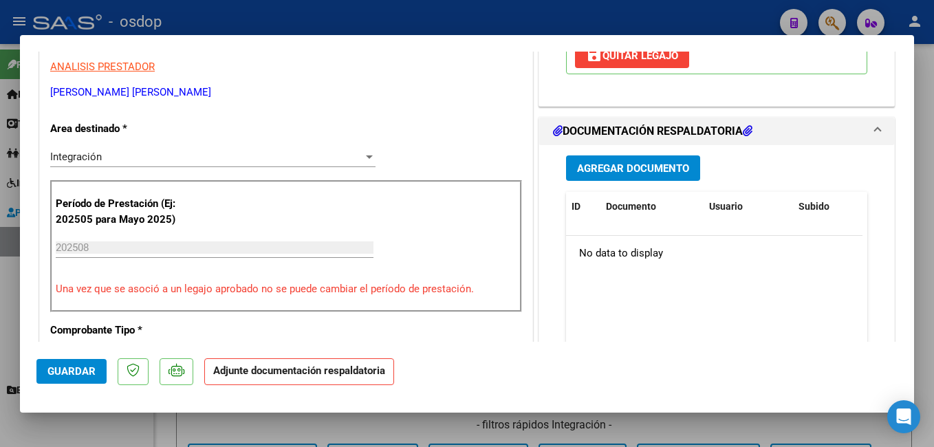
scroll to position [344, 0]
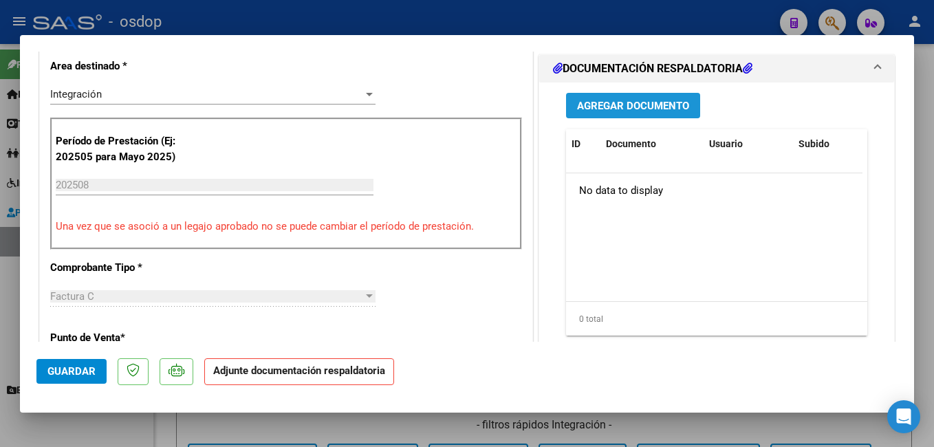
click at [589, 112] on span "Agregar Documento" at bounding box center [633, 106] width 112 height 12
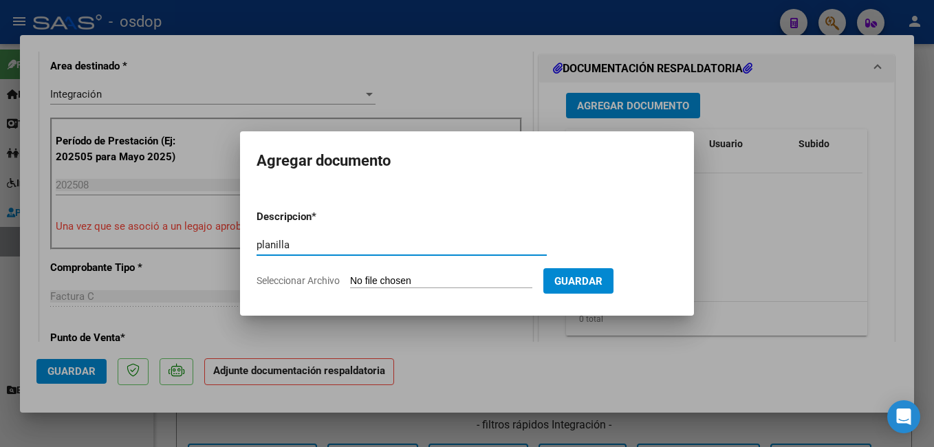
type input "planilla"
click at [446, 276] on input "Seleccionar Archivo" at bounding box center [441, 281] width 182 height 13
click at [455, 277] on input "Seleccionar Archivo" at bounding box center [441, 281] width 182 height 13
type input "C:\fakepath\PLANILLA TO.pdf"
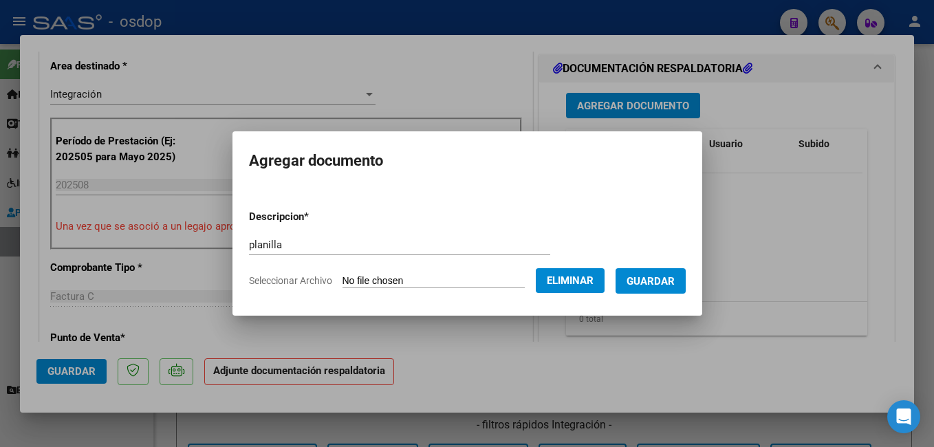
click at [675, 285] on span "Guardar" at bounding box center [651, 281] width 48 height 12
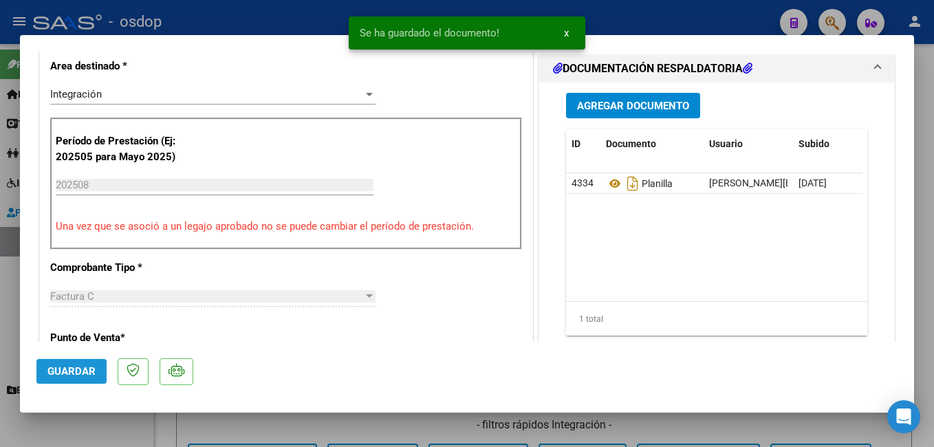
click at [72, 377] on span "Guardar" at bounding box center [71, 371] width 48 height 12
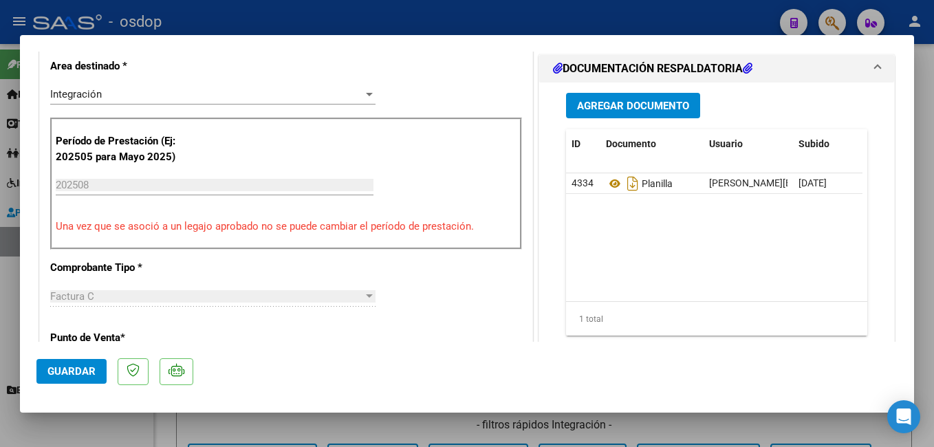
click at [72, 377] on span "Guardar" at bounding box center [71, 371] width 48 height 12
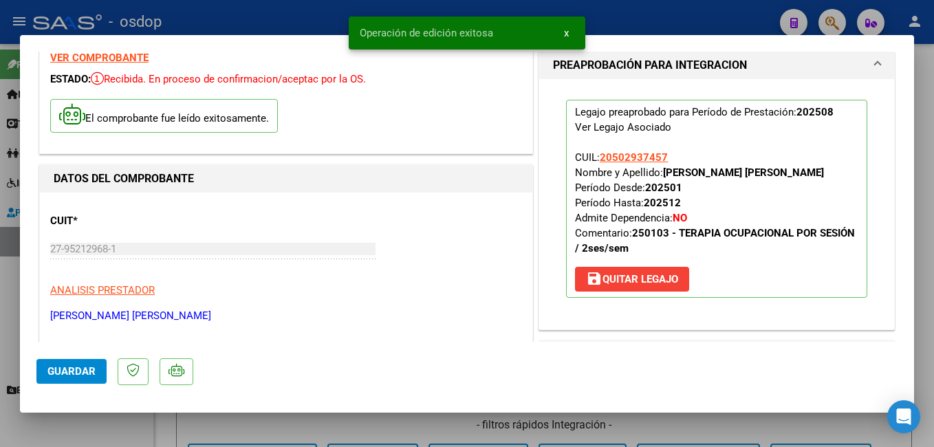
scroll to position [0, 0]
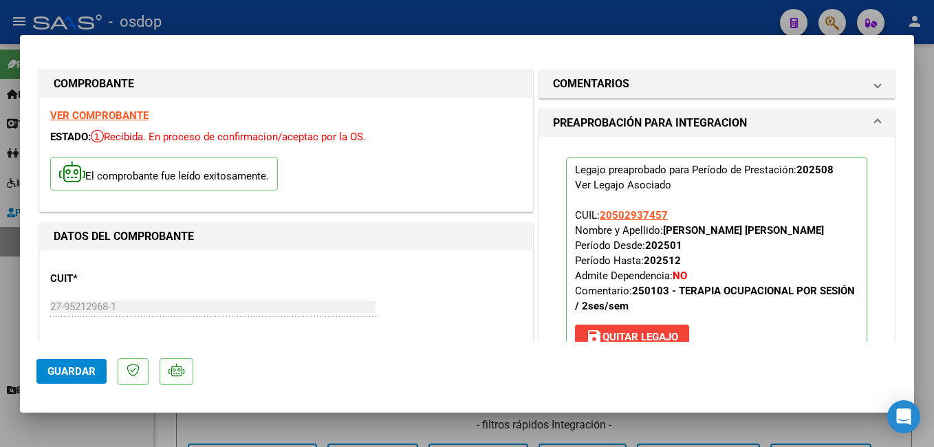
click at [342, 14] on div at bounding box center [467, 223] width 934 height 447
type input "$ 0,00"
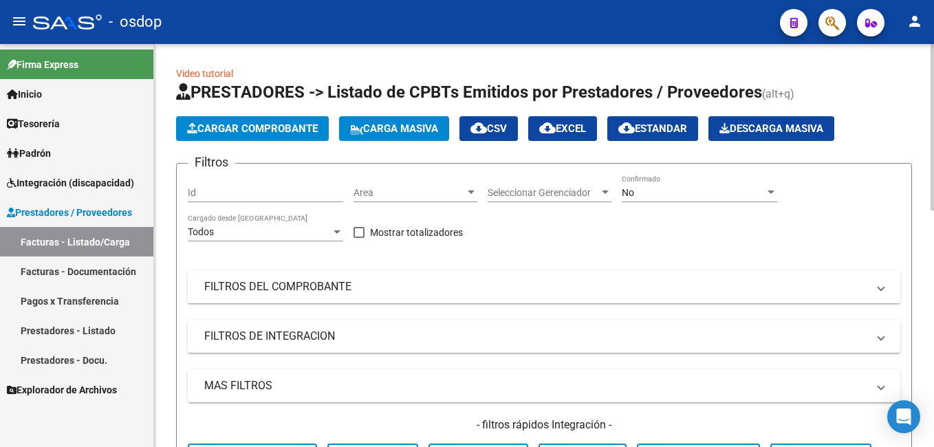
click at [237, 125] on span "Cargar Comprobante" at bounding box center [252, 128] width 131 height 12
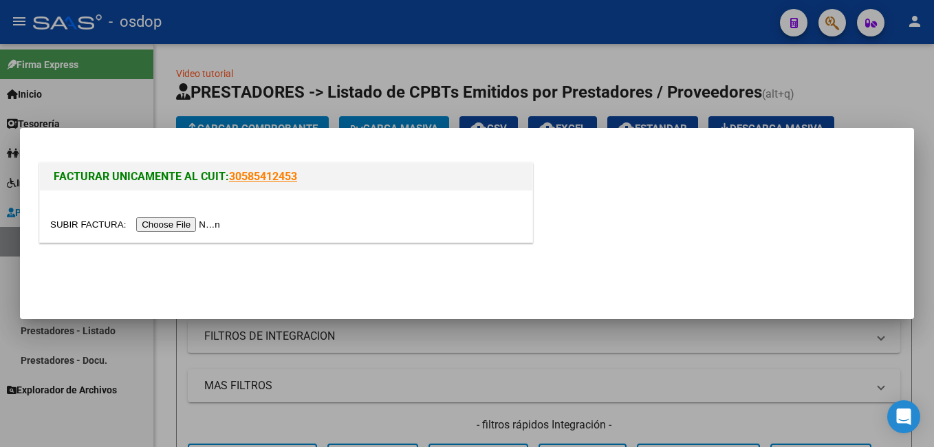
click at [180, 219] on input "file" at bounding box center [137, 224] width 174 height 14
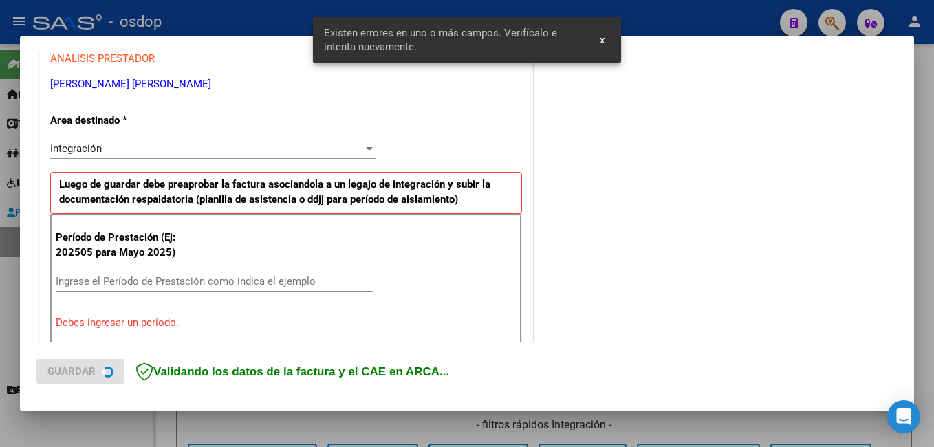
scroll to position [334, 0]
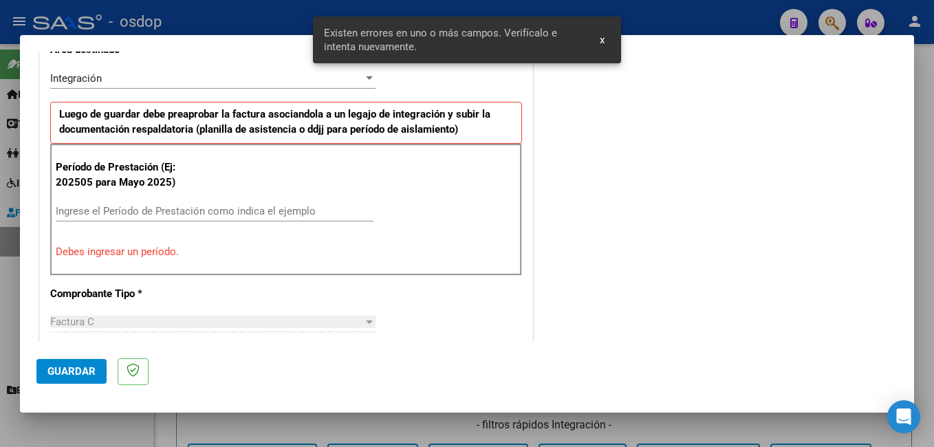
click at [173, 256] on p "Debes ingresar un período." at bounding box center [286, 252] width 461 height 16
click at [182, 210] on input "Ingrese el Período de Prestación como indica el ejemplo" at bounding box center [215, 211] width 318 height 12
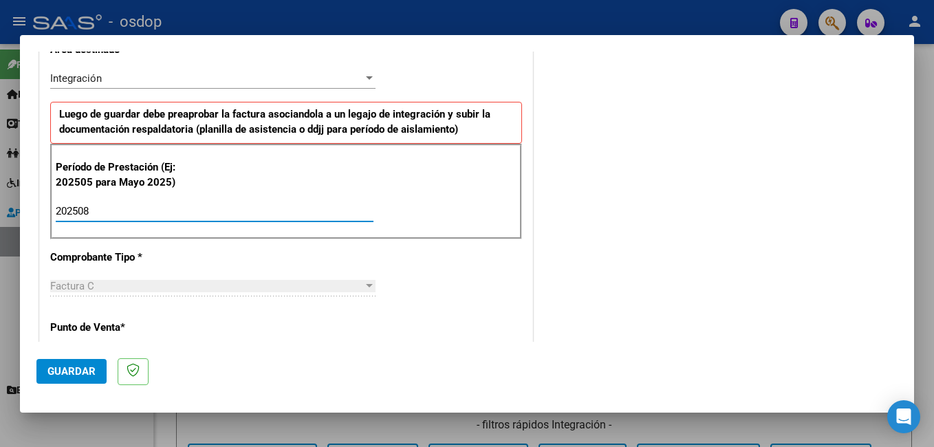
type input "202508"
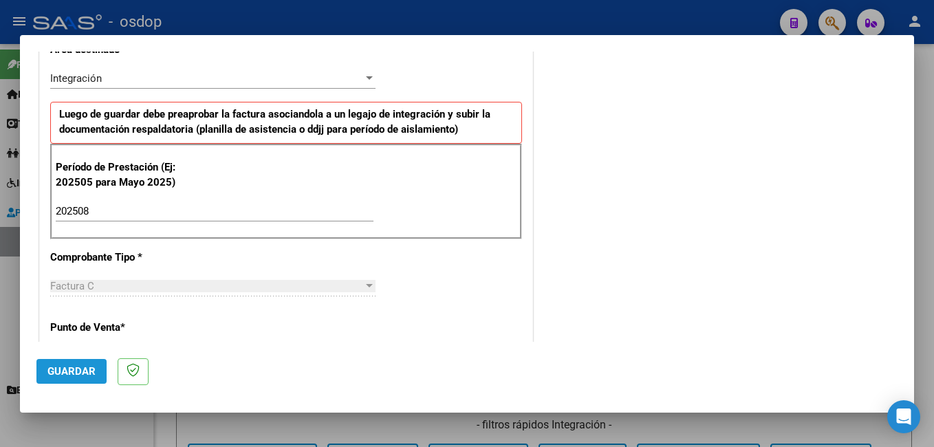
click at [71, 369] on span "Guardar" at bounding box center [71, 371] width 48 height 12
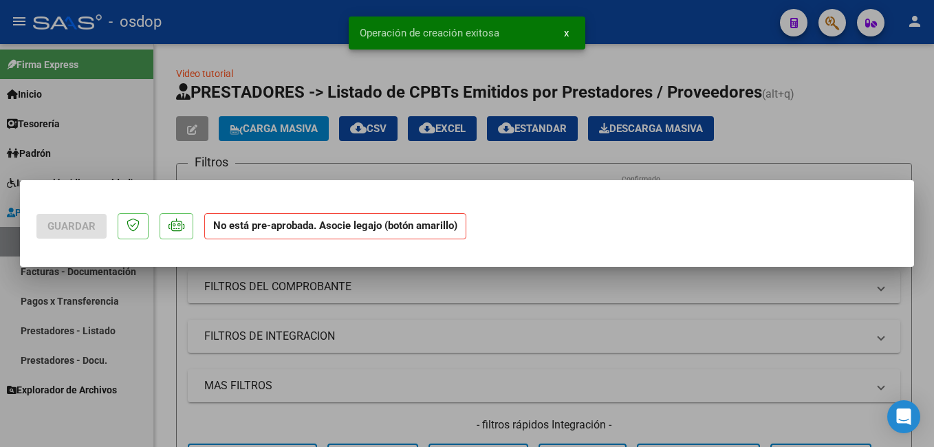
scroll to position [0, 0]
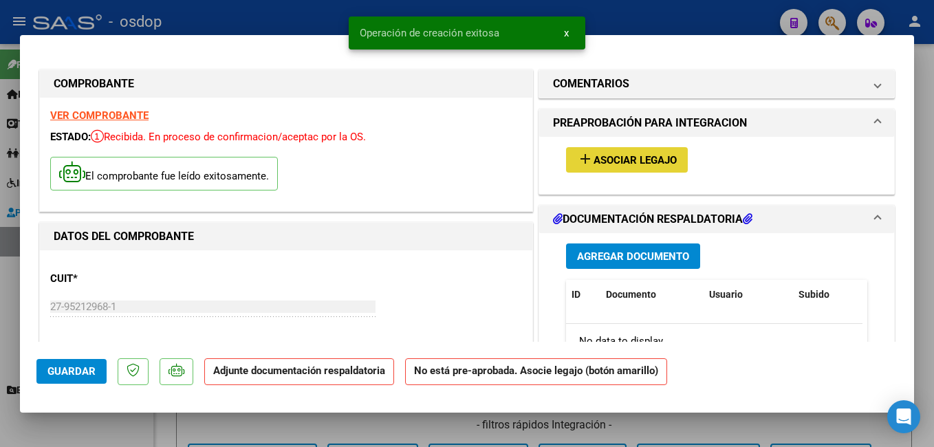
click at [585, 166] on mat-icon "add" at bounding box center [585, 159] width 17 height 17
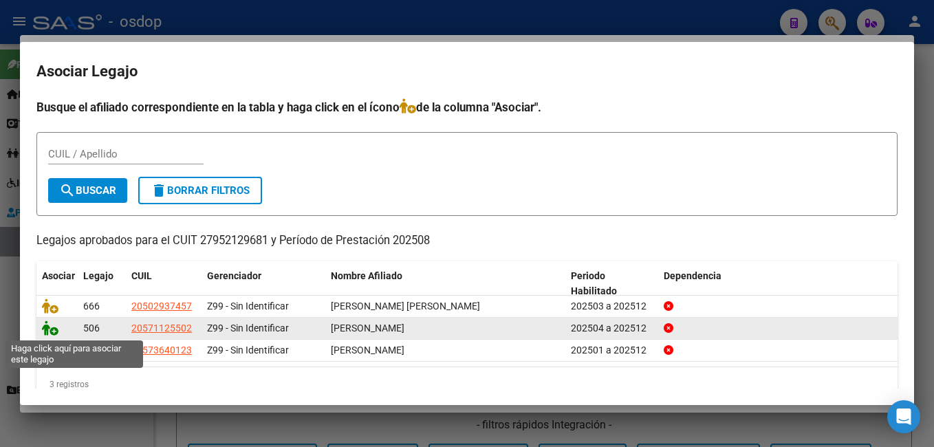
click at [49, 329] on icon at bounding box center [50, 327] width 17 height 15
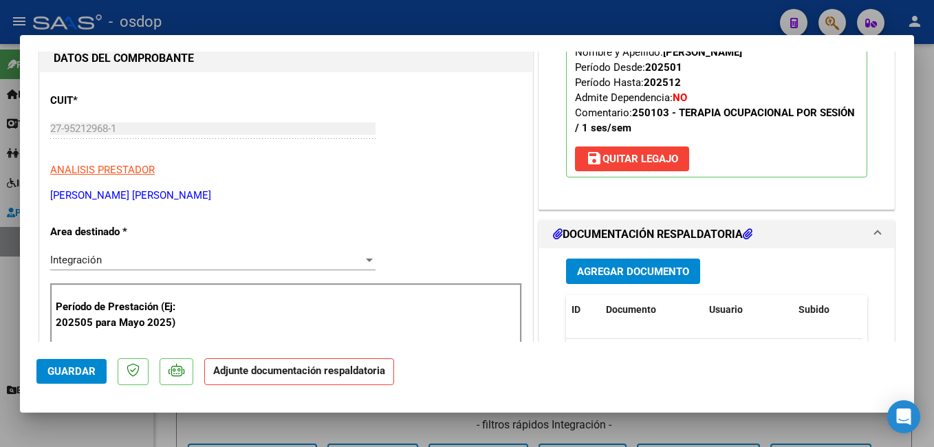
scroll to position [206, 0]
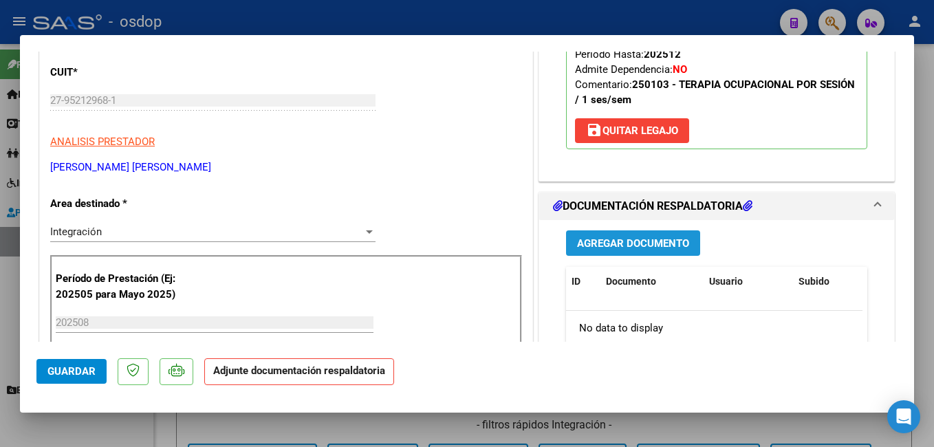
click at [626, 246] on span "Agregar Documento" at bounding box center [633, 243] width 112 height 12
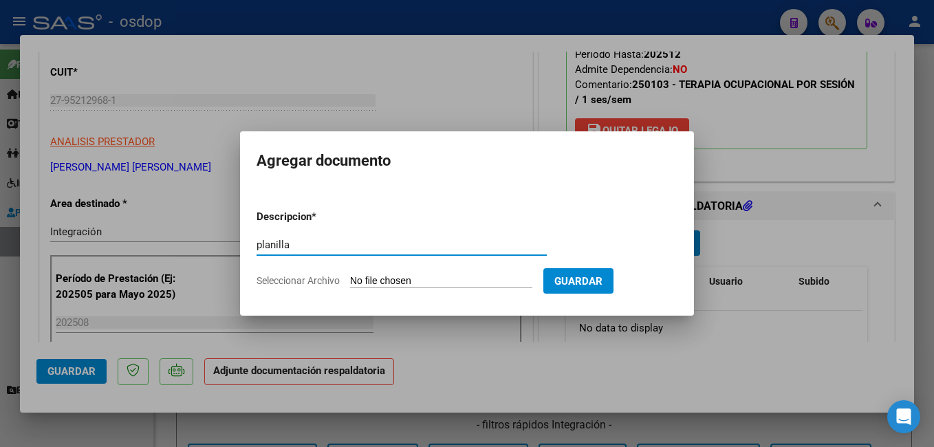
type input "planilla"
click at [507, 281] on input "Seleccionar Archivo" at bounding box center [441, 281] width 182 height 13
type input "C:\fakepath\PLANILLA TO 4.pdf"
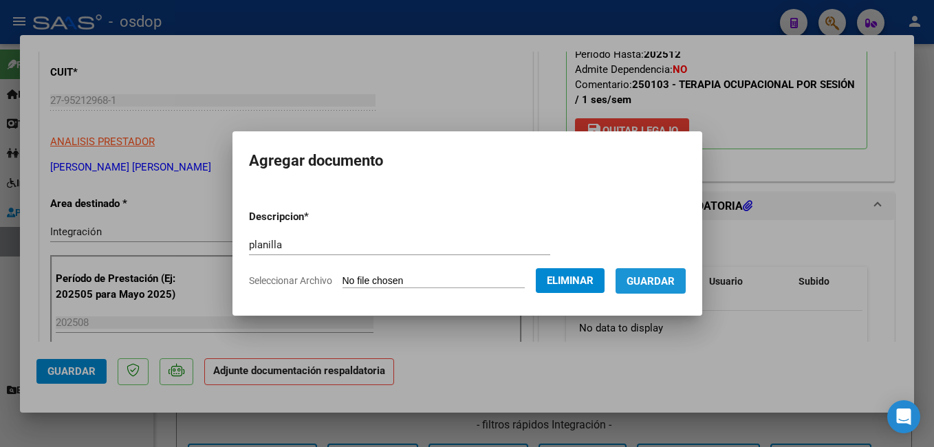
click at [662, 288] on button "Guardar" at bounding box center [651, 280] width 70 height 25
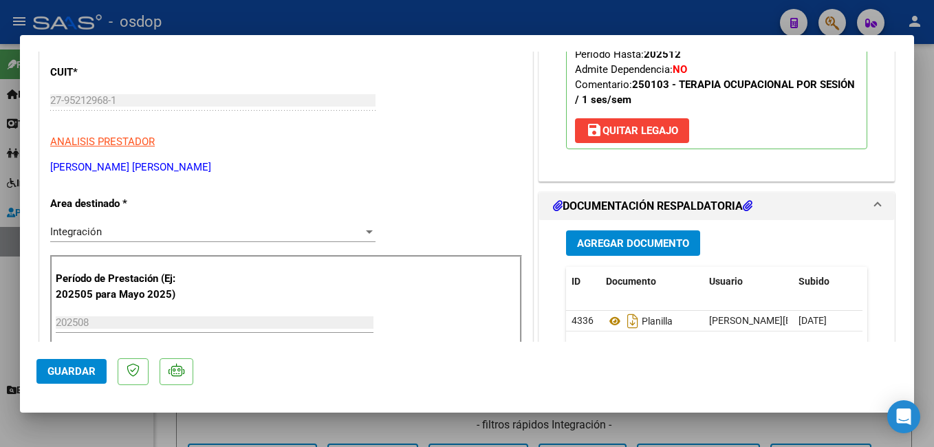
click at [447, 23] on div at bounding box center [467, 223] width 934 height 447
